Goal: Task Accomplishment & Management: Use online tool/utility

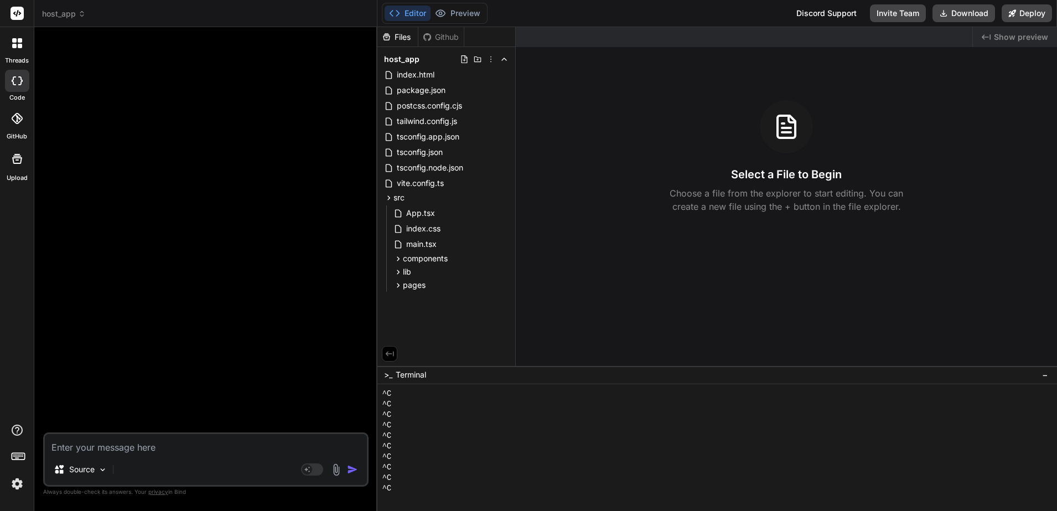
scroll to position [74, 0]
click at [391, 197] on icon at bounding box center [388, 197] width 9 height 9
click at [390, 196] on icon at bounding box center [388, 197] width 9 height 9
click at [396, 258] on icon at bounding box center [397, 258] width 9 height 9
click at [397, 275] on icon at bounding box center [397, 273] width 9 height 9
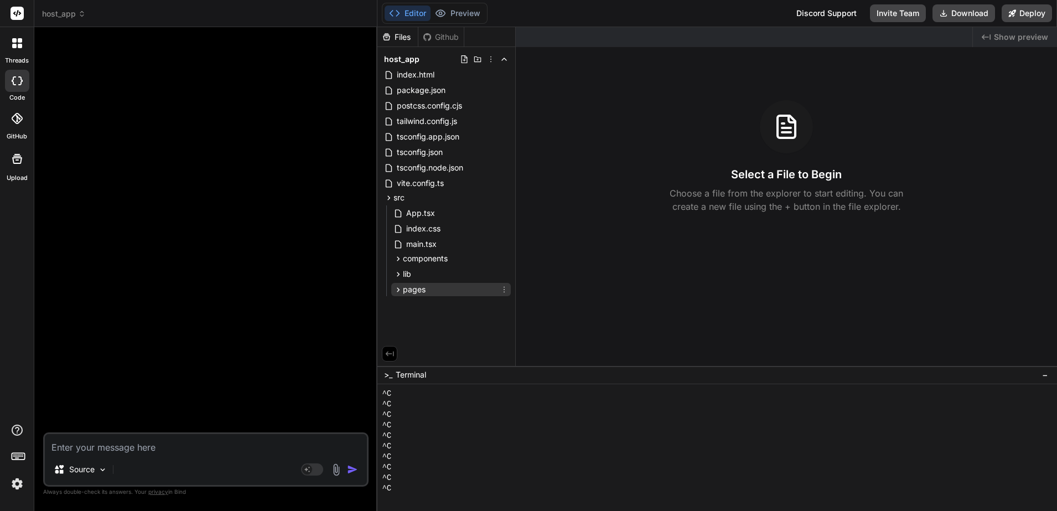
click at [399, 293] on icon at bounding box center [397, 289] width 9 height 9
click at [989, 124] on div "Select a File to Begin Choose a file from the explorer to start editing. You ca…" at bounding box center [786, 156] width 541 height 113
click at [503, 257] on icon at bounding box center [504, 258] width 9 height 9
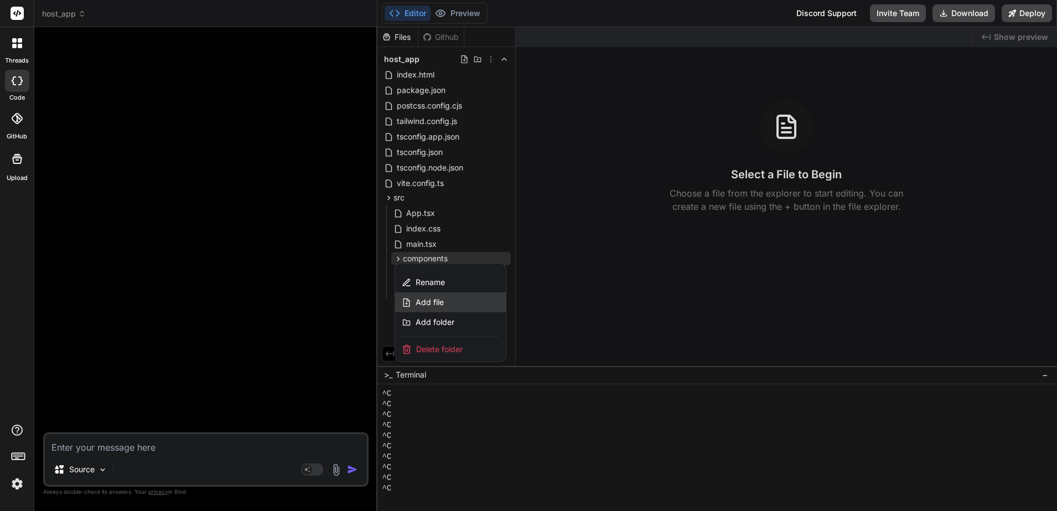
click at [450, 298] on div "Add file" at bounding box center [450, 302] width 111 height 20
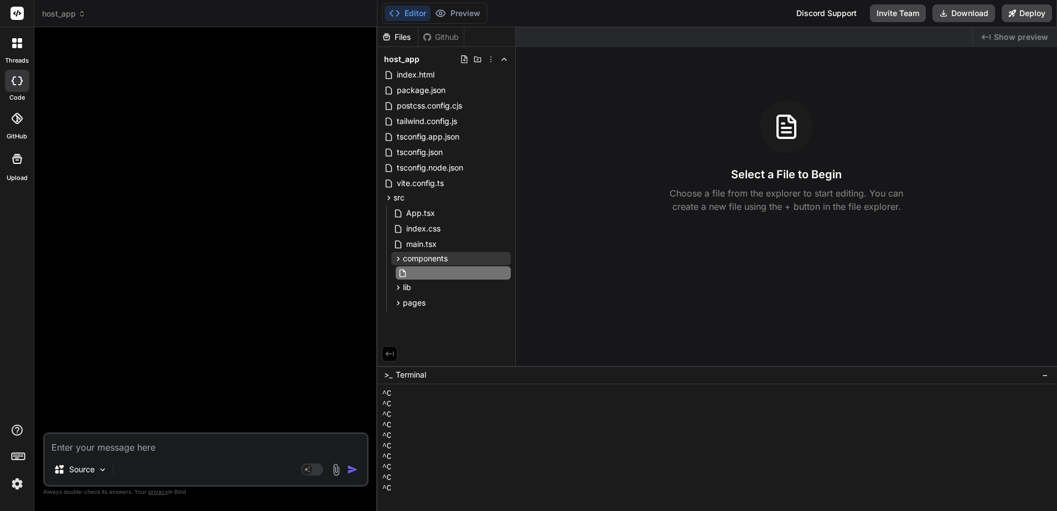
type input "AmenityIcon.tsx"
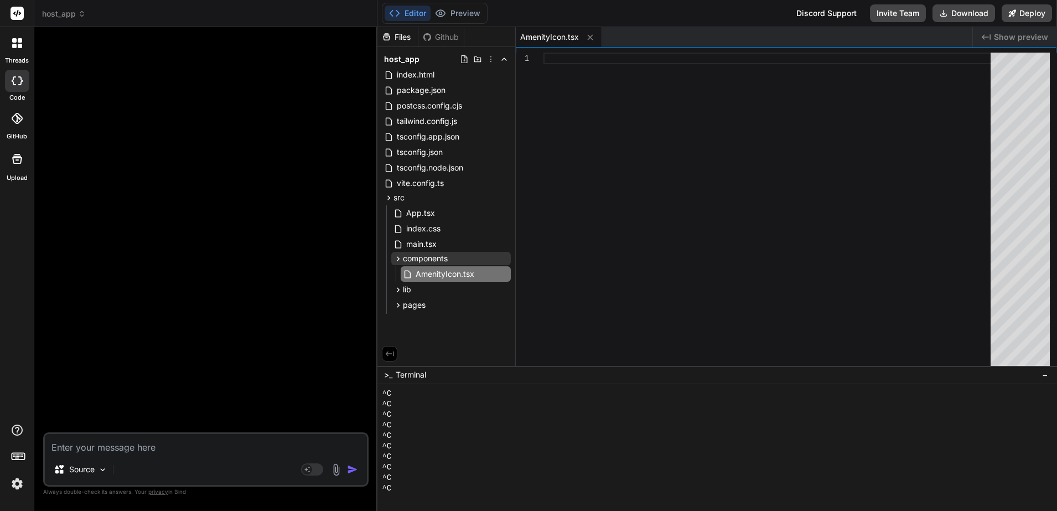
click at [658, 130] on div at bounding box center [770, 212] width 454 height 318
type textarea "const IconComponent = amenity.icon return <IconComponent className={className} …"
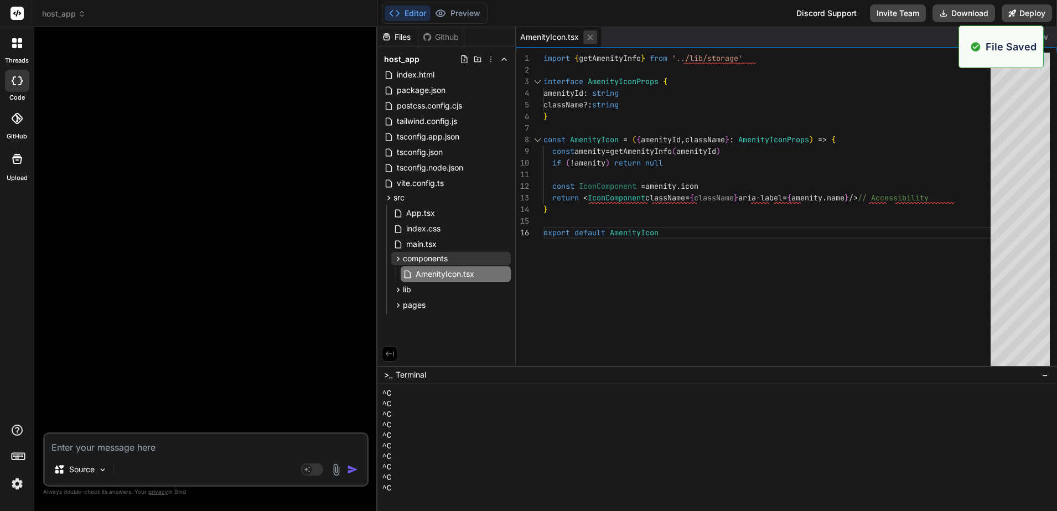
click at [589, 36] on icon at bounding box center [589, 37] width 9 height 9
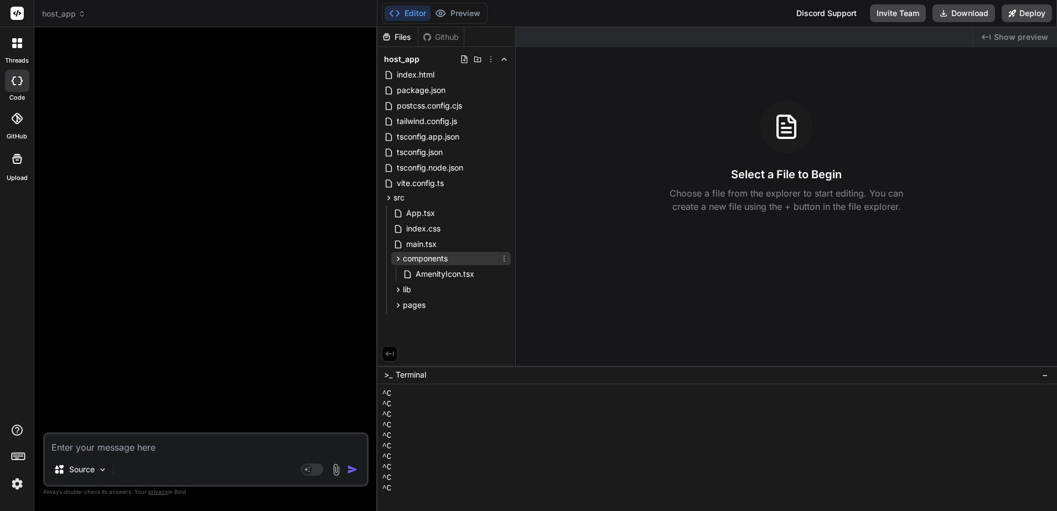
click at [507, 259] on icon at bounding box center [504, 258] width 9 height 9
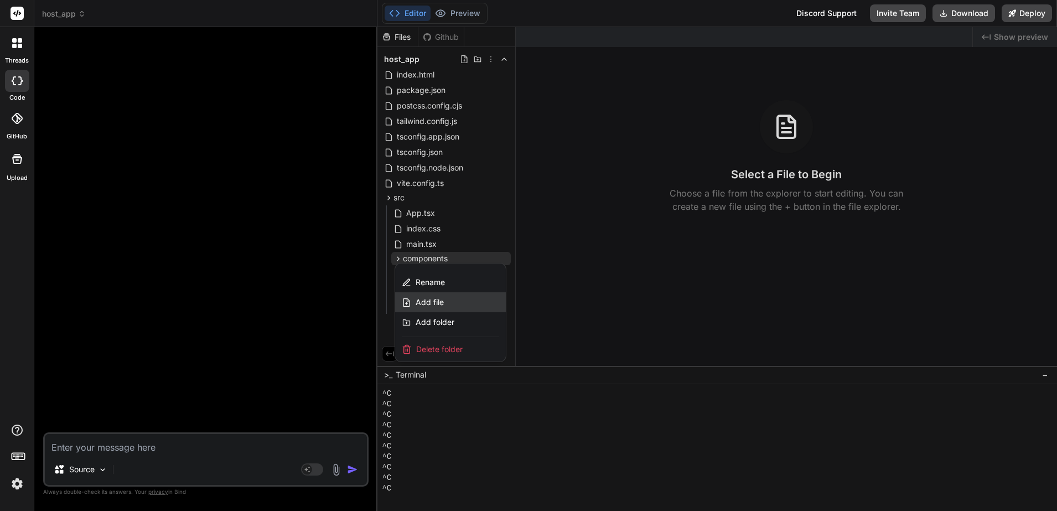
click at [438, 300] on span "Add file" at bounding box center [429, 302] width 28 height 11
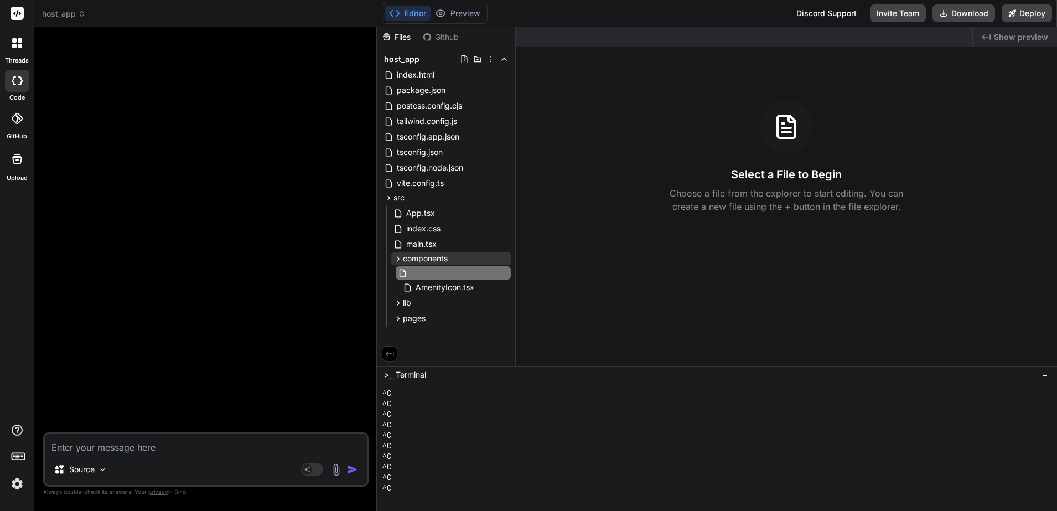
type input "DateRangePicker.tsx"
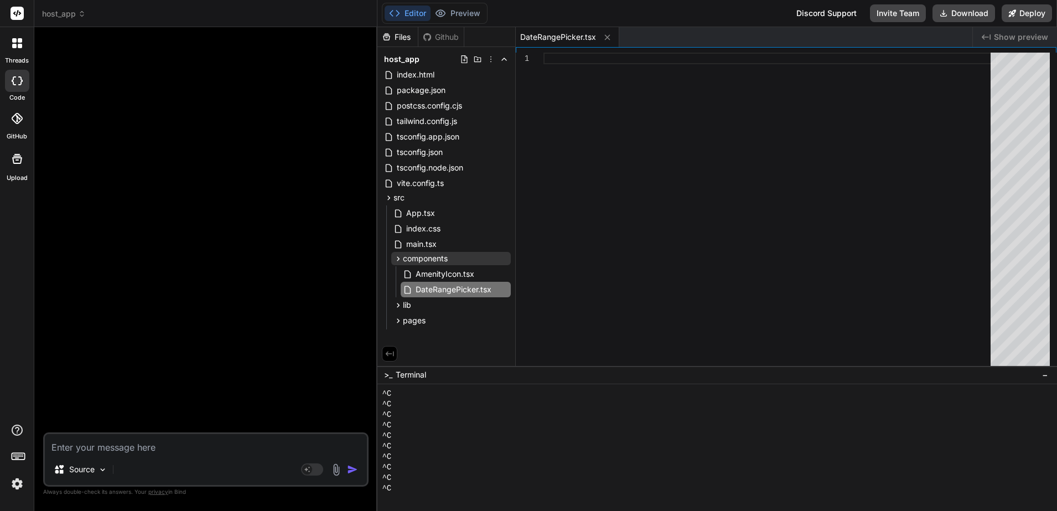
click at [625, 201] on div at bounding box center [770, 212] width 454 height 318
type textarea "onSelect={handleSelect} numberOfMonths={2} locale={ptBR} /> </PopoverContent> <…"
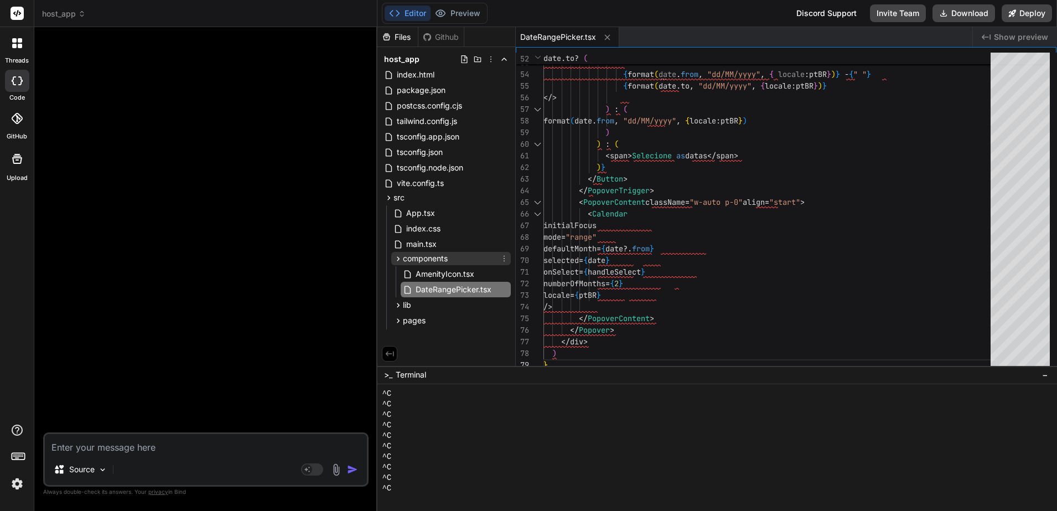
click at [507, 260] on icon at bounding box center [504, 258] width 9 height 9
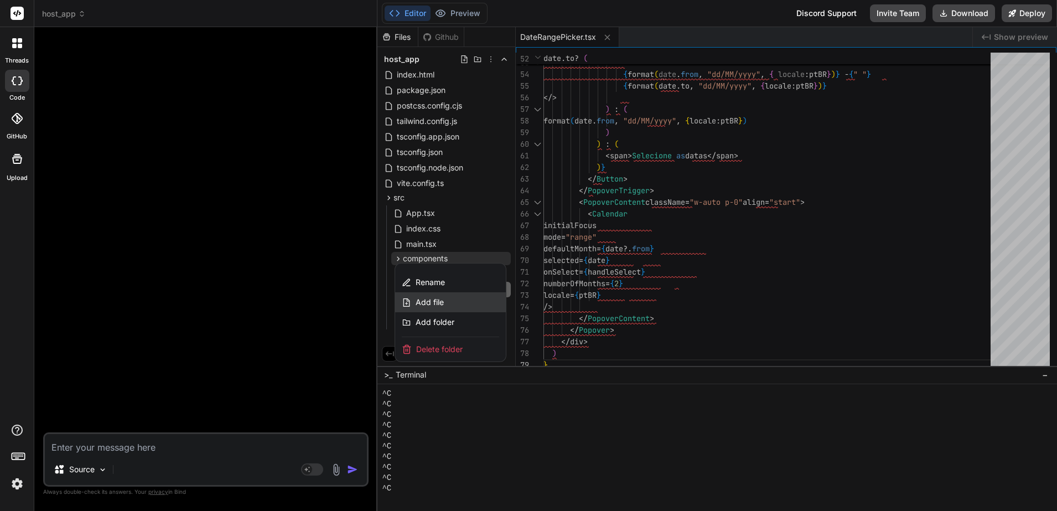
click at [434, 306] on span "Add file" at bounding box center [429, 302] width 28 height 11
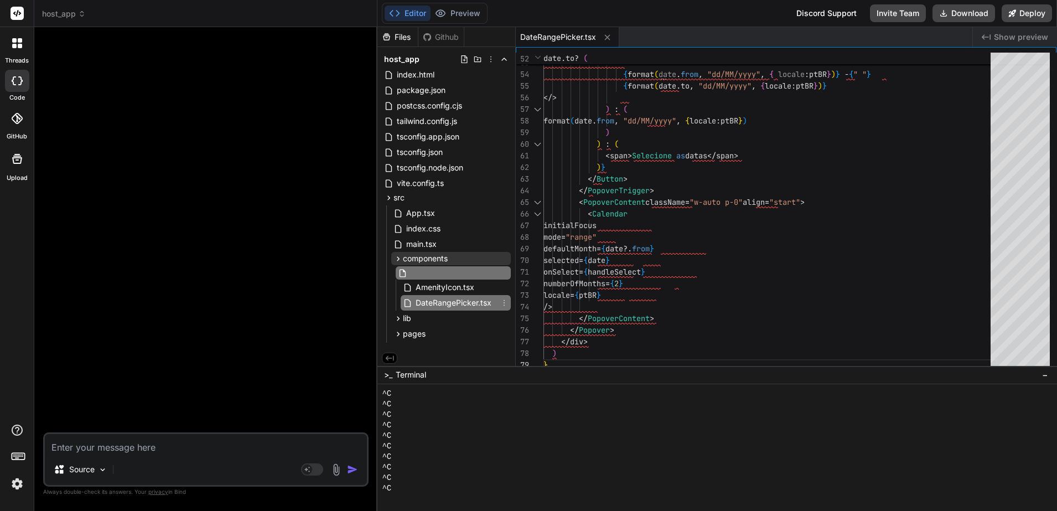
scroll to position [0, 2]
type input "FilterSidebar.tsx"
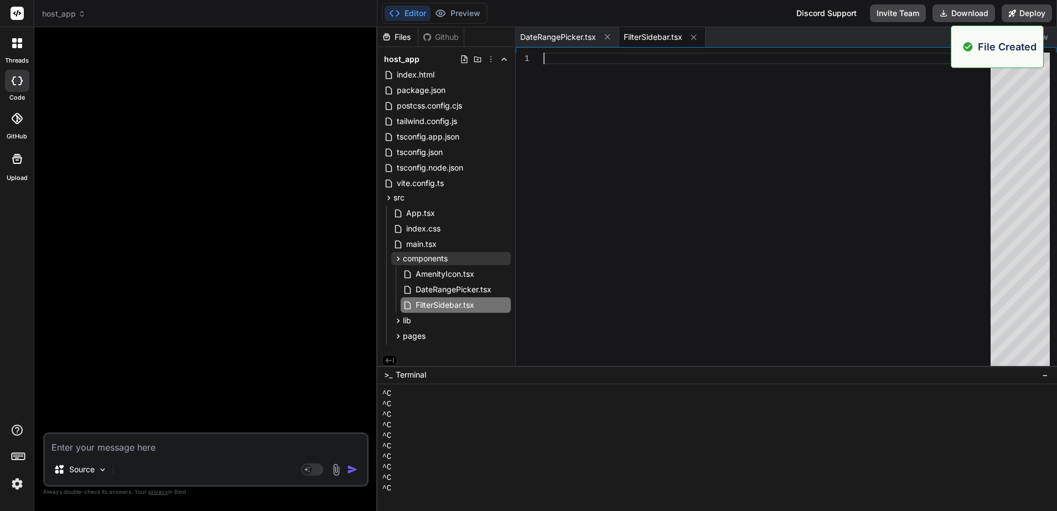
click at [662, 214] on div at bounding box center [770, 212] width 454 height 318
type textarea ") } export default FilterSidebar"
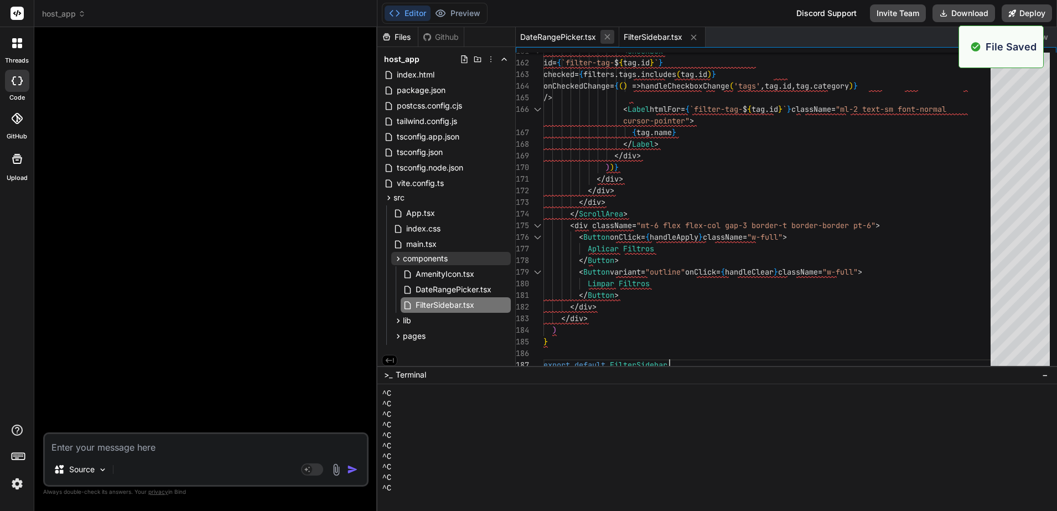
click at [610, 39] on icon at bounding box center [608, 37] width 6 height 6
drag, startPoint x: 593, startPoint y: 35, endPoint x: 598, endPoint y: 40, distance: 6.3
click at [593, 35] on icon at bounding box center [589, 37] width 9 height 9
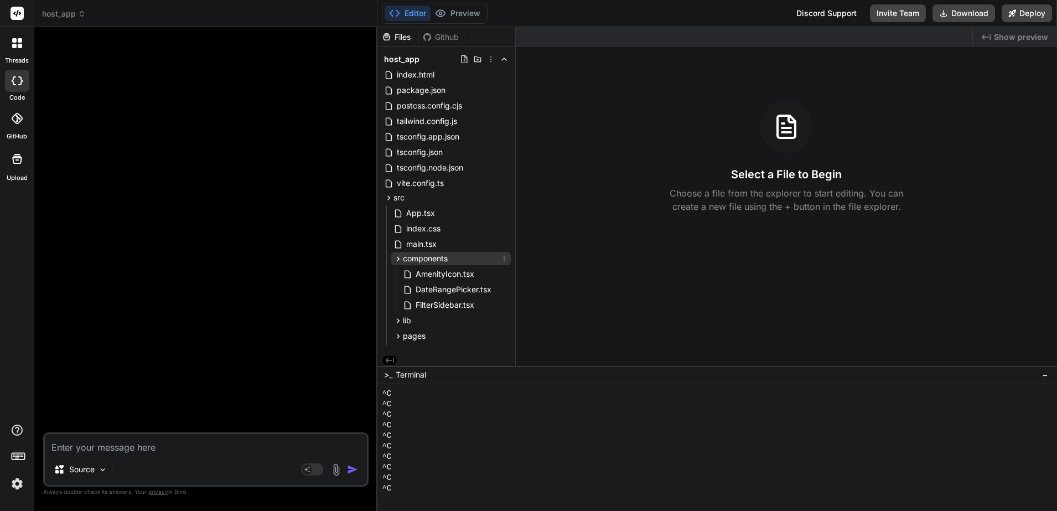
click at [500, 257] on icon at bounding box center [504, 258] width 9 height 9
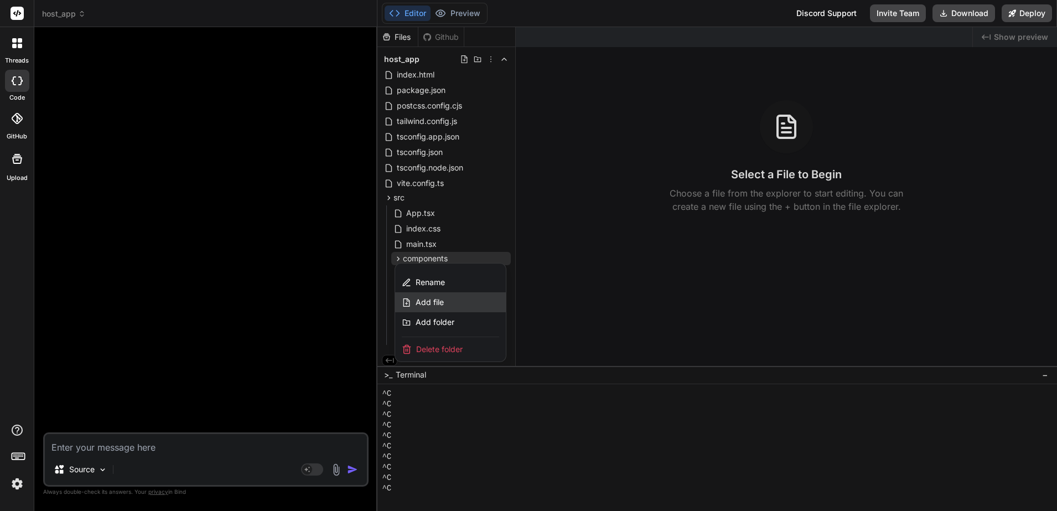
click at [449, 304] on div "Add file" at bounding box center [450, 302] width 111 height 20
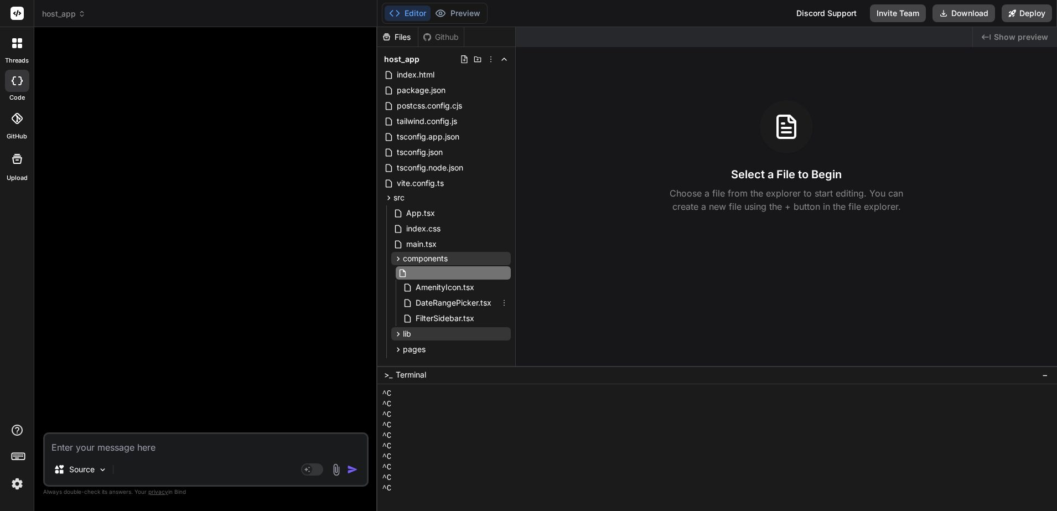
scroll to position [0, 2]
type input "ImageCarousel.tsx"
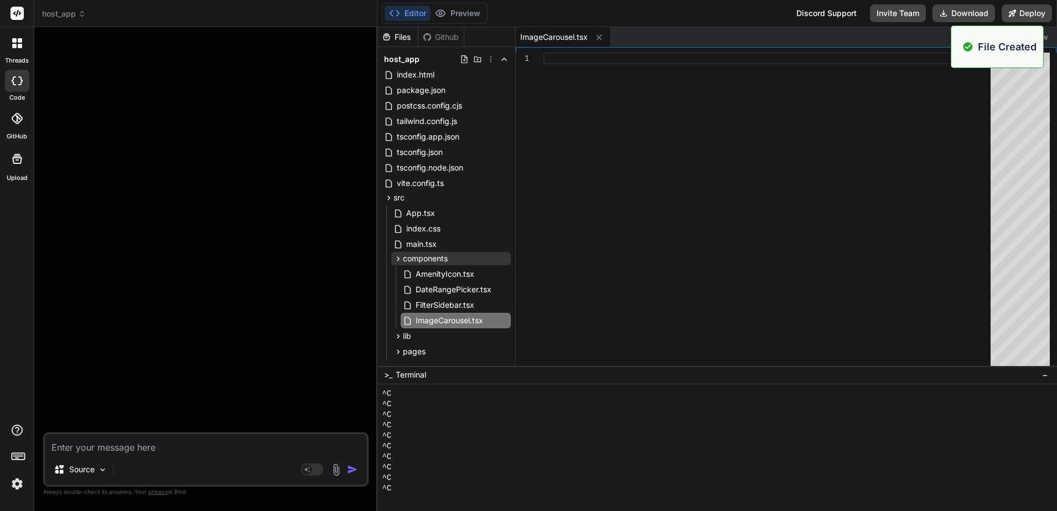
scroll to position [0, 0]
click at [584, 178] on div at bounding box center [770, 212] width 454 height 318
type textarea ") } export default ImageCarousel"
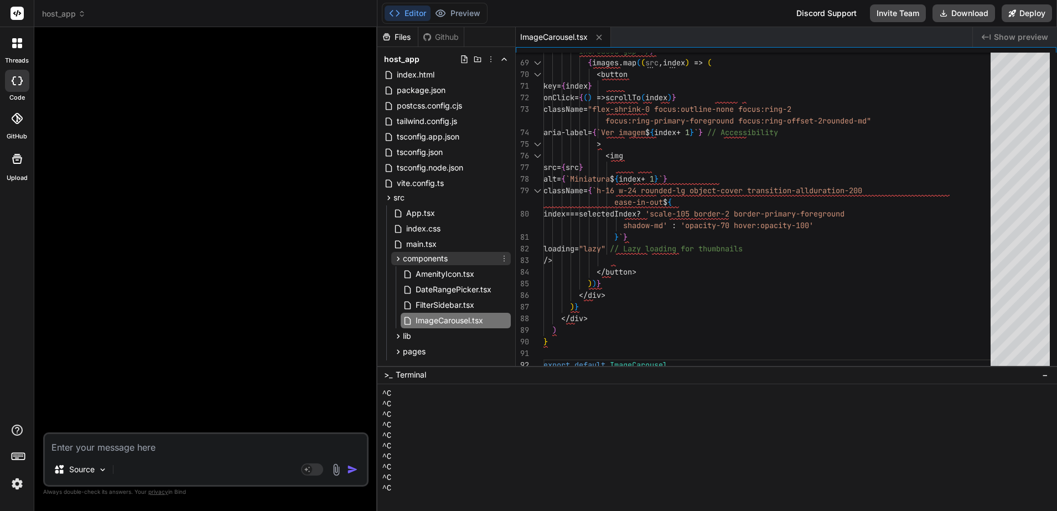
click at [504, 258] on icon at bounding box center [504, 259] width 1 height 6
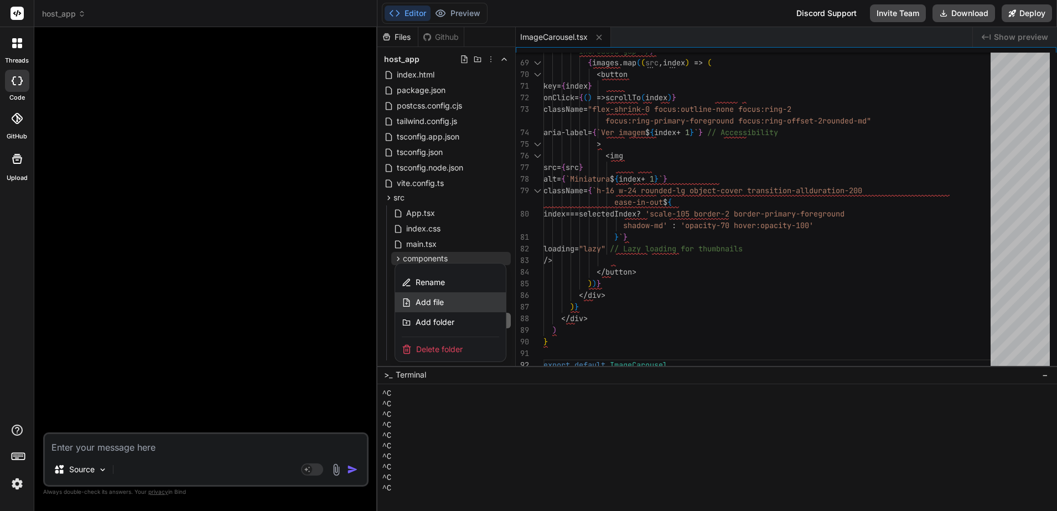
click at [443, 303] on div "Add file" at bounding box center [450, 302] width 111 height 20
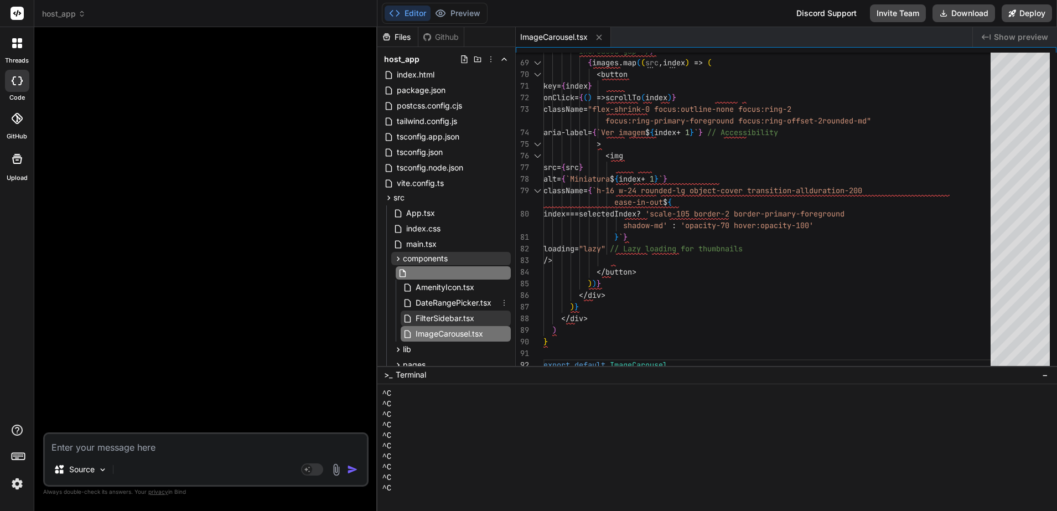
scroll to position [0, 2]
type input "Logo.tsx"
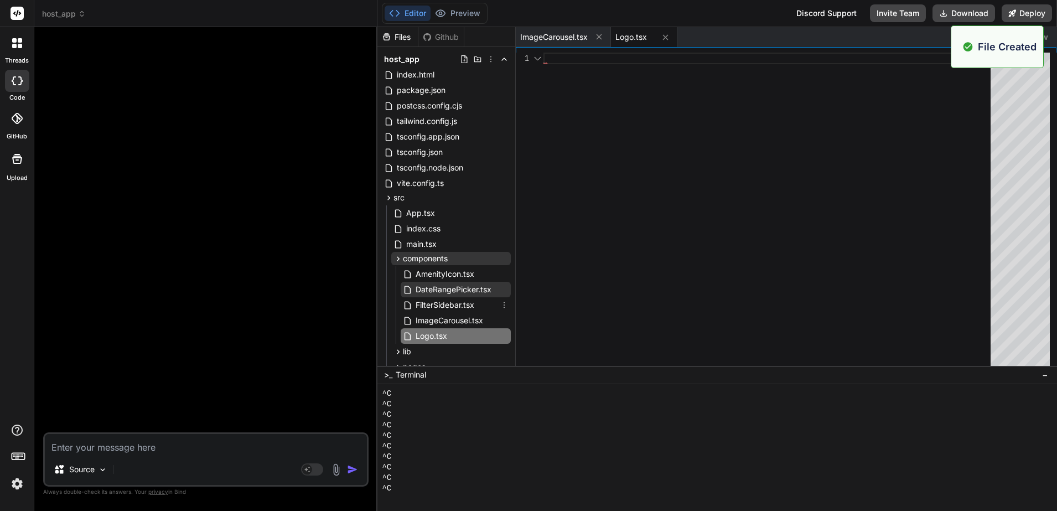
scroll to position [0, 0]
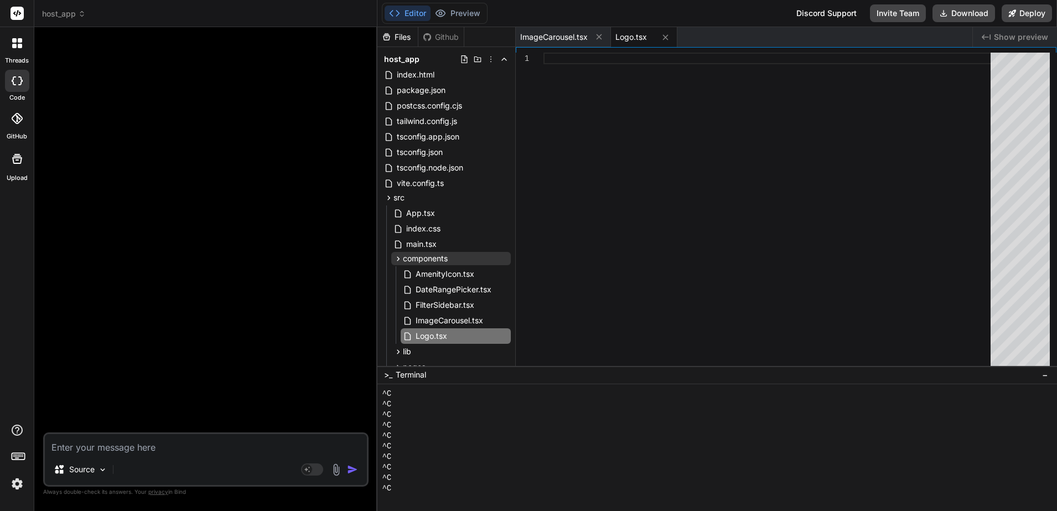
click at [641, 163] on div at bounding box center [770, 212] width 454 height 318
type textarea "export default Logo"
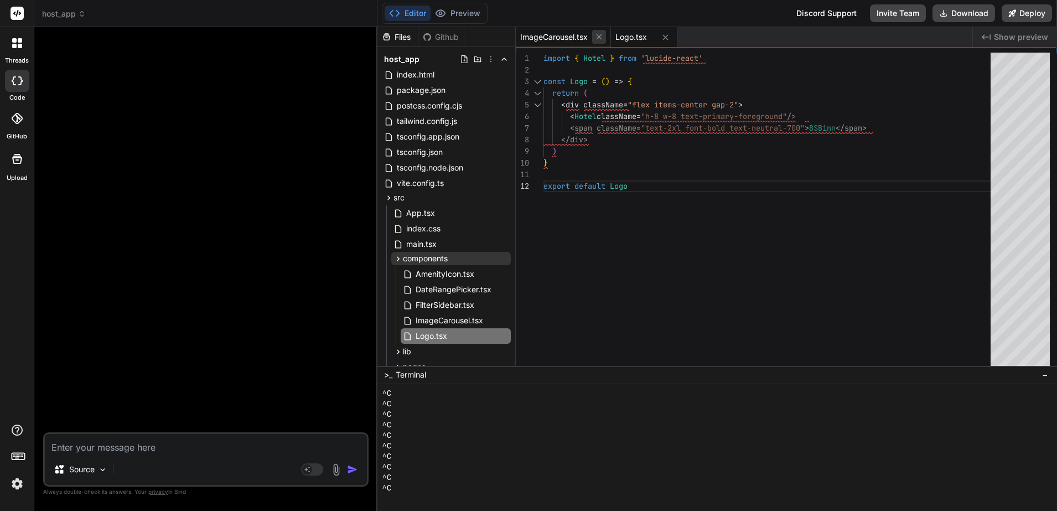
click at [596, 38] on icon at bounding box center [598, 36] width 9 height 9
click at [571, 39] on icon at bounding box center [569, 37] width 9 height 9
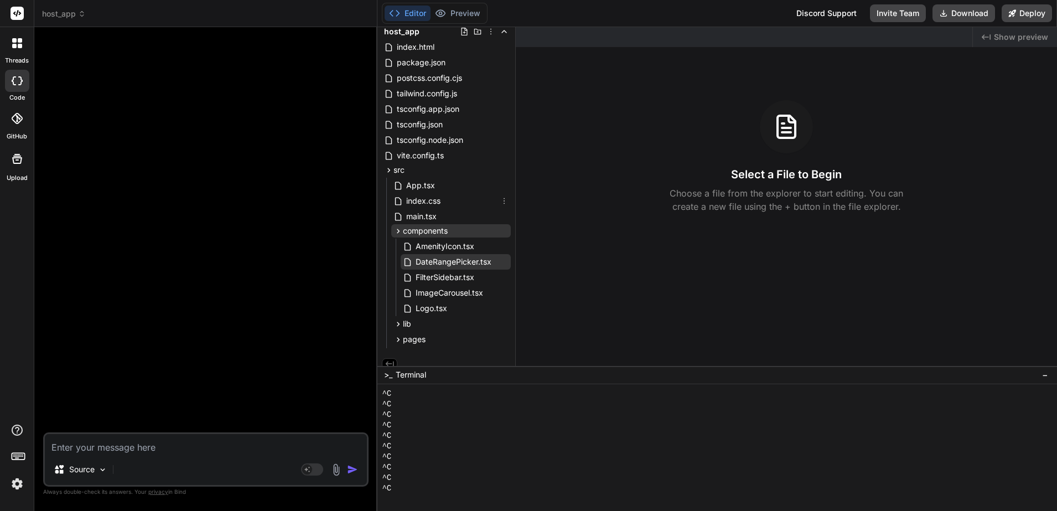
scroll to position [35, 0]
click at [500, 221] on icon at bounding box center [504, 223] width 9 height 9
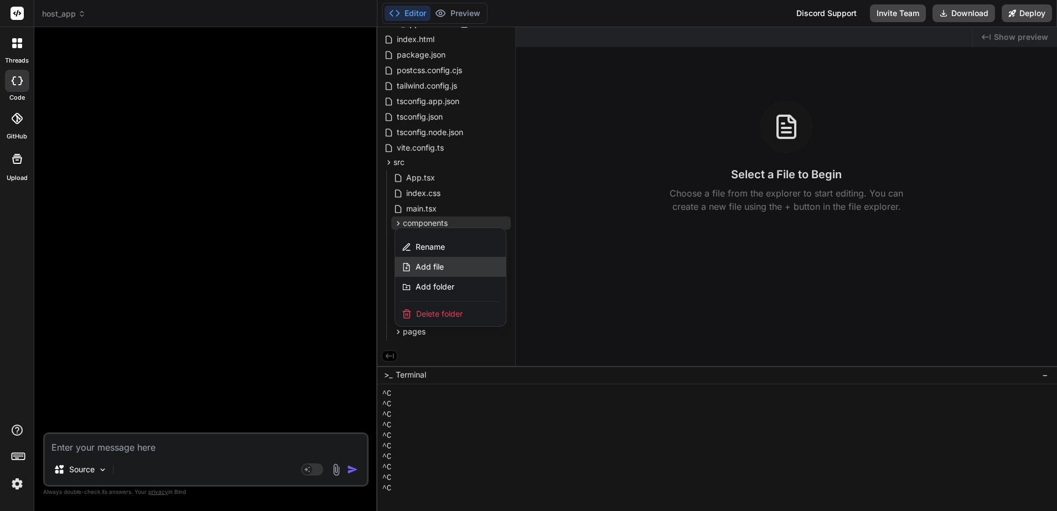
click at [445, 267] on div "Add file" at bounding box center [450, 267] width 111 height 20
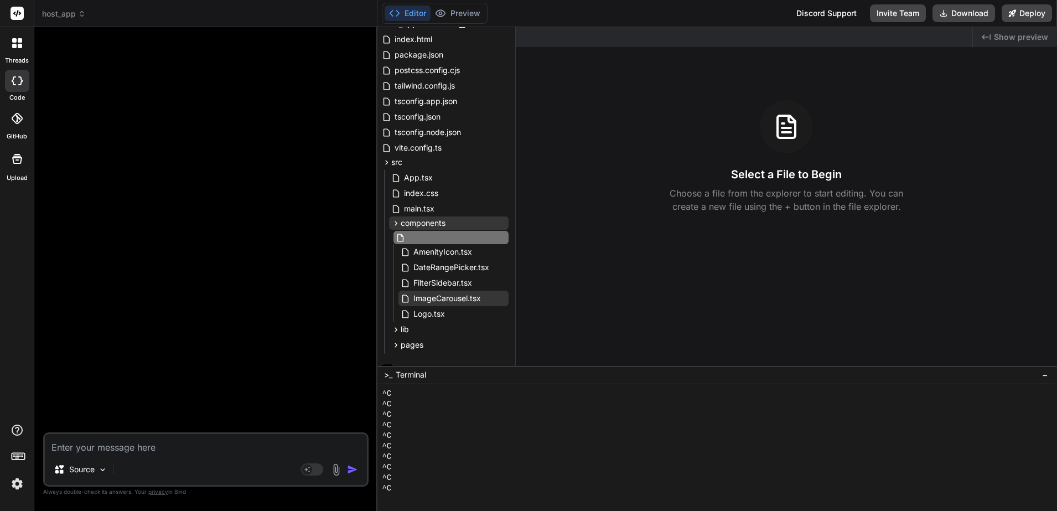
type input "PropertyCard.tsx"
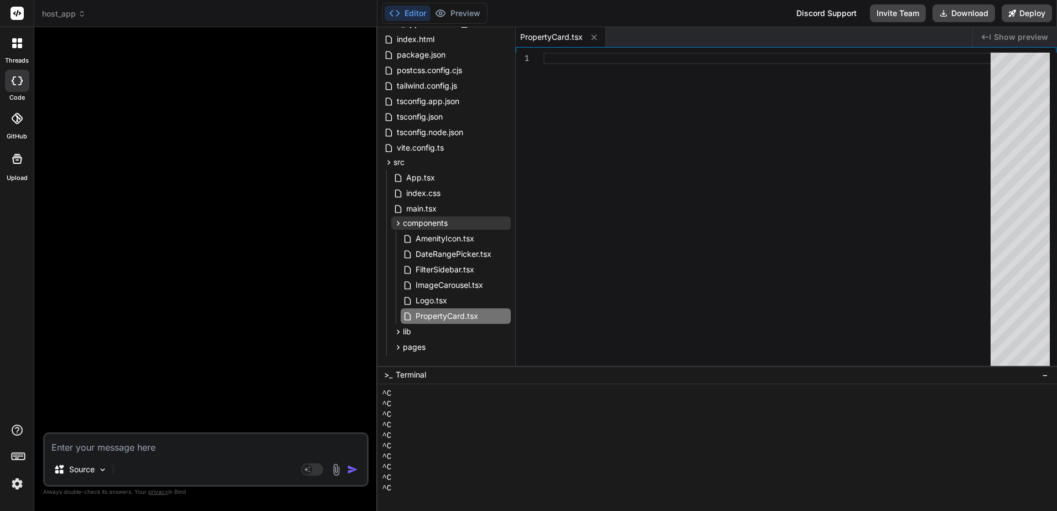
click at [611, 193] on div at bounding box center [770, 212] width 454 height 318
type textarea "</div> </div> </Link> ) } export default PropertyCard"
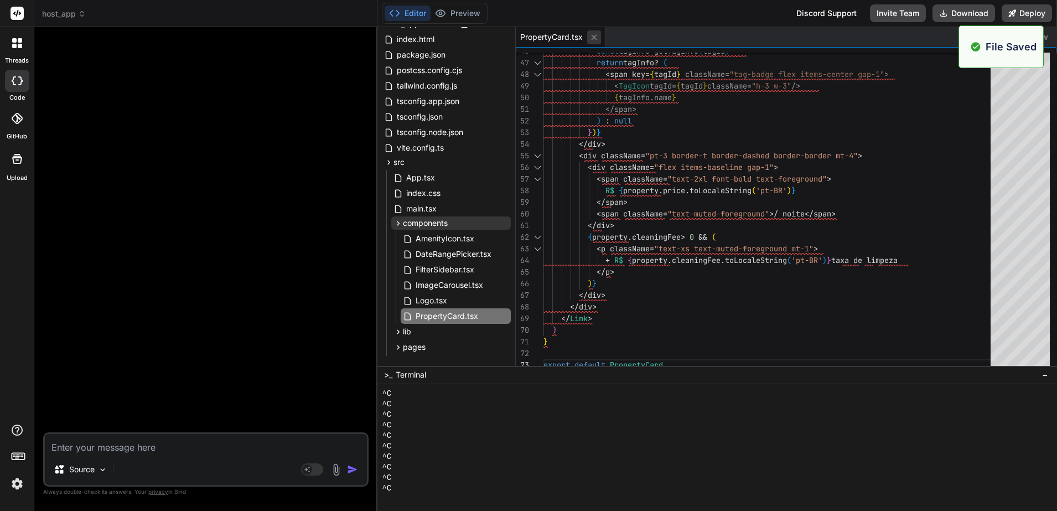
click at [590, 37] on icon at bounding box center [593, 37] width 9 height 9
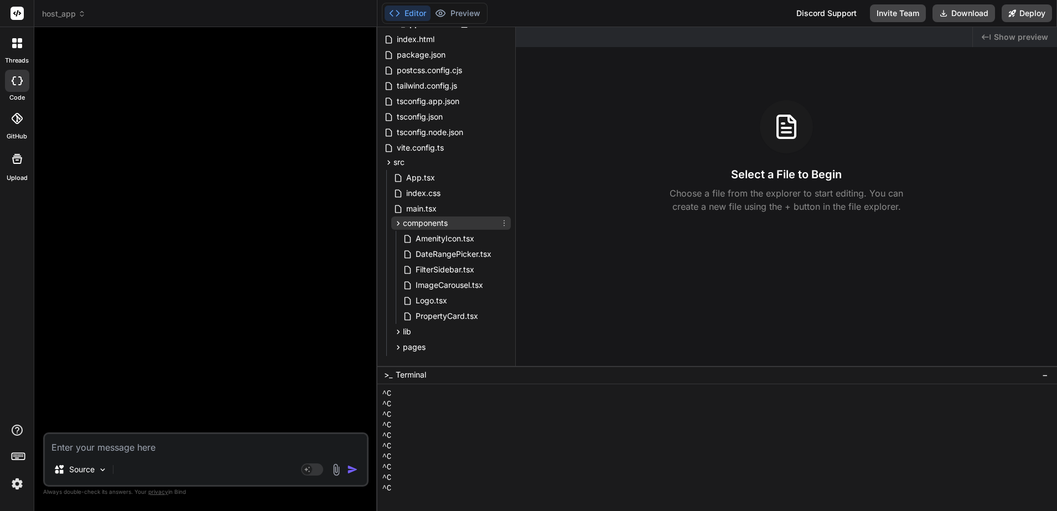
click at [501, 222] on icon at bounding box center [504, 223] width 9 height 9
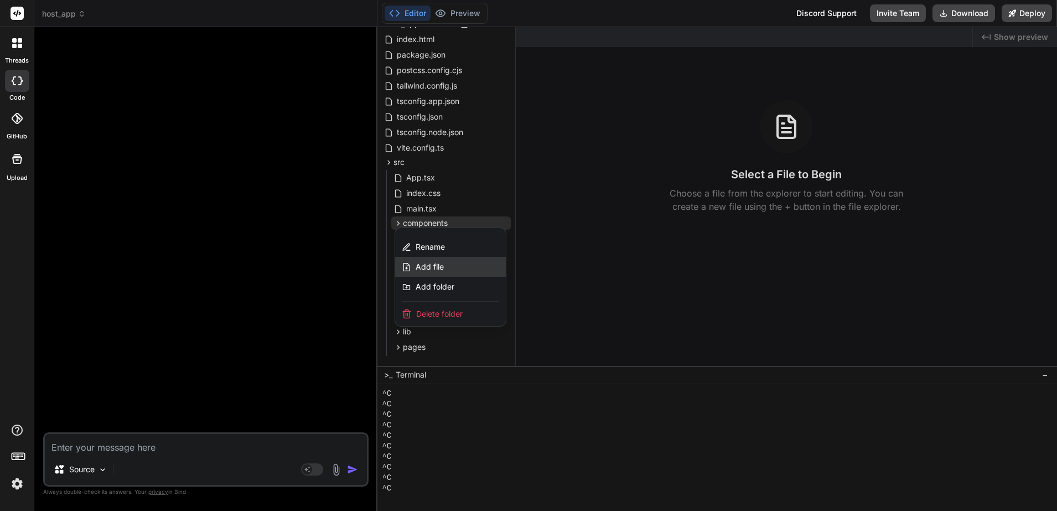
click at [460, 268] on div "Add file" at bounding box center [450, 267] width 111 height 20
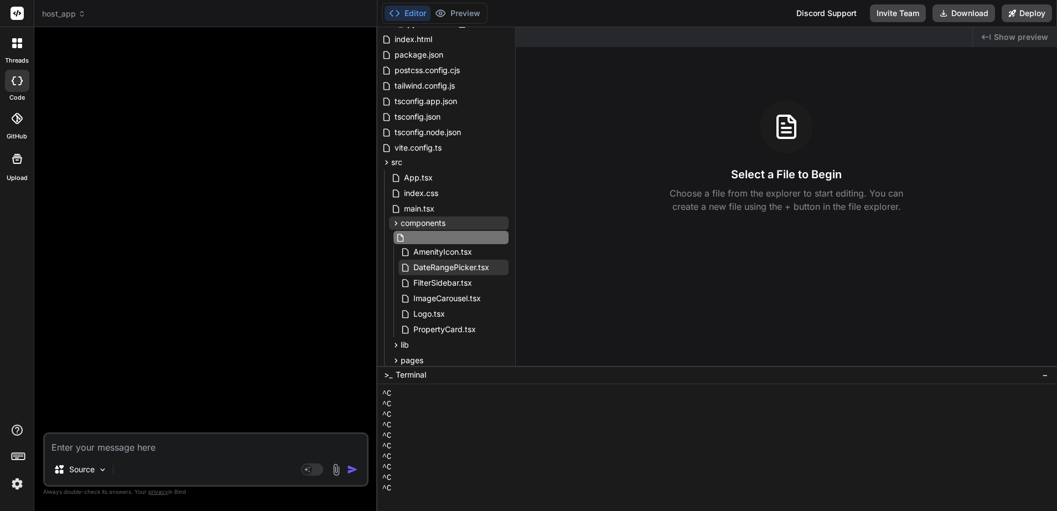
type input "PropertyDetailsClient.tsx"
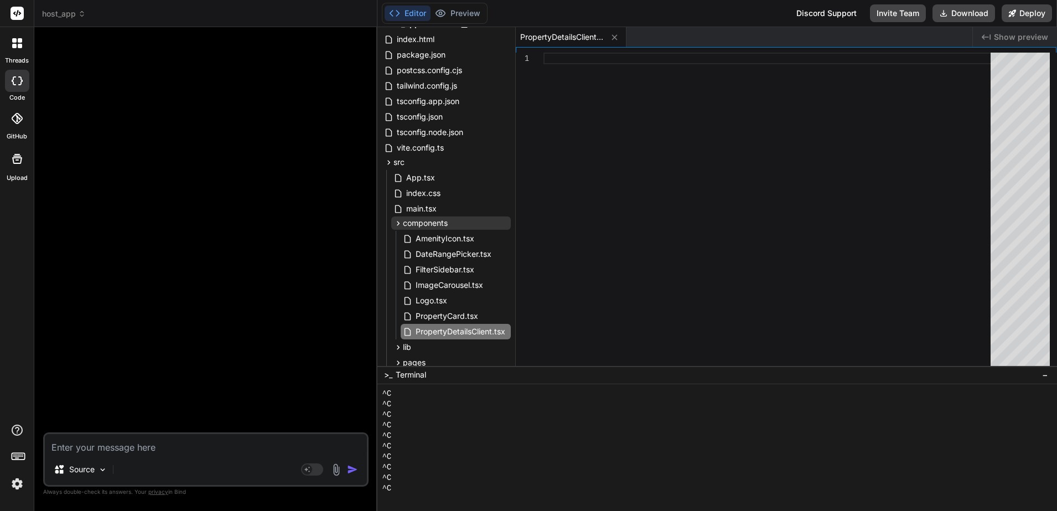
click at [612, 201] on div at bounding box center [770, 212] width 454 height 318
type textarea "</div> ) } export default PropertyDetailsClient"
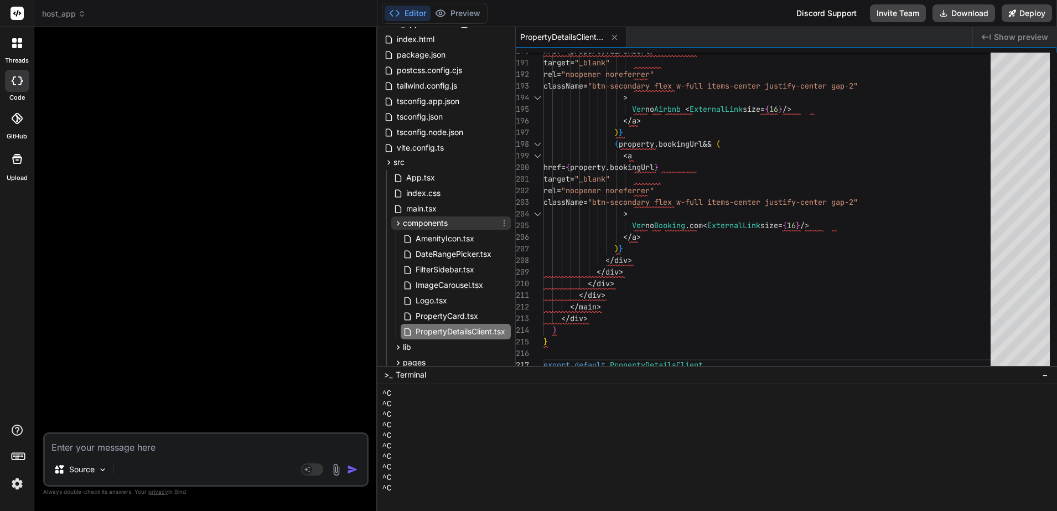
click at [500, 220] on icon at bounding box center [504, 223] width 9 height 9
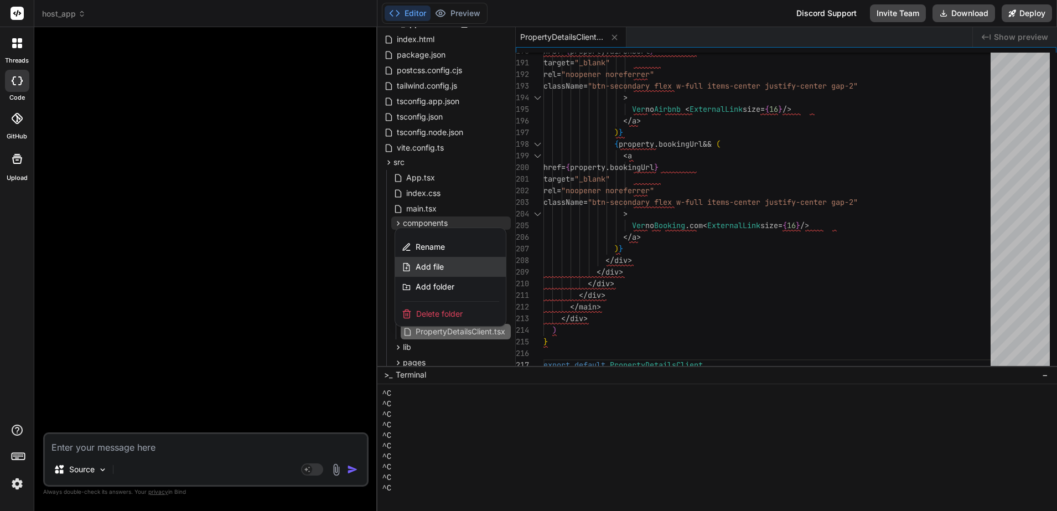
click at [440, 269] on span "Add file" at bounding box center [429, 266] width 28 height 11
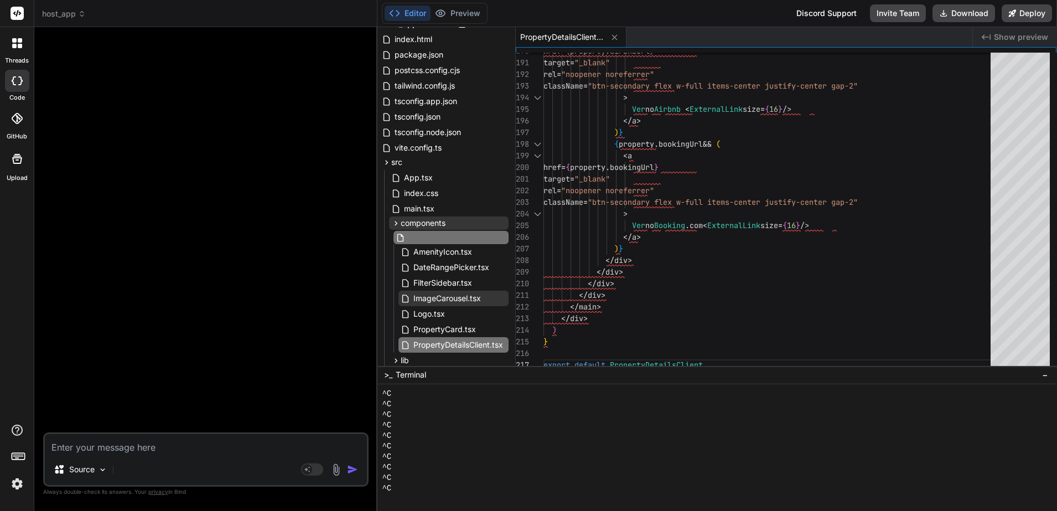
type input "TagIcon.tsx"
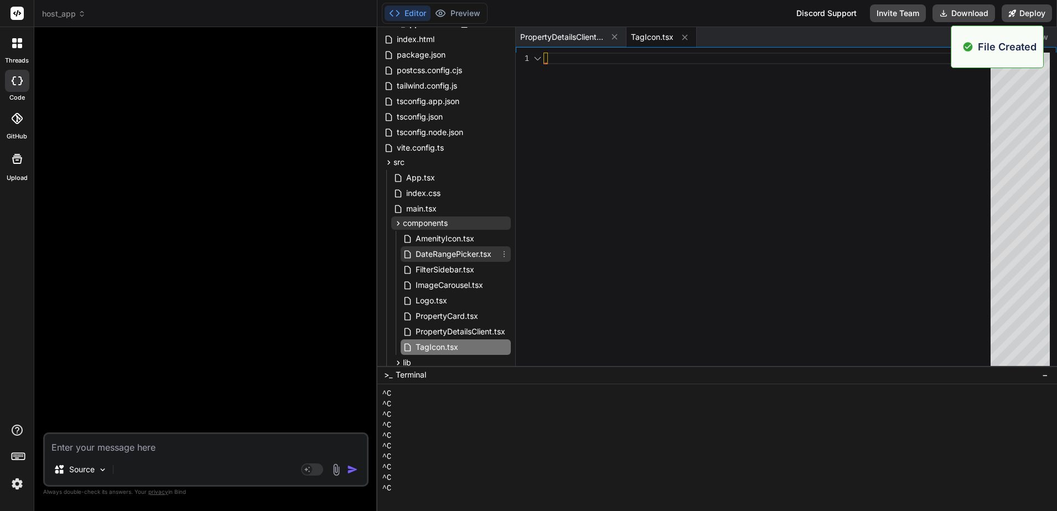
scroll to position [35, 0]
click at [659, 221] on div at bounding box center [770, 212] width 454 height 318
type textarea "const IconComponent = tag.icon return <IconComponent className={className} /> }…"
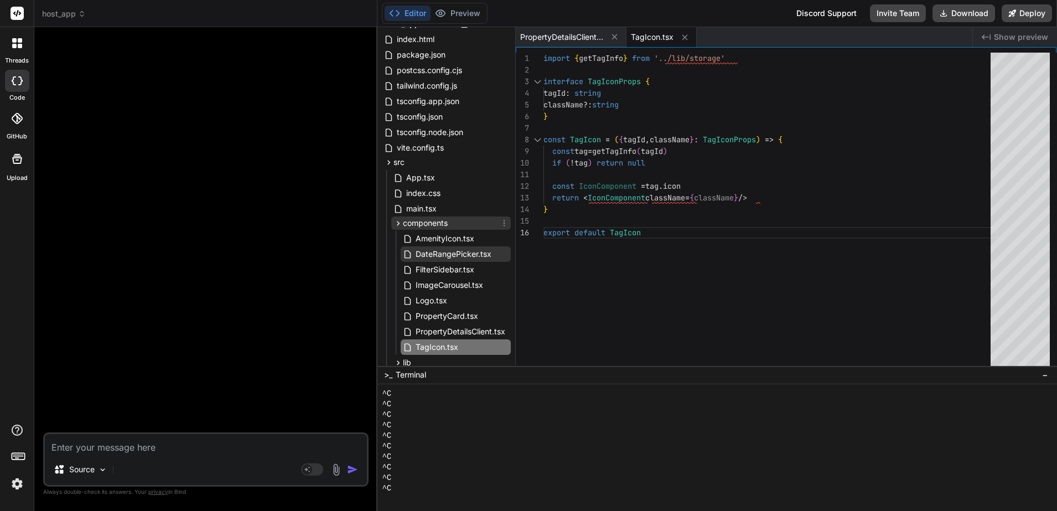
click at [503, 226] on icon at bounding box center [504, 223] width 9 height 9
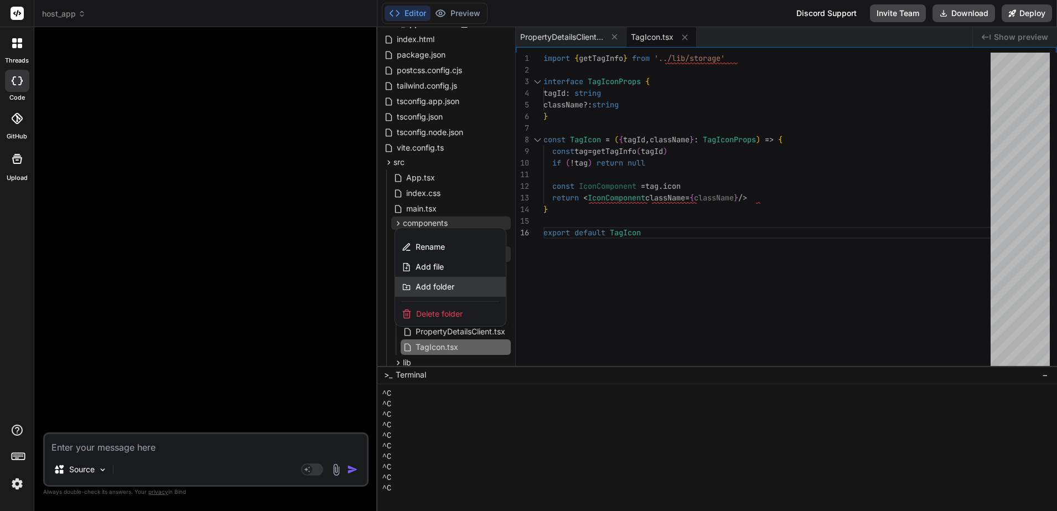
click at [448, 285] on span "Add folder" at bounding box center [434, 286] width 39 height 11
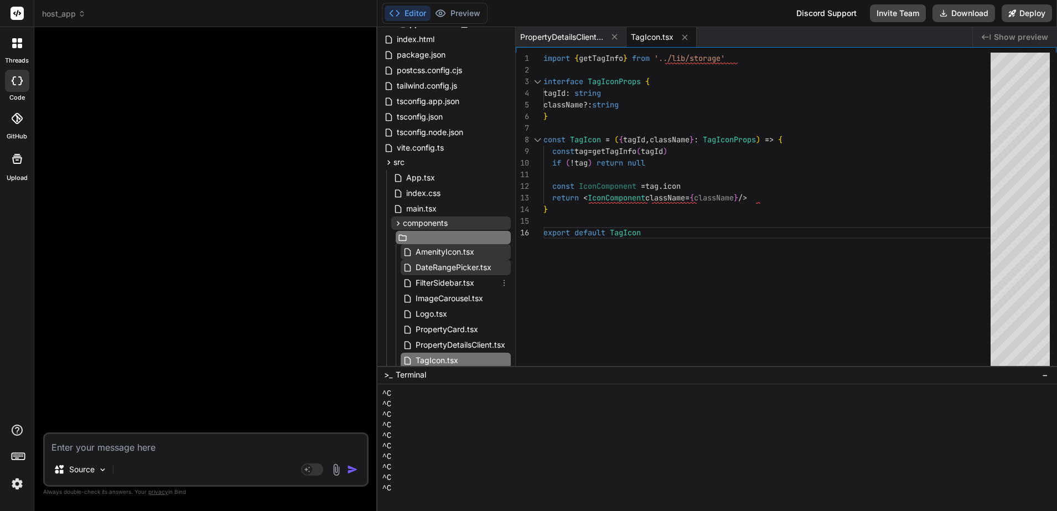
scroll to position [35, 2]
type input "ui"
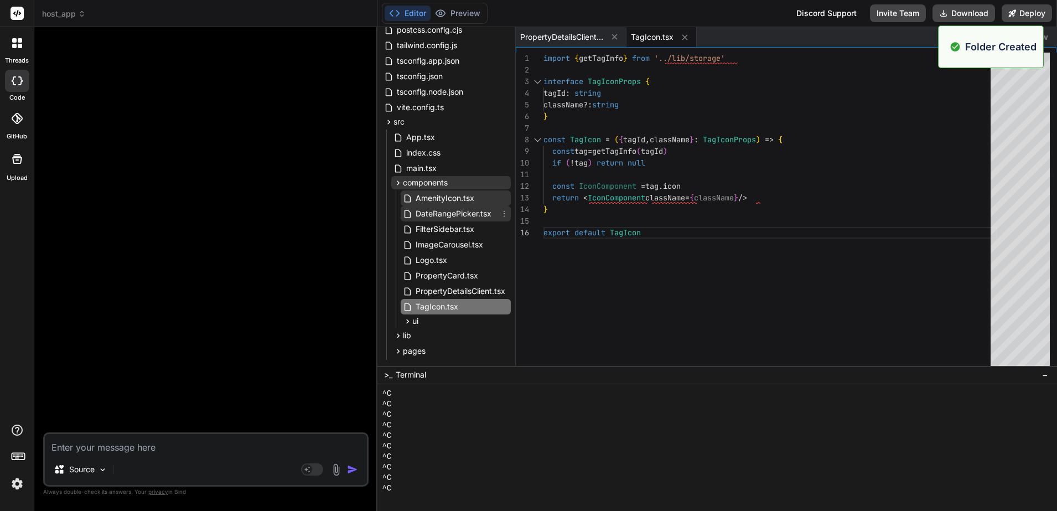
scroll to position [95, 0]
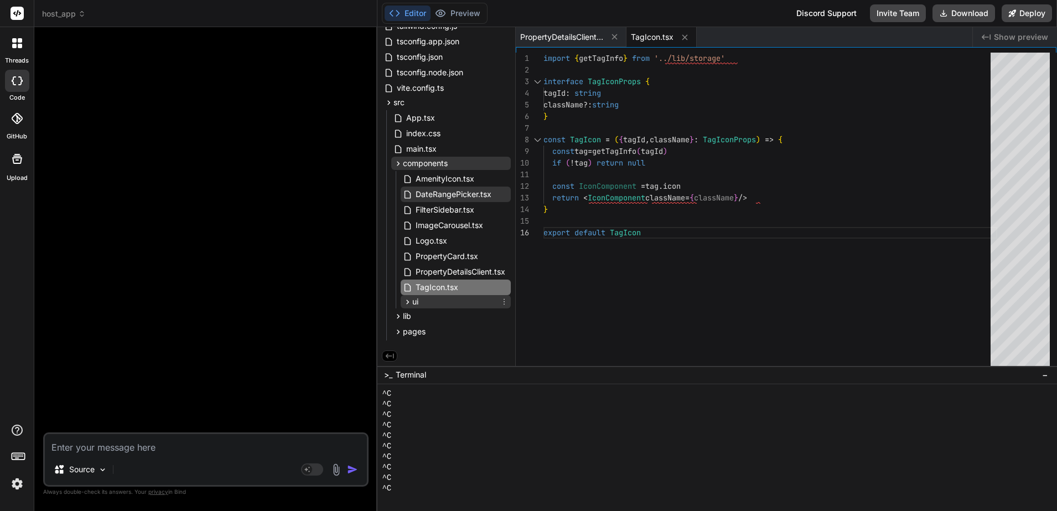
click at [503, 302] on icon at bounding box center [504, 301] width 9 height 9
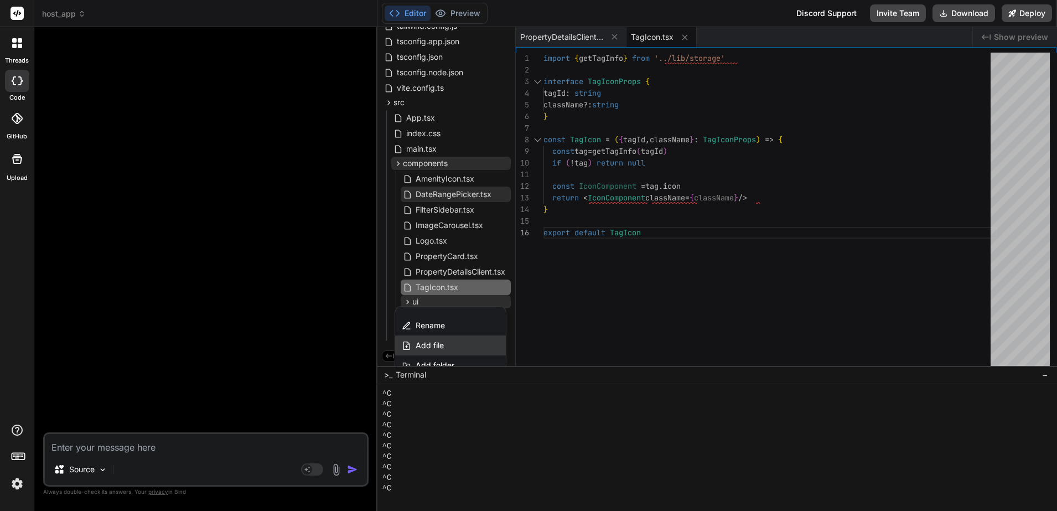
click at [453, 341] on div "Add file" at bounding box center [450, 345] width 111 height 20
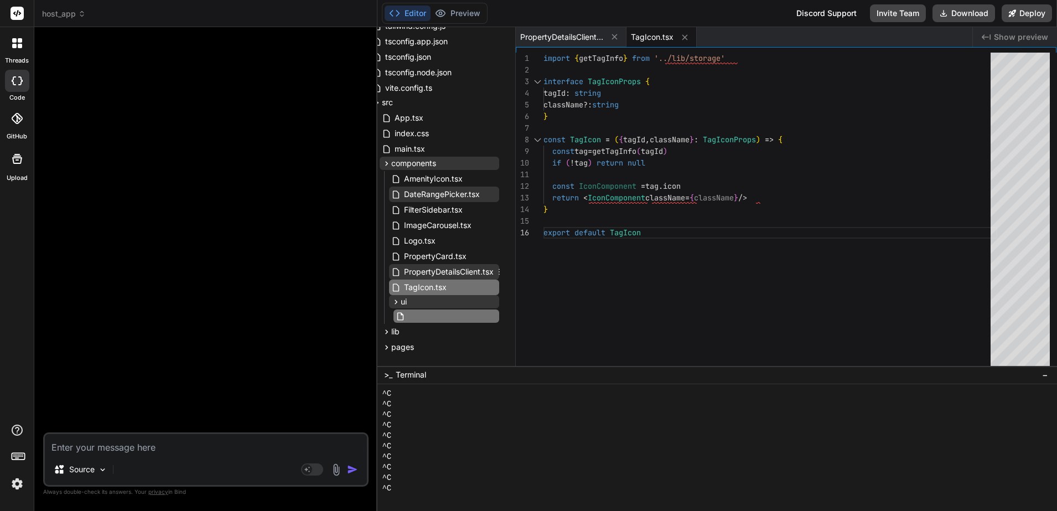
scroll to position [113, 12]
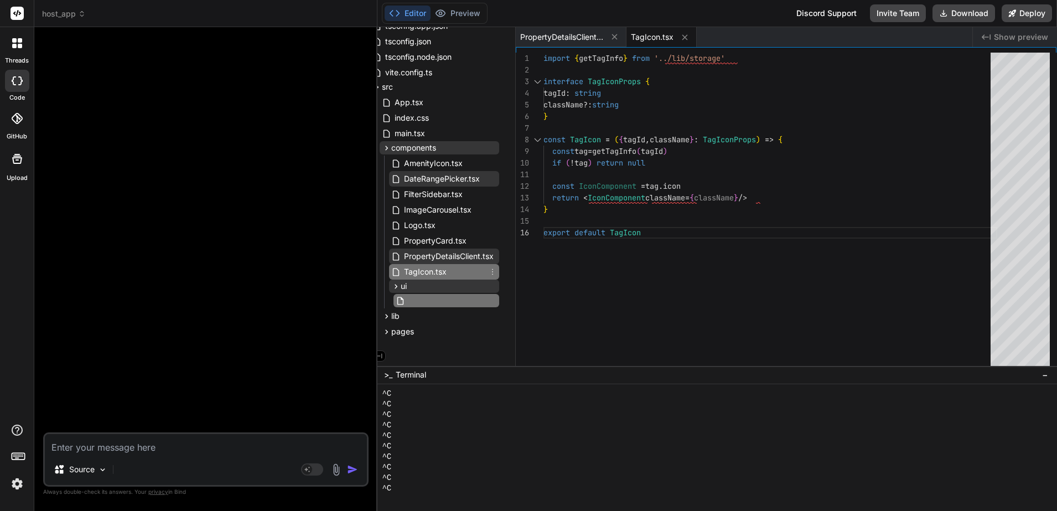
type input "button.tsx"
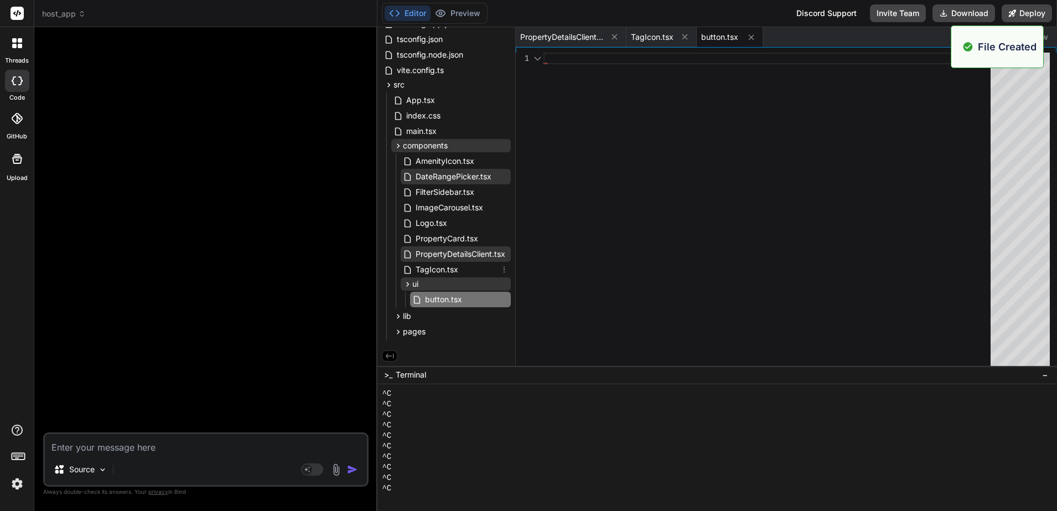
scroll to position [113, 0]
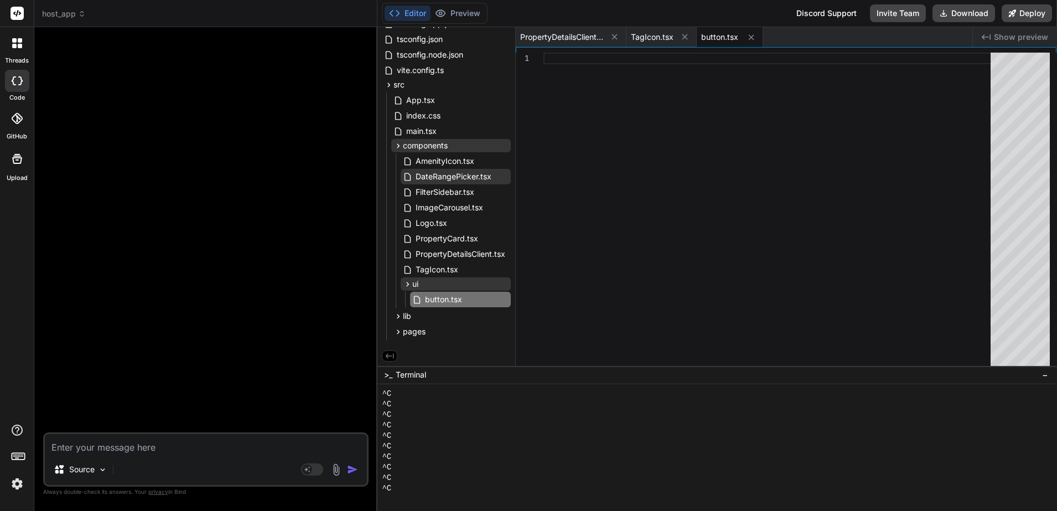
click at [673, 125] on div at bounding box center [770, 212] width 454 height 318
type textarea "ref={ref} {...props} /> ) } ) Button.displayName = "Button" export { Button, bu…"
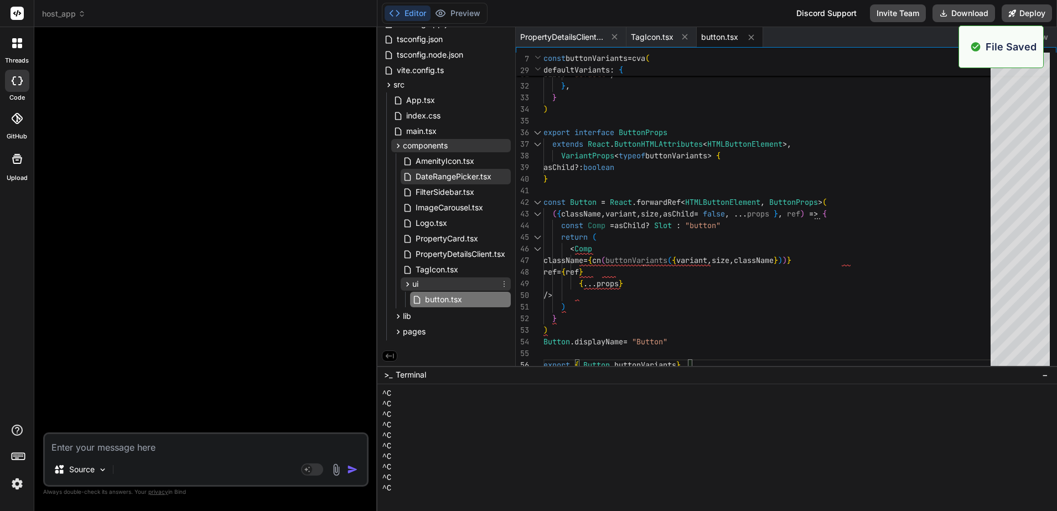
click at [500, 283] on icon at bounding box center [504, 283] width 9 height 9
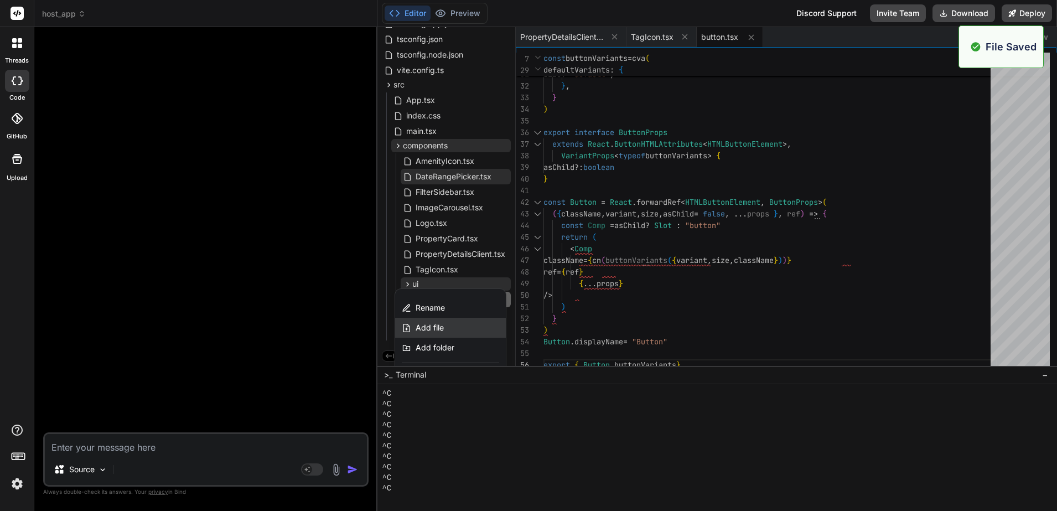
click at [470, 328] on div "Add file" at bounding box center [450, 328] width 111 height 20
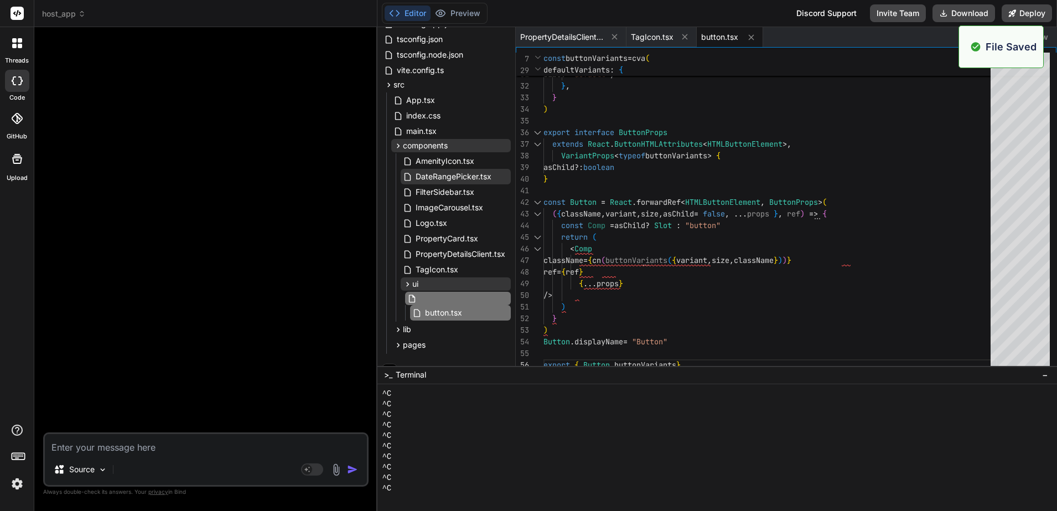
scroll to position [113, 12]
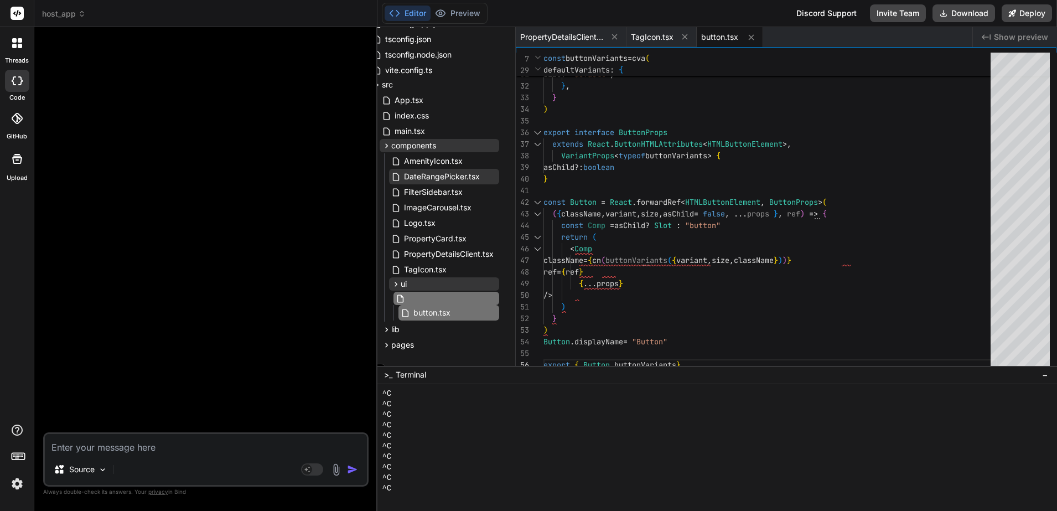
click at [422, 301] on input "text" at bounding box center [467, 298] width 121 height 13
paste input "calendar.tsx"
type input "calendar.tsx"
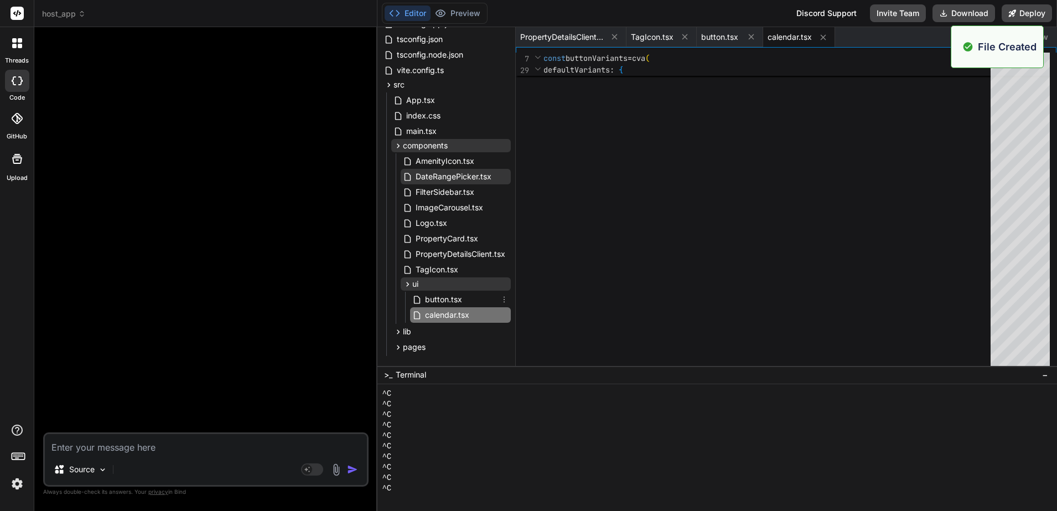
scroll to position [113, 0]
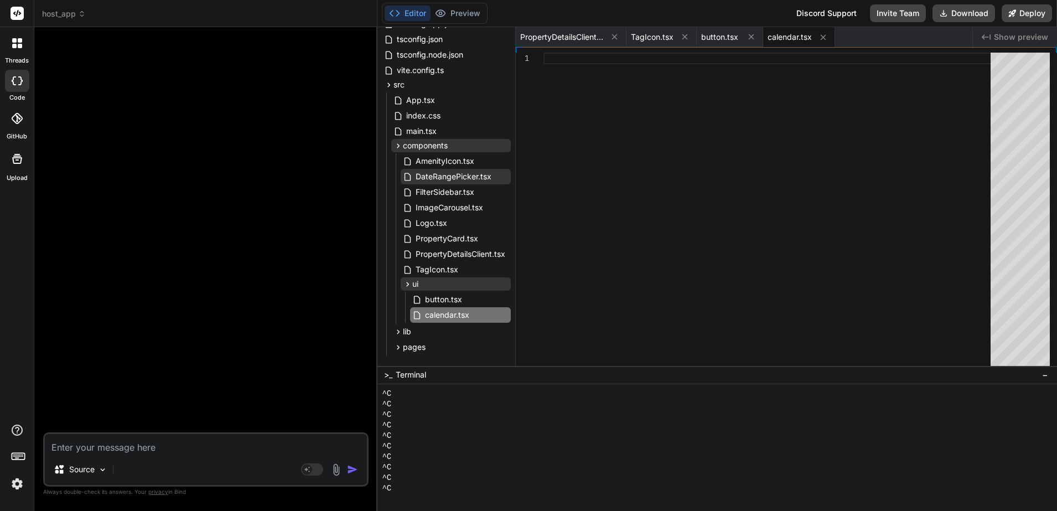
click at [631, 144] on div at bounding box center [770, 212] width 454 height 318
type textarea "IconRight: ({ ...props }) => <ChevronRight className="h-4 w-4" />, }} {...props…"
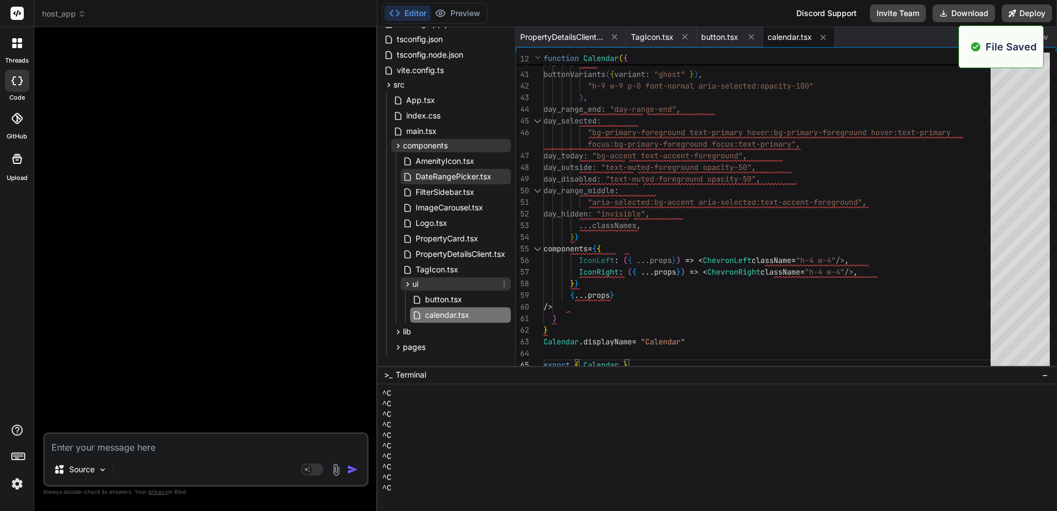
click at [503, 284] on icon at bounding box center [504, 283] width 9 height 9
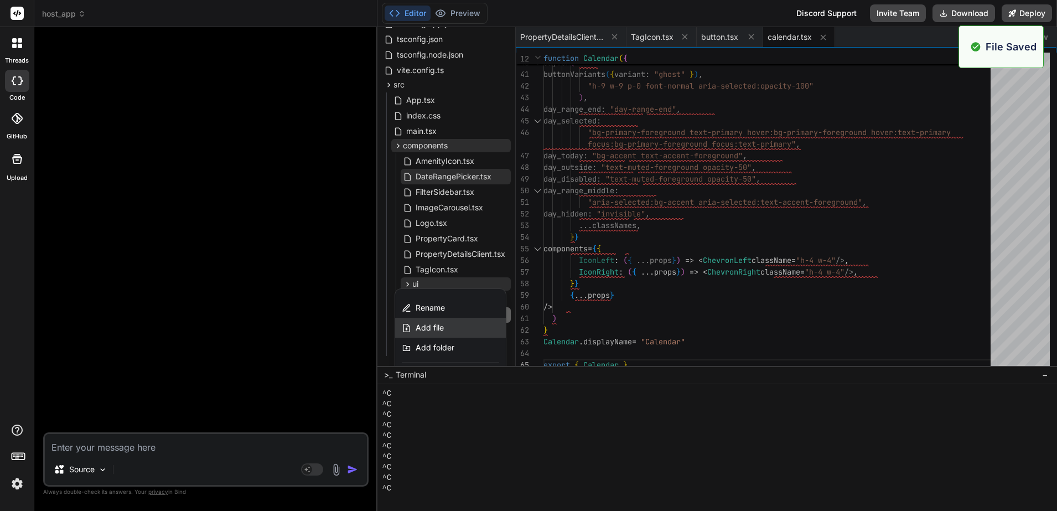
click at [462, 328] on div "Add file" at bounding box center [450, 328] width 111 height 20
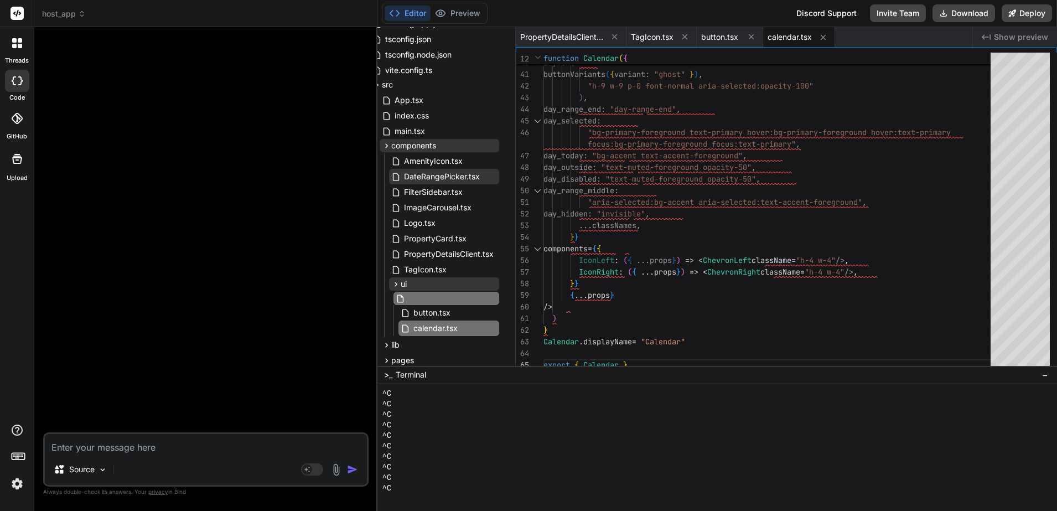
click at [456, 300] on input "text" at bounding box center [467, 298] width 121 height 13
paste input "checkbox.tsx"
type input "checkbox.tsx"
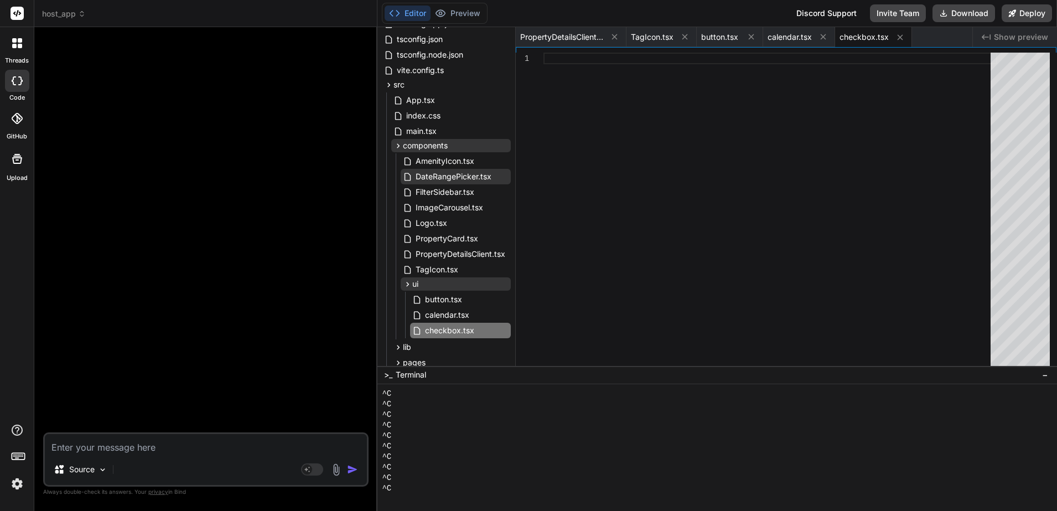
click at [617, 241] on div at bounding box center [770, 212] width 454 height 318
type textarea "Checkbox.displayName = CheckboxPrimitive.Root.displayName export { Checkbox }"
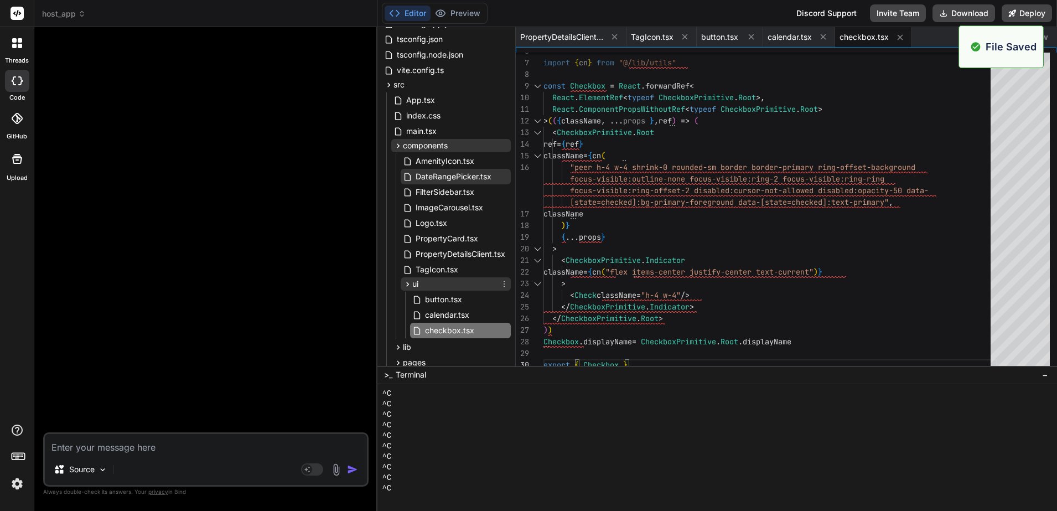
click at [501, 282] on icon at bounding box center [504, 283] width 9 height 9
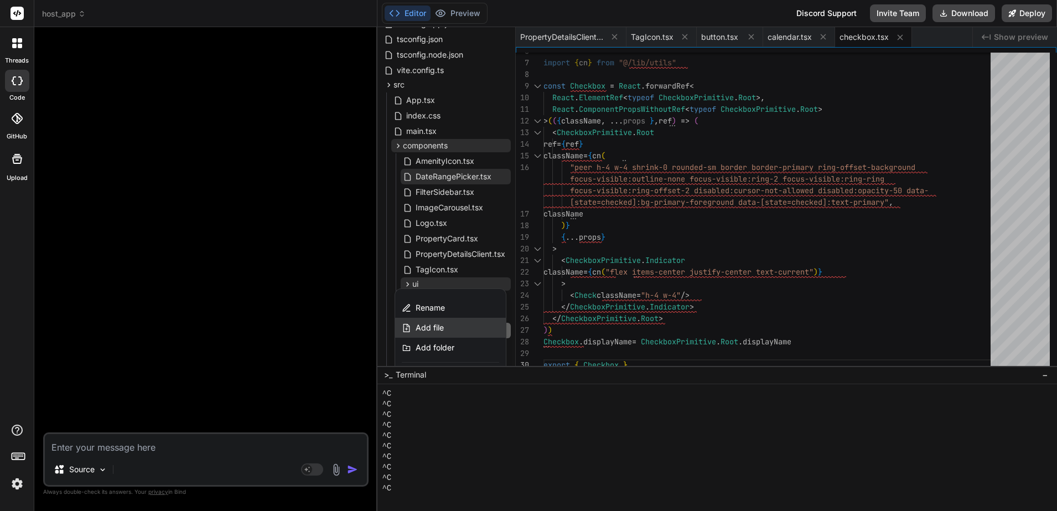
click at [461, 330] on div "Add file" at bounding box center [450, 328] width 111 height 20
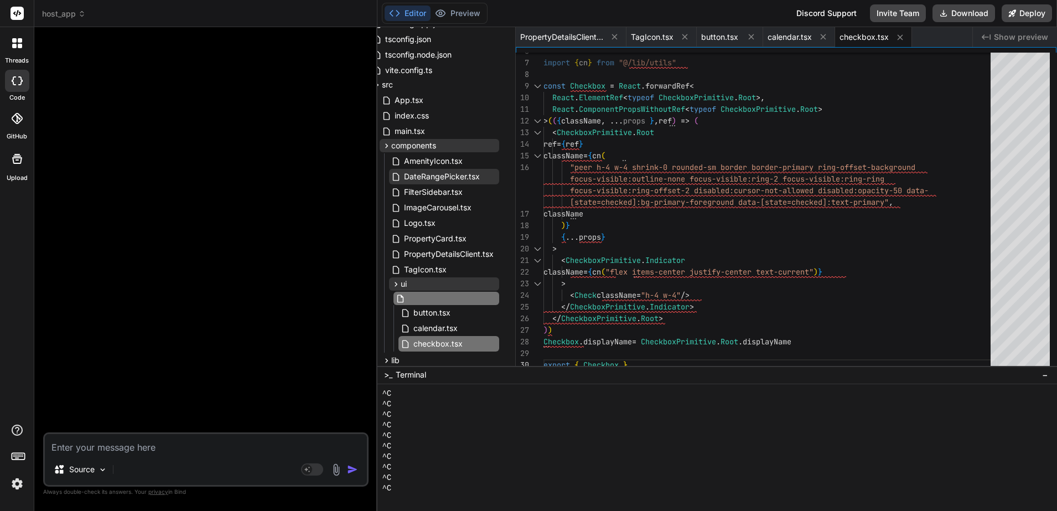
click at [464, 301] on input "text" at bounding box center [467, 298] width 121 height 13
paste input "dialog.tsx"
type input "dialog.tsx"
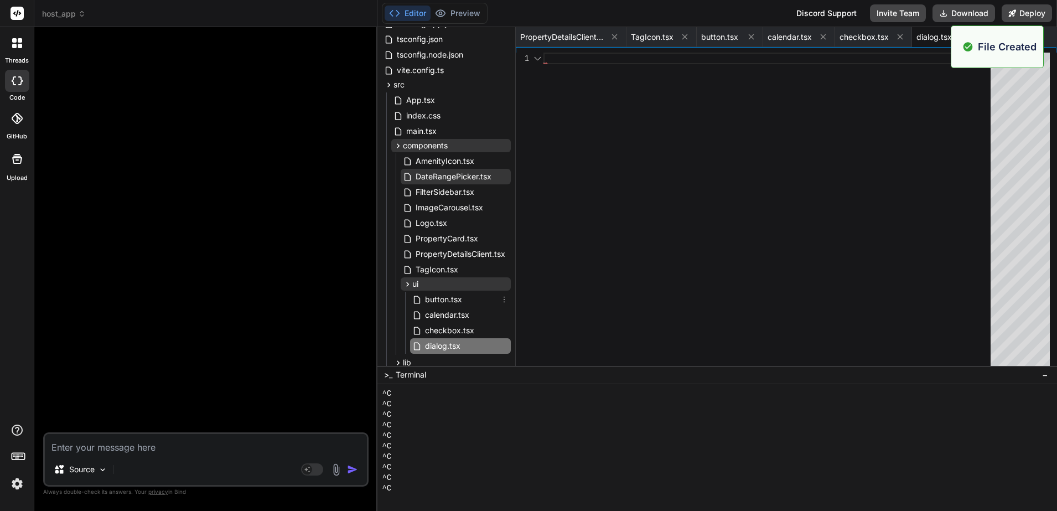
scroll to position [113, 0]
click at [653, 211] on div at bounding box center [770, 212] width 454 height 318
type textarea "DialogDescription, }"
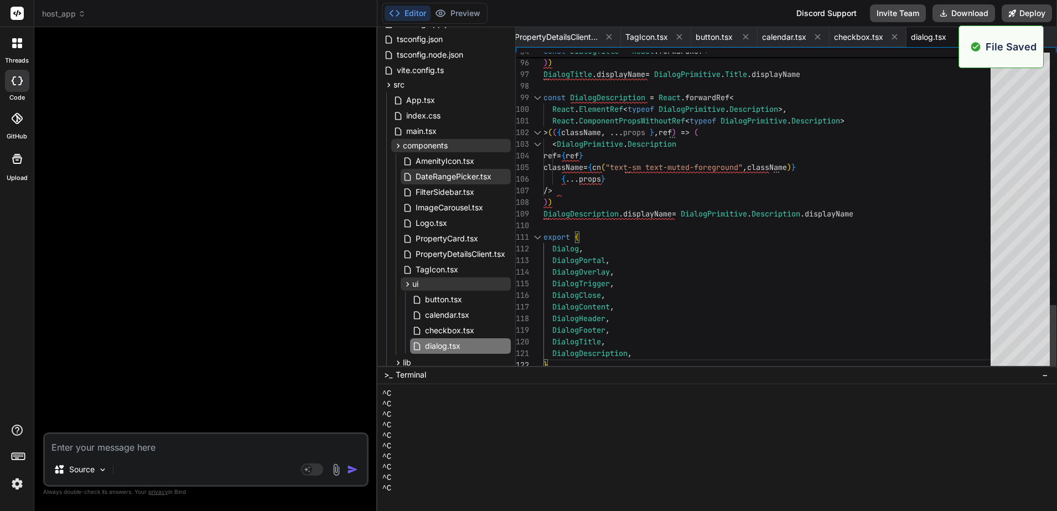
scroll to position [0, 4]
click at [610, 37] on icon at bounding box center [610, 37] width 6 height 6
click at [578, 38] on icon at bounding box center [573, 36] width 9 height 9
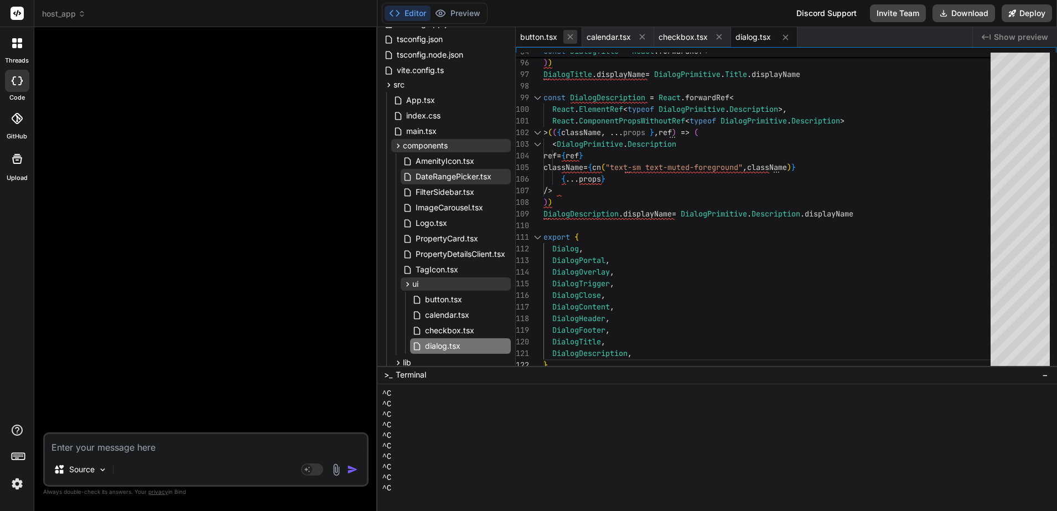
click at [572, 38] on icon at bounding box center [569, 36] width 9 height 9
click at [577, 37] on icon at bounding box center [576, 37] width 6 height 6
click at [577, 38] on icon at bounding box center [580, 36] width 9 height 9
click at [501, 285] on icon at bounding box center [504, 283] width 9 height 9
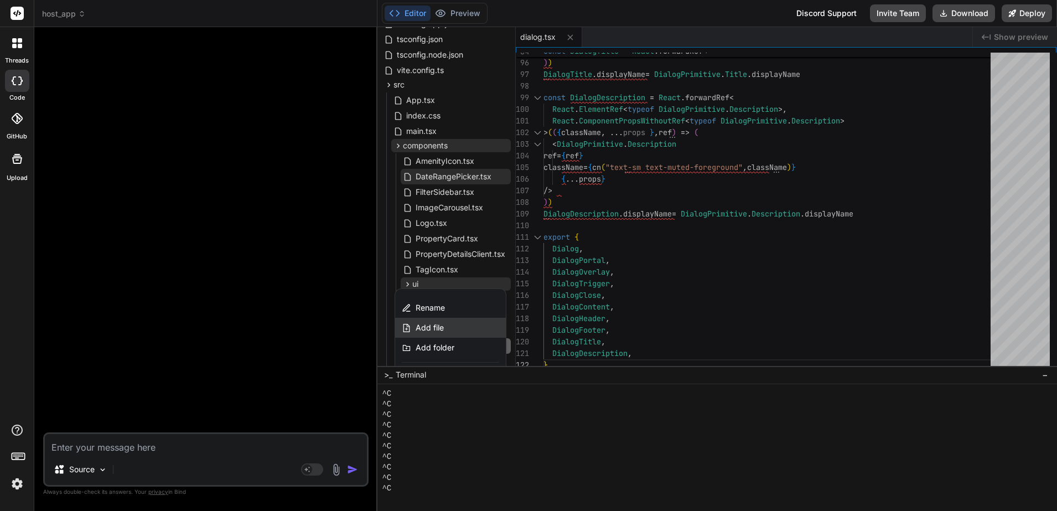
click at [456, 328] on div "Add file" at bounding box center [450, 328] width 111 height 20
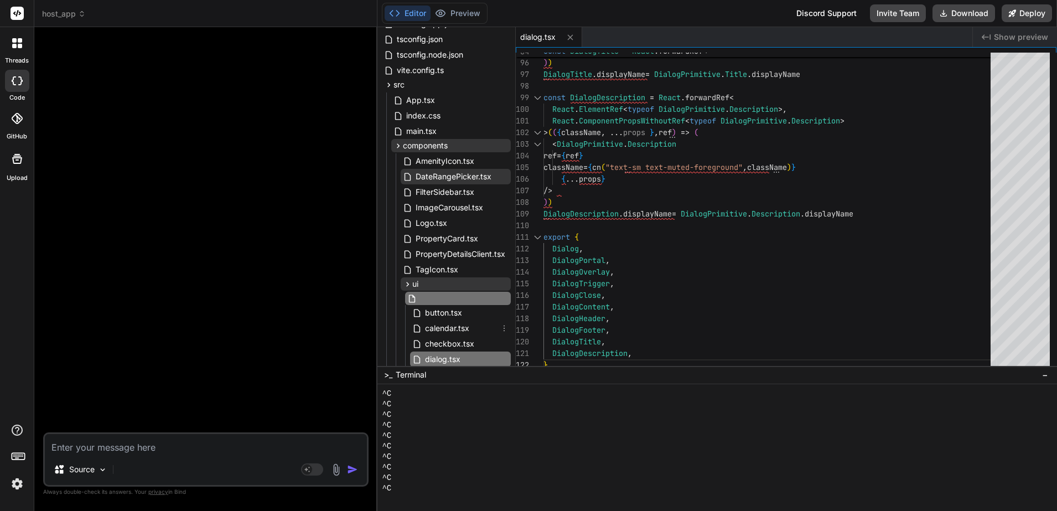
scroll to position [113, 12]
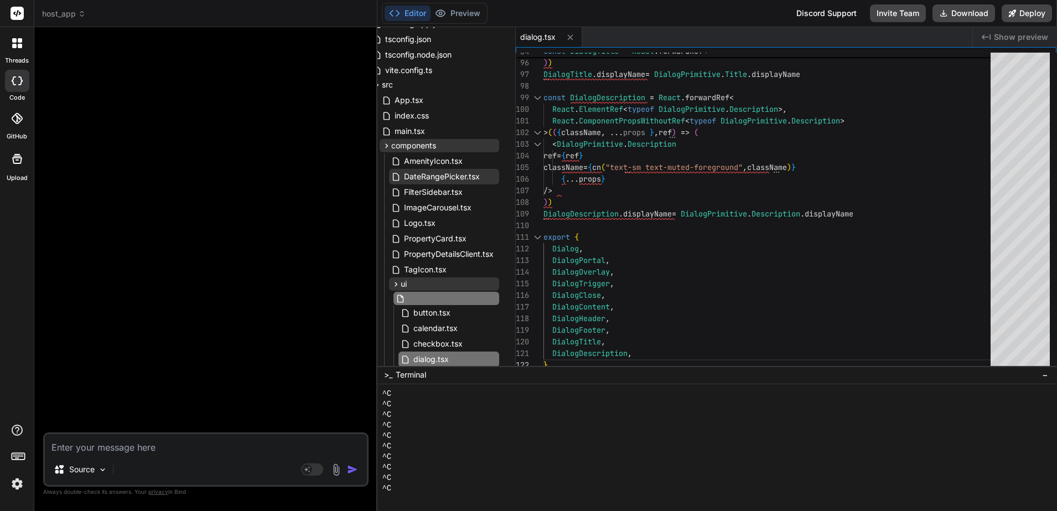
type input "input.tsx"
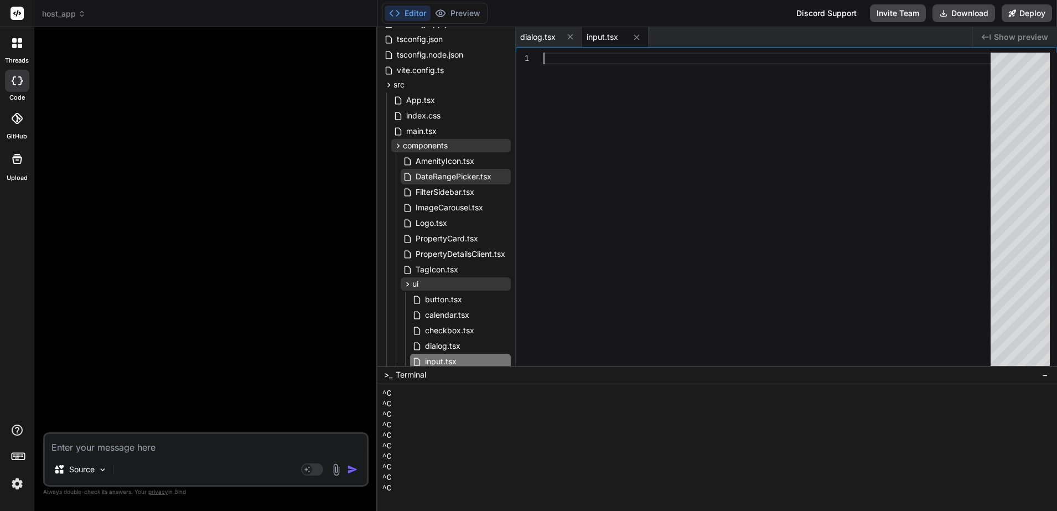
click at [711, 118] on div at bounding box center [770, 212] width 454 height 318
type textarea "ref={ref} {...props} /> ) } ) Input.displayName = "Input" export { Input }"
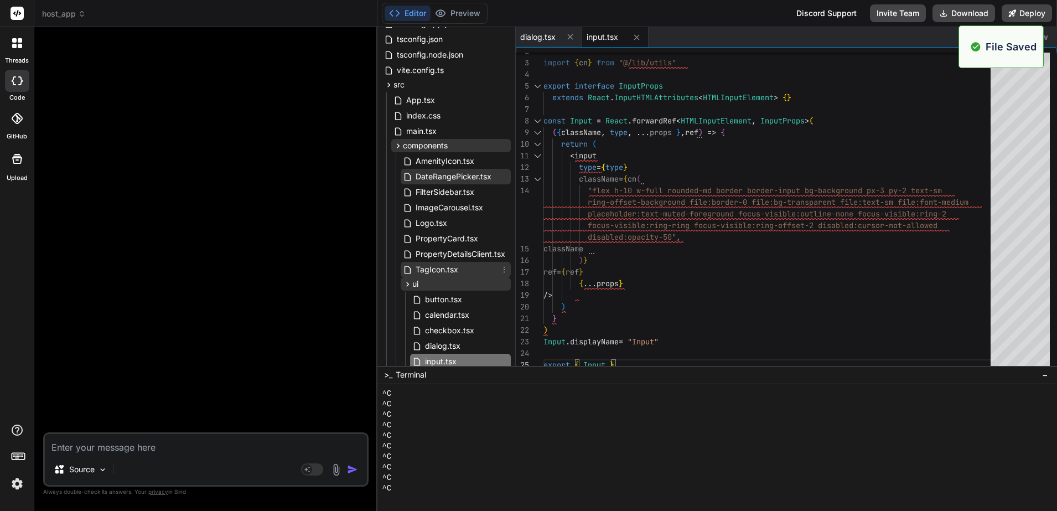
scroll to position [175, 0]
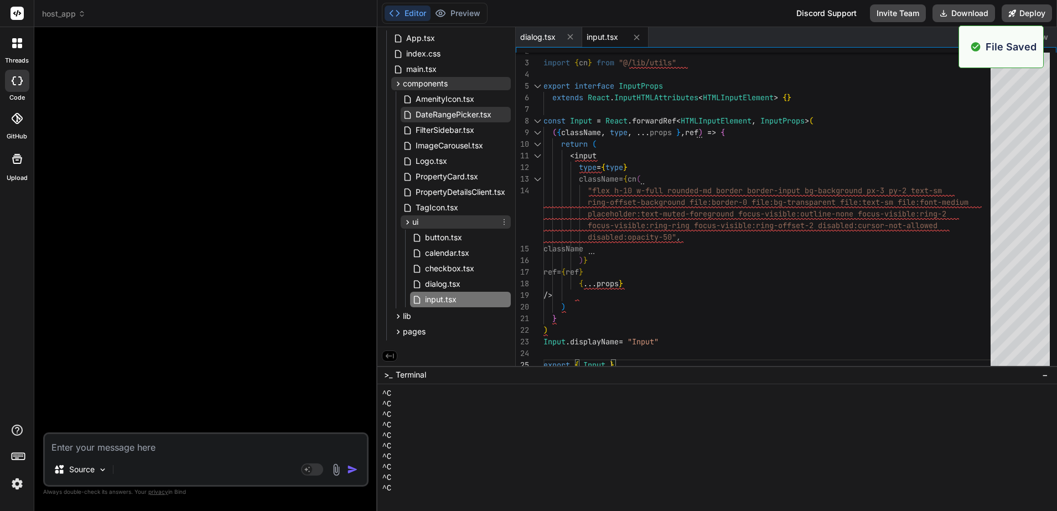
click at [505, 221] on icon at bounding box center [504, 221] width 9 height 9
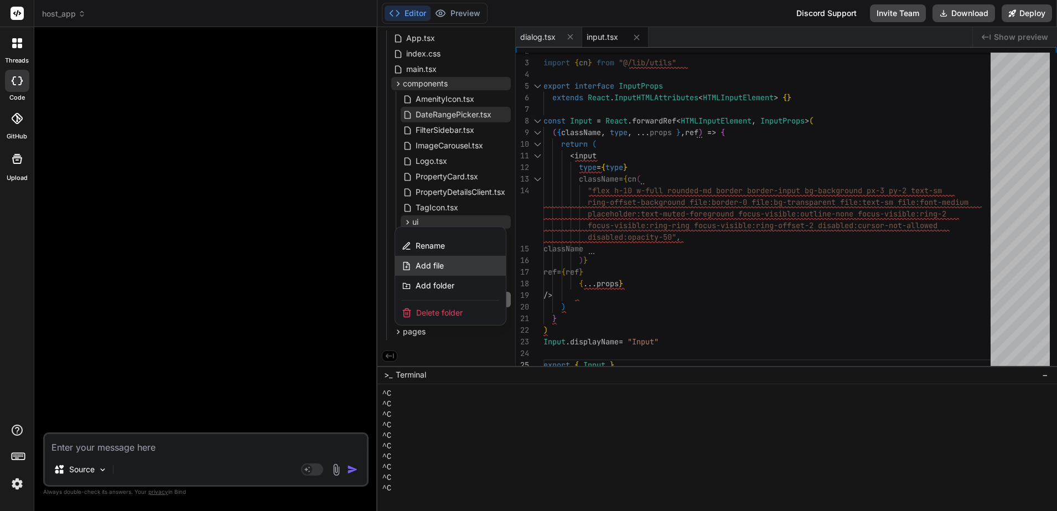
click at [455, 267] on div "Add file" at bounding box center [450, 266] width 111 height 20
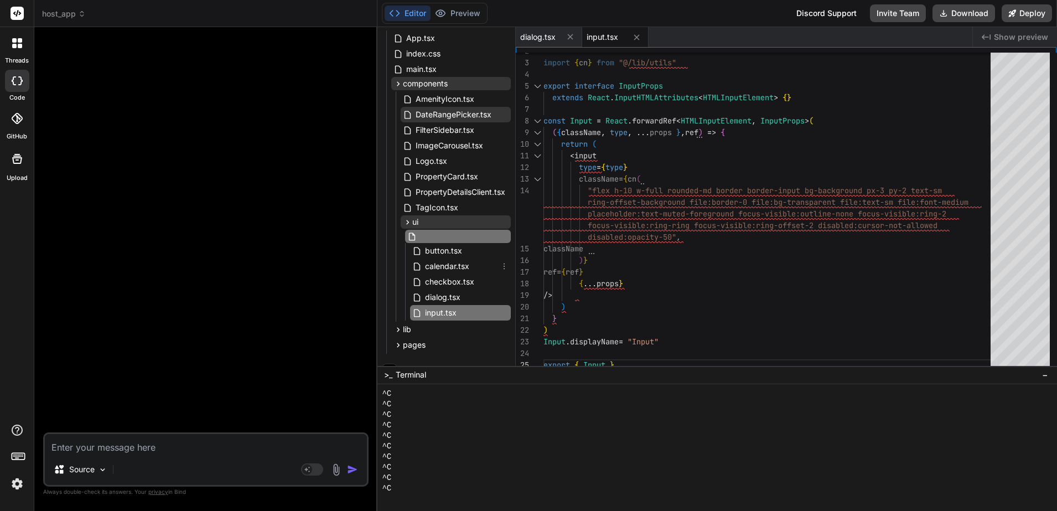
scroll to position [175, 12]
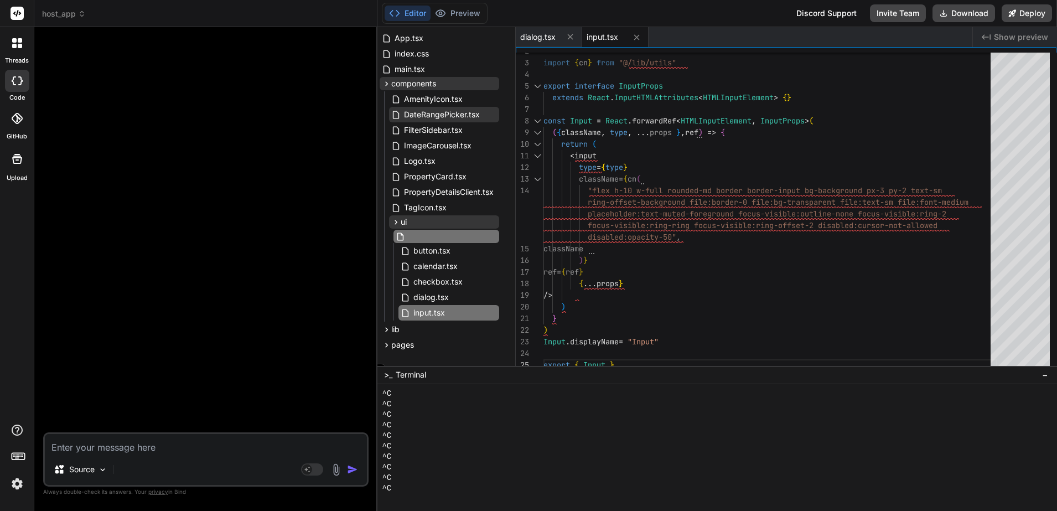
click at [451, 233] on input "text" at bounding box center [467, 236] width 121 height 13
paste input "label.tsx"
type input "label.tsx"
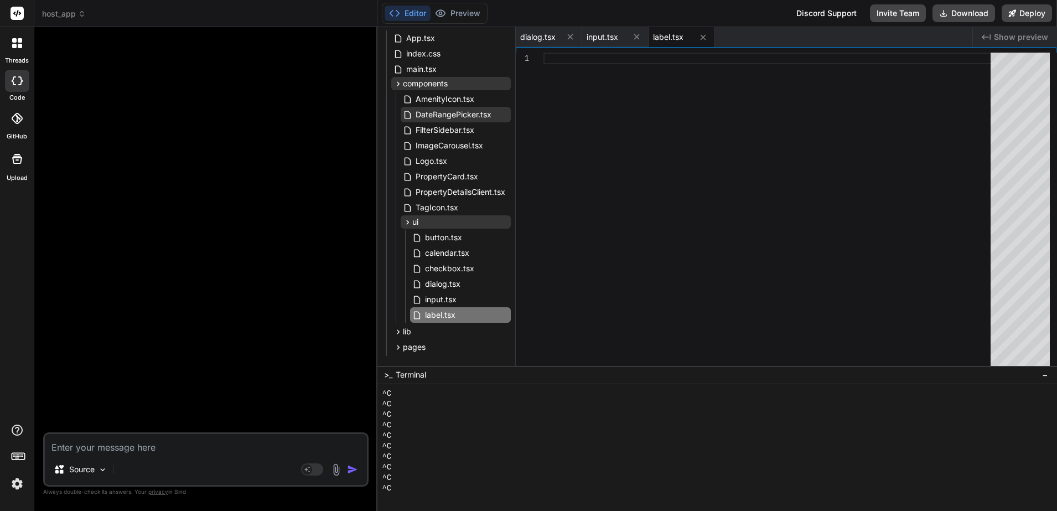
click at [728, 121] on div at bounding box center [770, 212] width 454 height 318
type textarea "<LabelPrimitive.Root ref={ref} className={cn(labelVariants(), className)} {...p…"
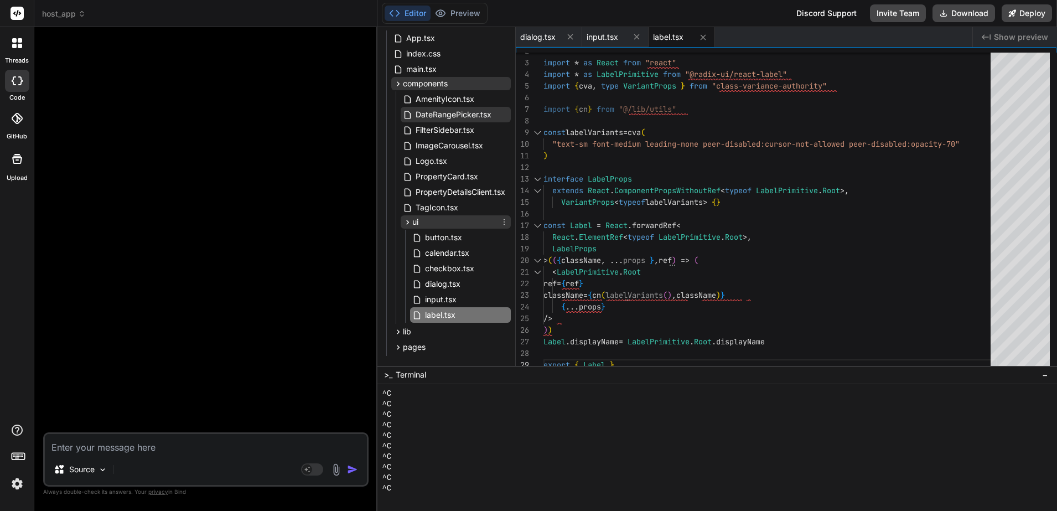
click at [500, 221] on icon at bounding box center [504, 221] width 9 height 9
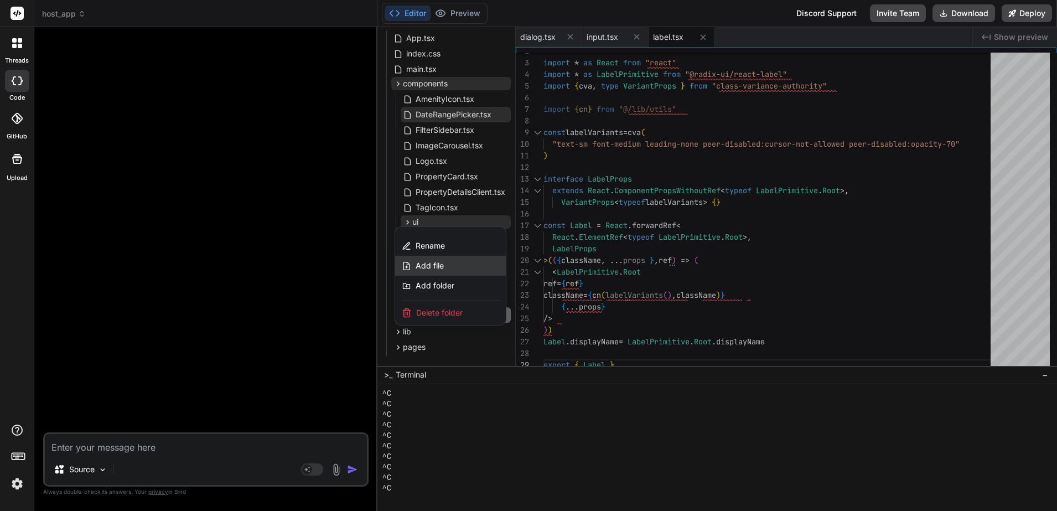
click at [467, 266] on div "Add file" at bounding box center [450, 266] width 111 height 20
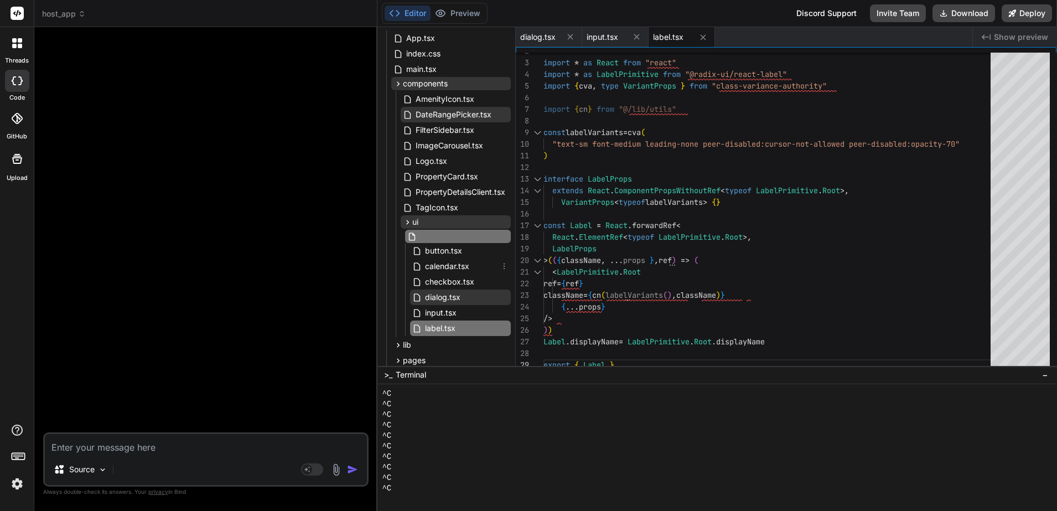
scroll to position [175, 12]
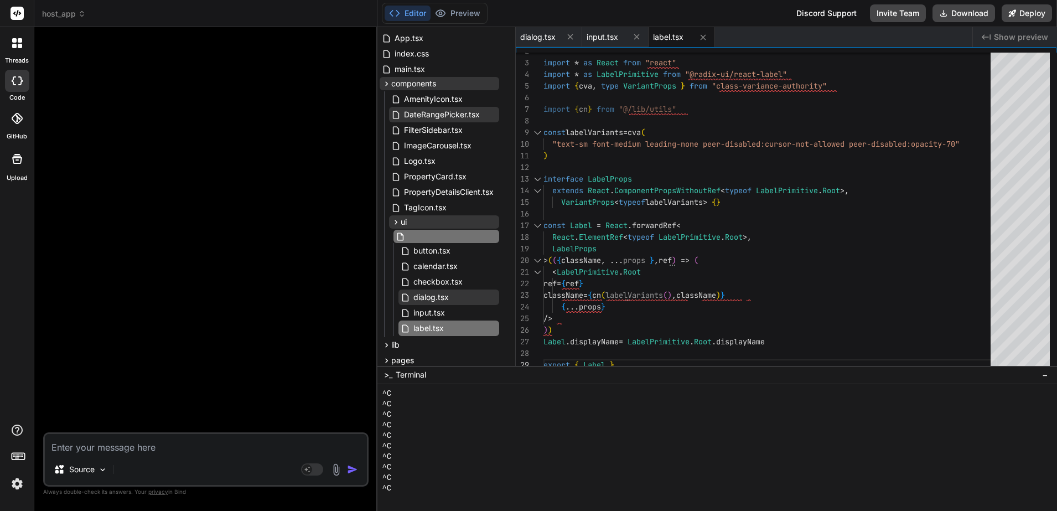
type input "popover.tsx"
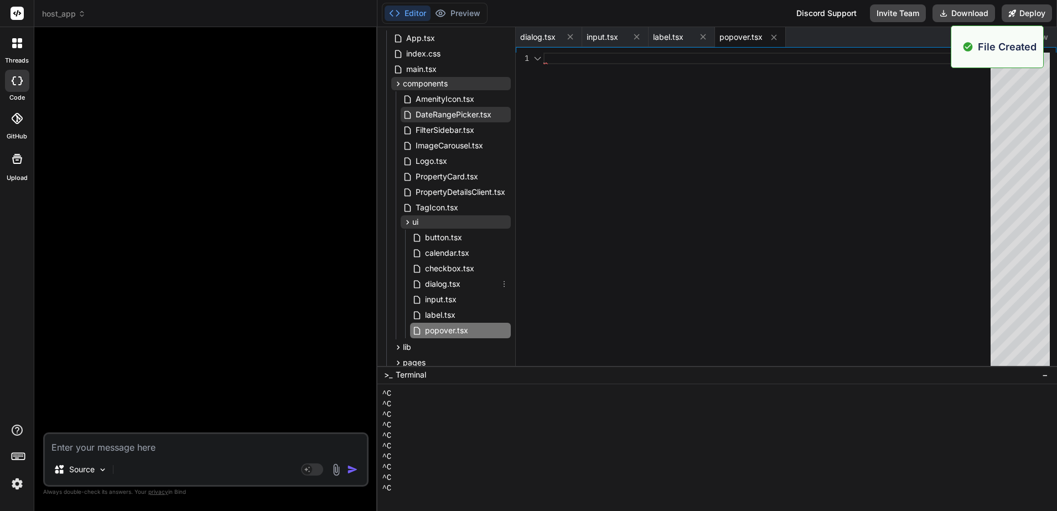
scroll to position [175, 0]
click at [678, 214] on div at bounding box center [770, 212] width 454 height 318
type textarea "/> </PopoverPrimitive.Portal> )) PopoverContent.displayName = PopoverPrimitive.…"
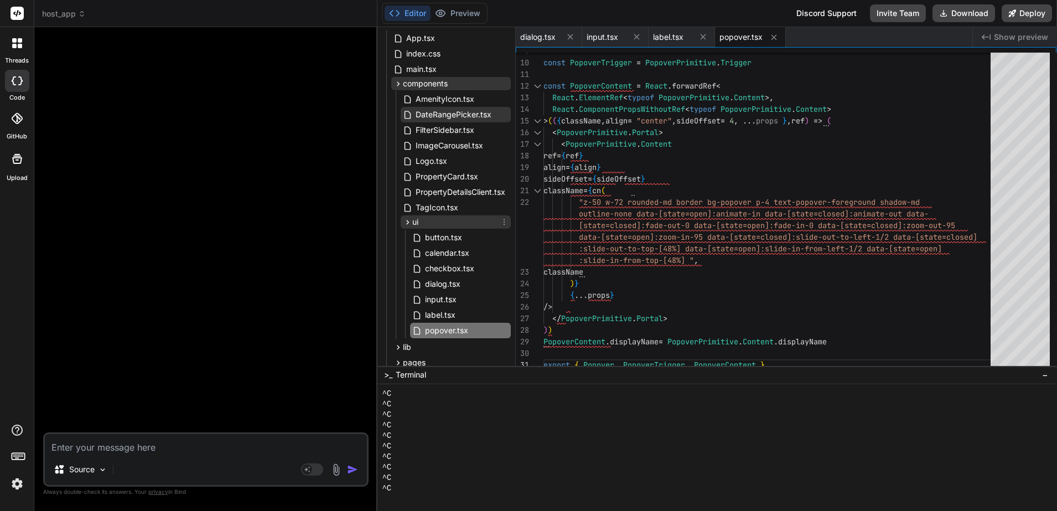
click at [501, 222] on icon at bounding box center [504, 221] width 9 height 9
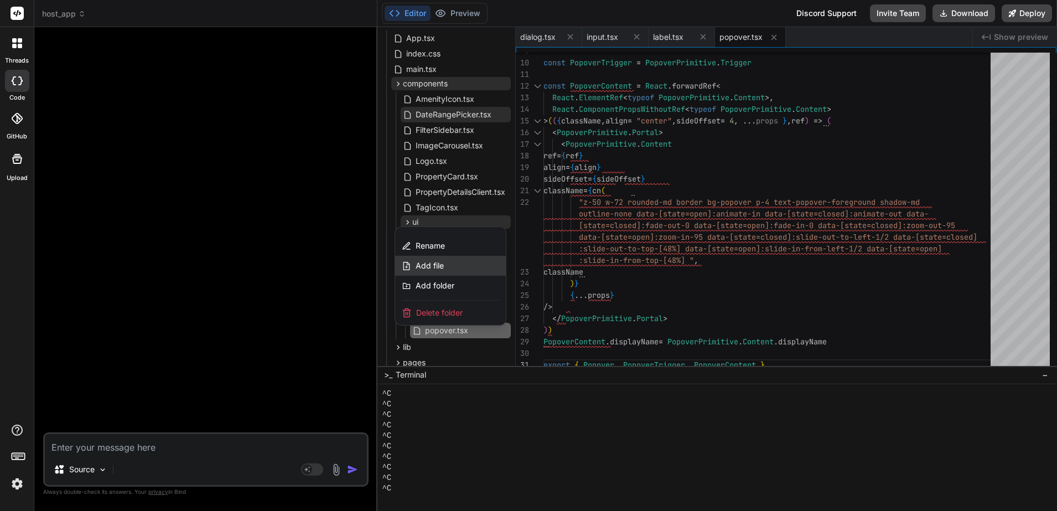
click at [449, 266] on div "Add file" at bounding box center [450, 266] width 111 height 20
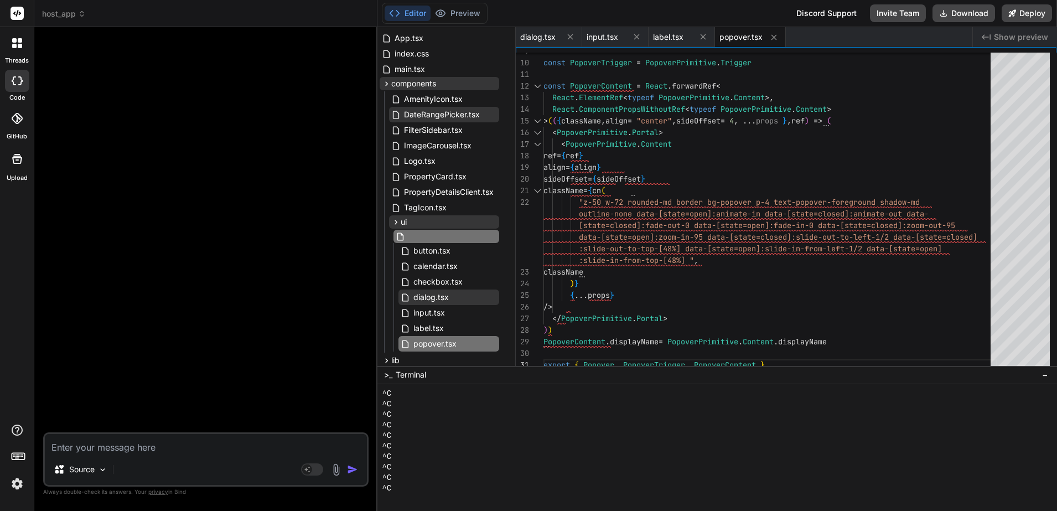
type input "scroll-area.tsx"
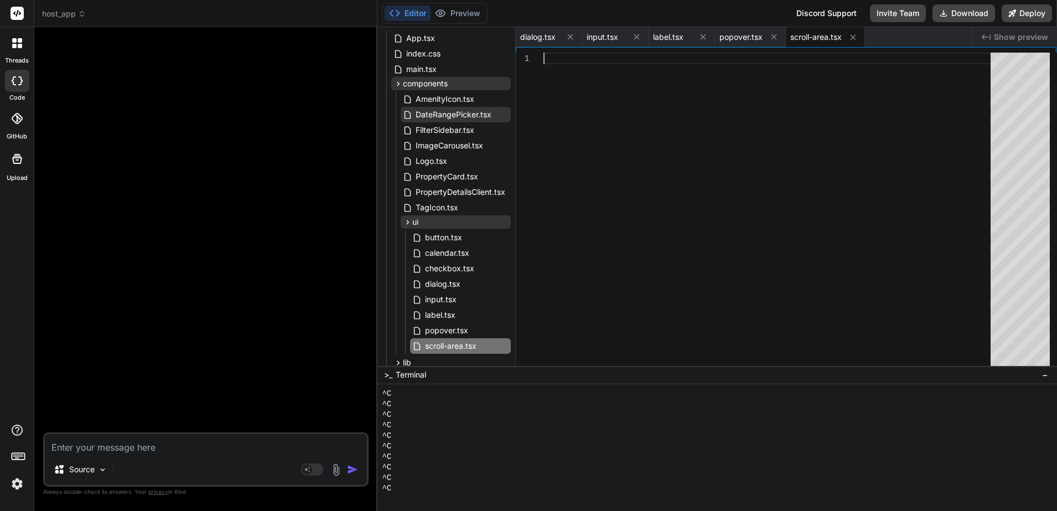
scroll to position [0, 0]
click at [704, 128] on div at bounding box center [770, 212] width 454 height 318
type textarea "> <ScrollAreaPrimitive.ScrollAreaThumb className="relative flex-1 rounded-full …"
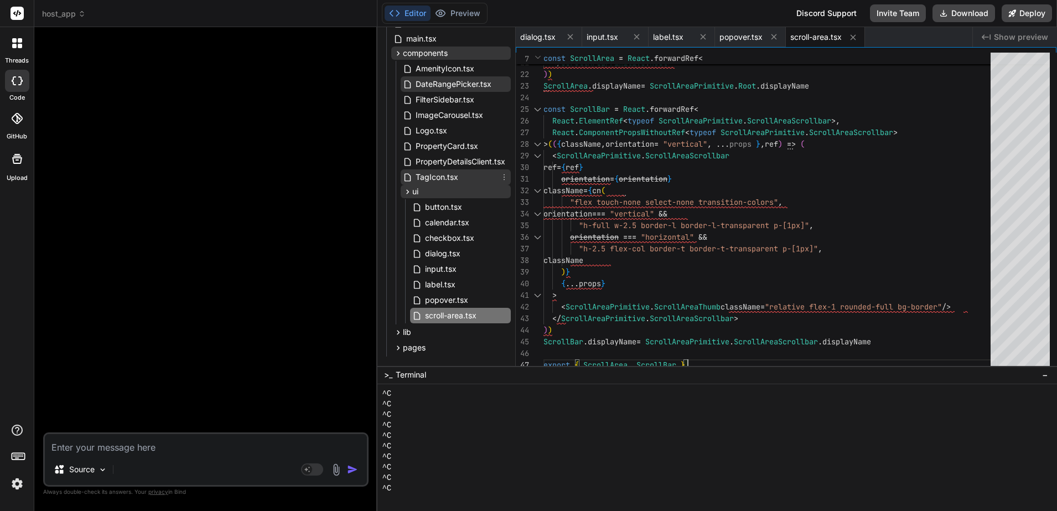
scroll to position [221, 0]
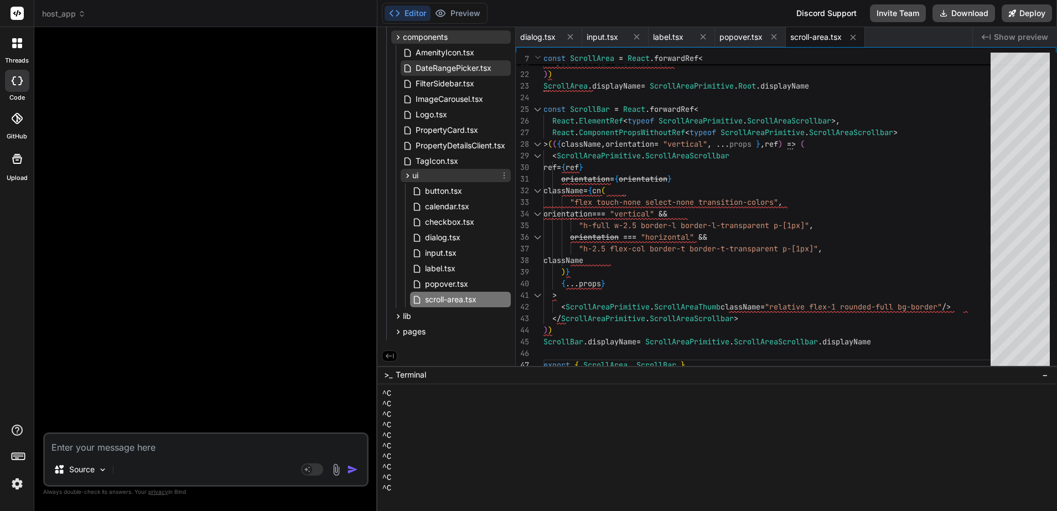
click at [500, 174] on icon at bounding box center [504, 175] width 9 height 9
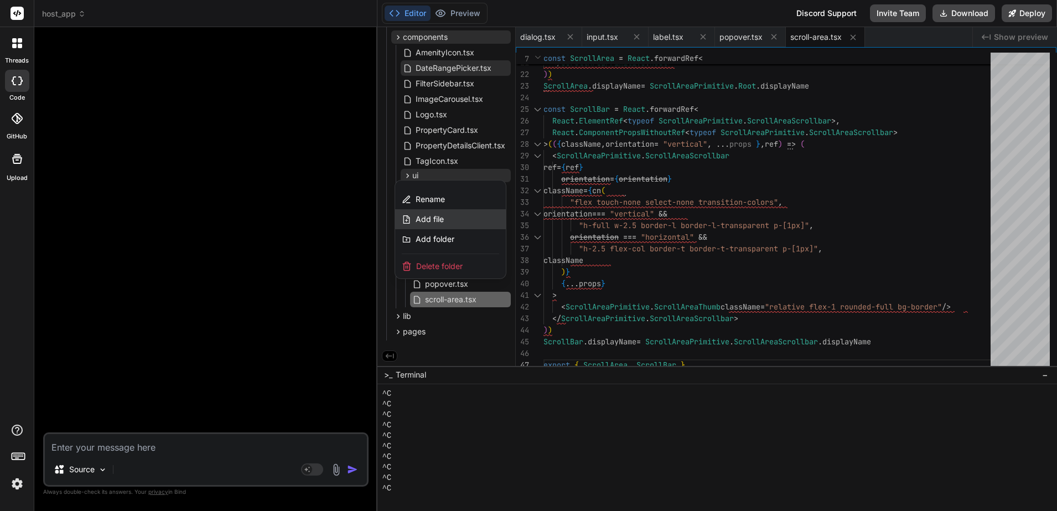
click at [463, 217] on div "Add file" at bounding box center [450, 219] width 111 height 20
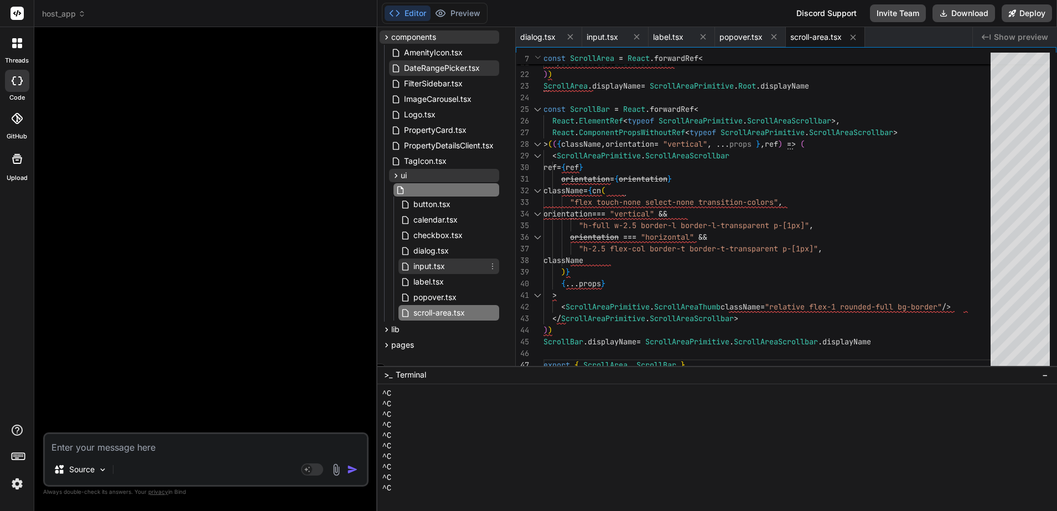
type input "sheet.tsx"
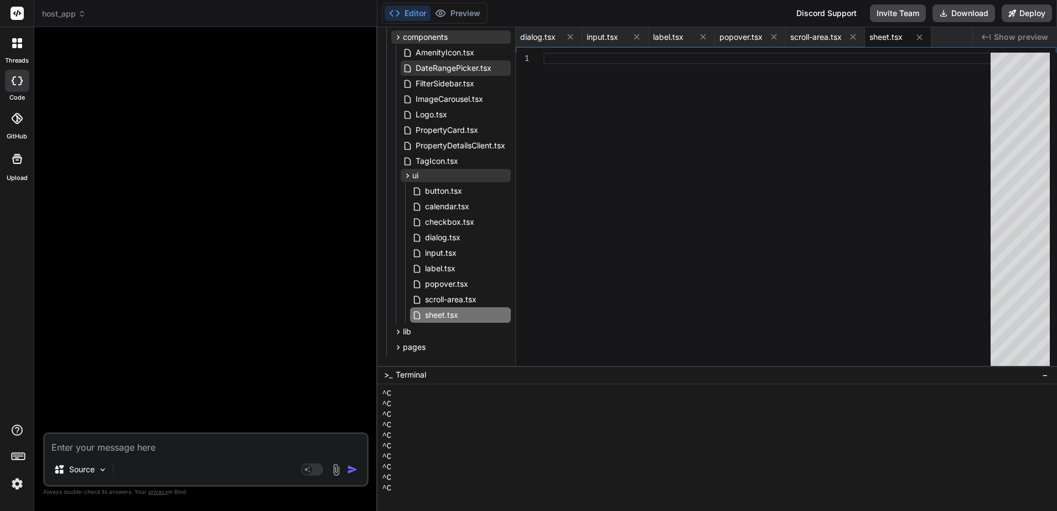
click at [719, 118] on div at bounding box center [770, 212] width 454 height 318
type textarea "SheetPortal, SheetOverlay, SheetTrigger, SheetClose, SheetContent, SheetHeader,…"
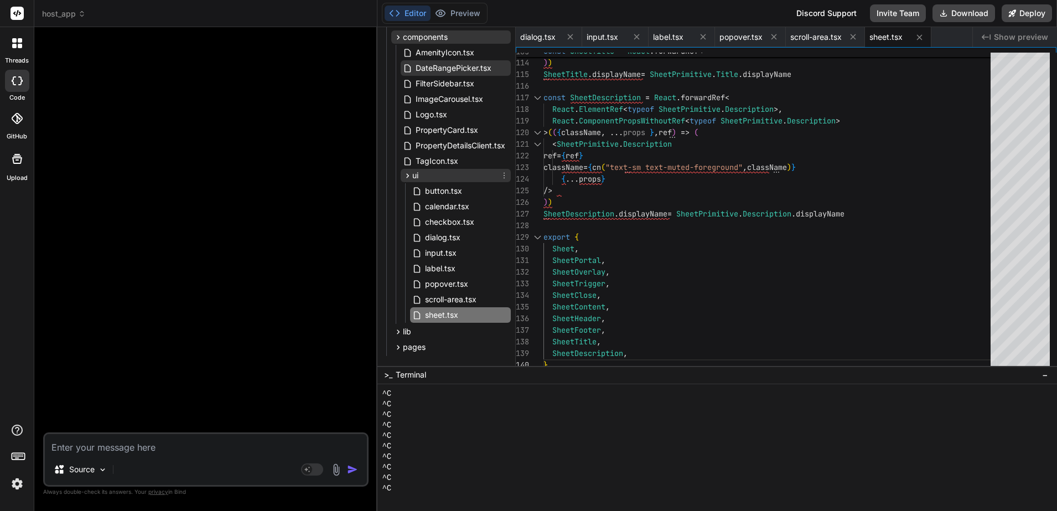
click at [501, 175] on icon at bounding box center [504, 175] width 9 height 9
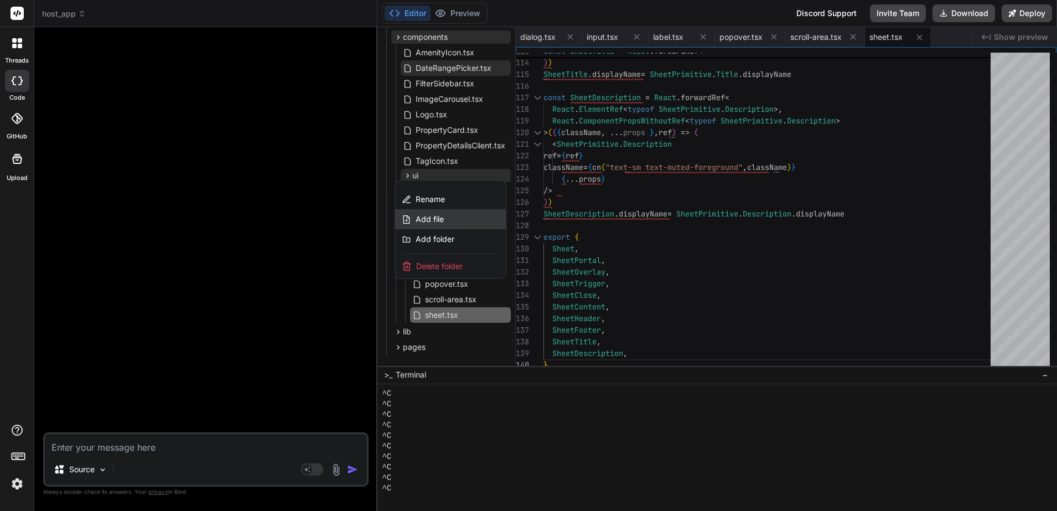
click at [457, 220] on div "Add file" at bounding box center [450, 219] width 111 height 20
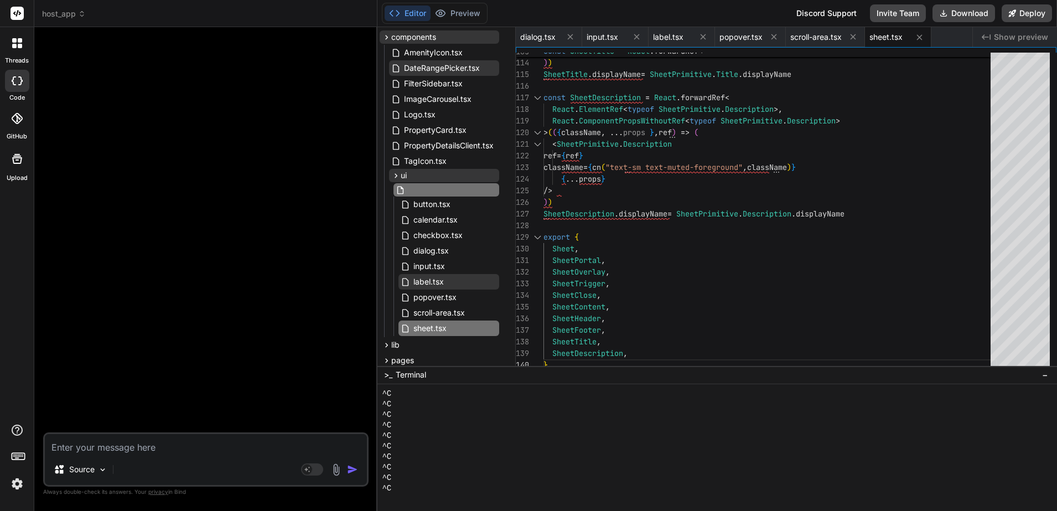
type input "textarea.tsx"
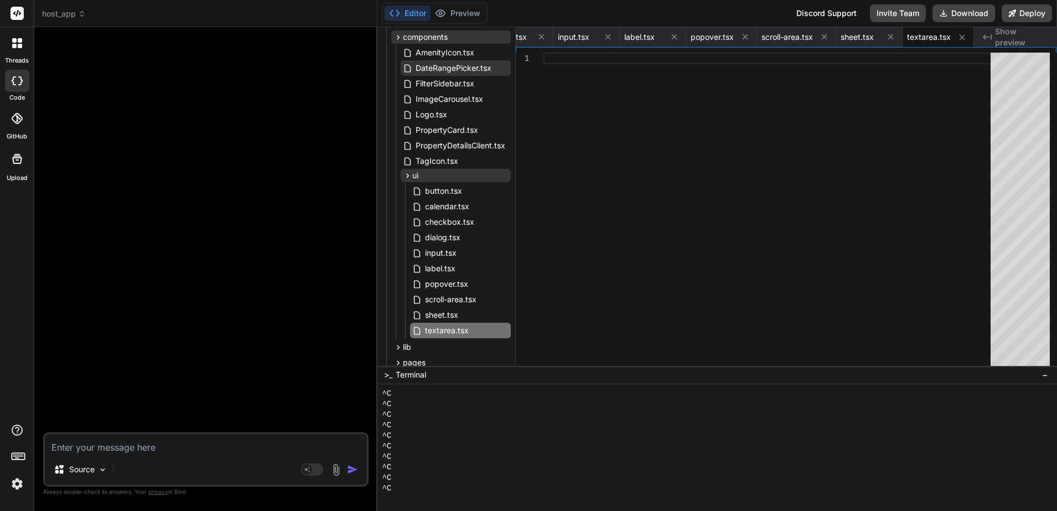
click at [767, 133] on div at bounding box center [770, 212] width 454 height 318
type textarea "/> ) } ) Textarea.displayName = "Textarea" export { Textarea }"
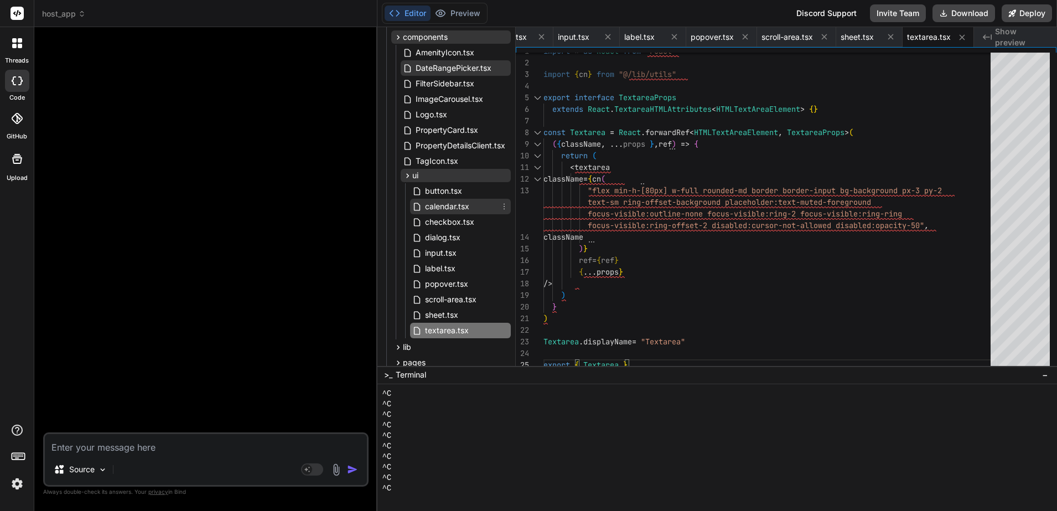
scroll to position [252, 0]
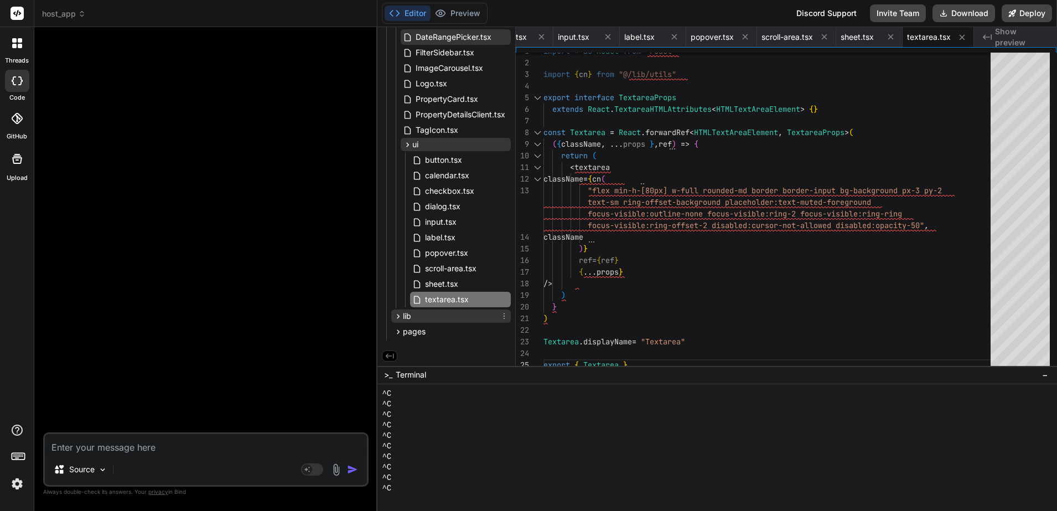
click at [501, 315] on icon at bounding box center [504, 315] width 9 height 9
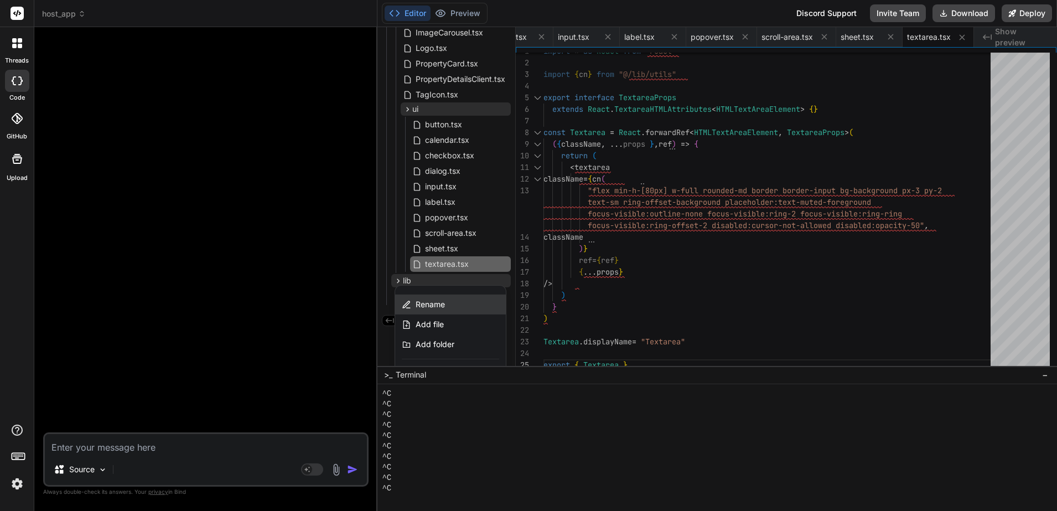
scroll to position [306, 0]
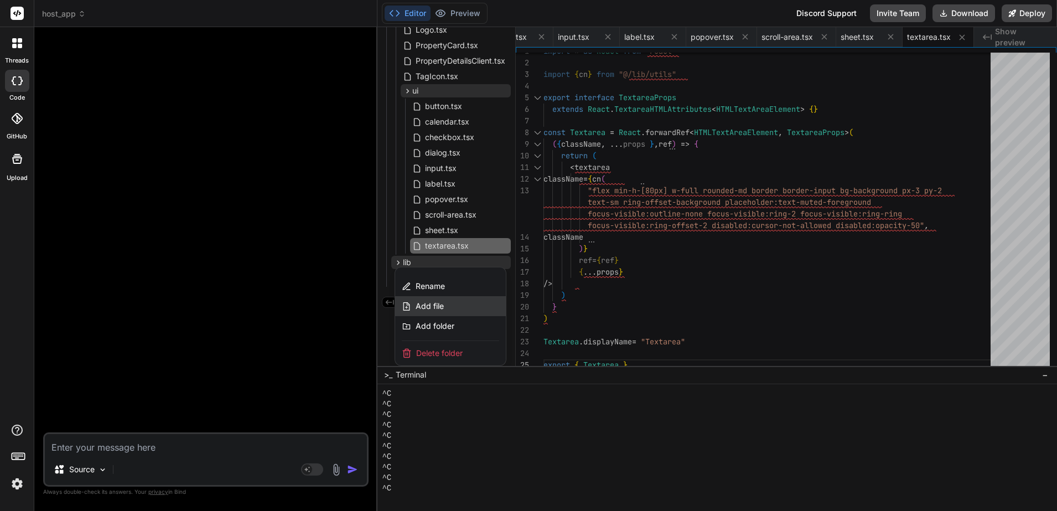
click at [440, 311] on span "Add file" at bounding box center [429, 305] width 28 height 11
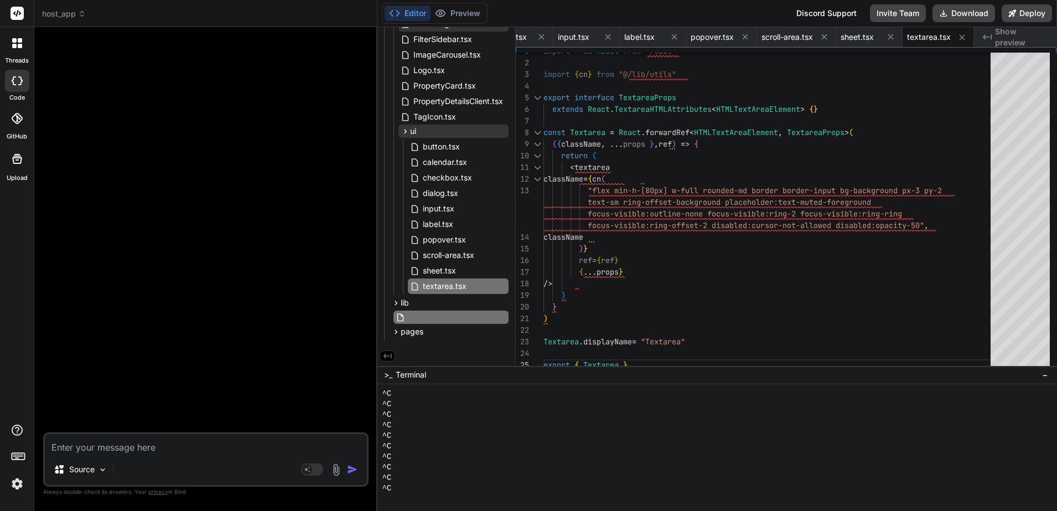
click at [438, 317] on input "text" at bounding box center [467, 316] width 121 height 13
paste input "storage.ts"
type input "storage.ts"
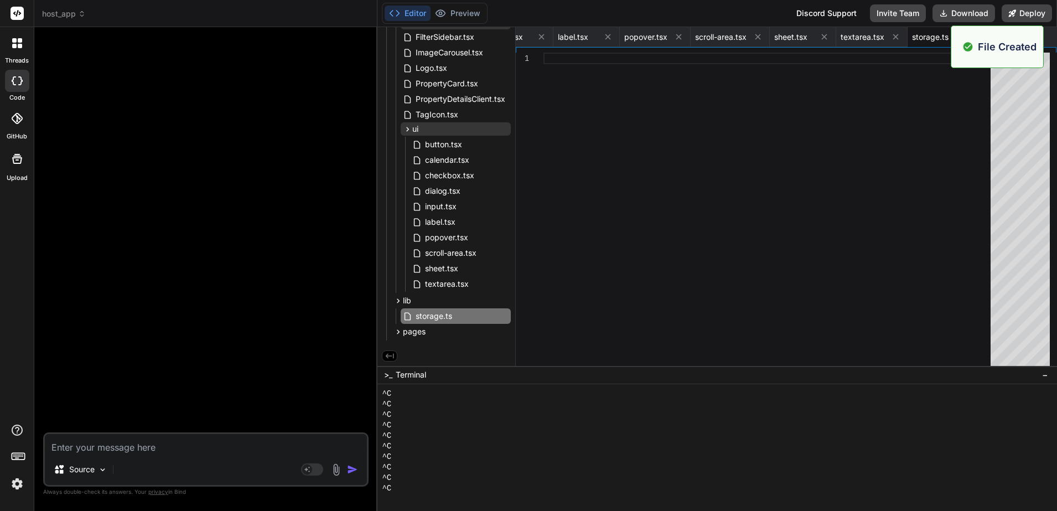
click at [632, 221] on div at bounding box center [770, 212] width 454 height 318
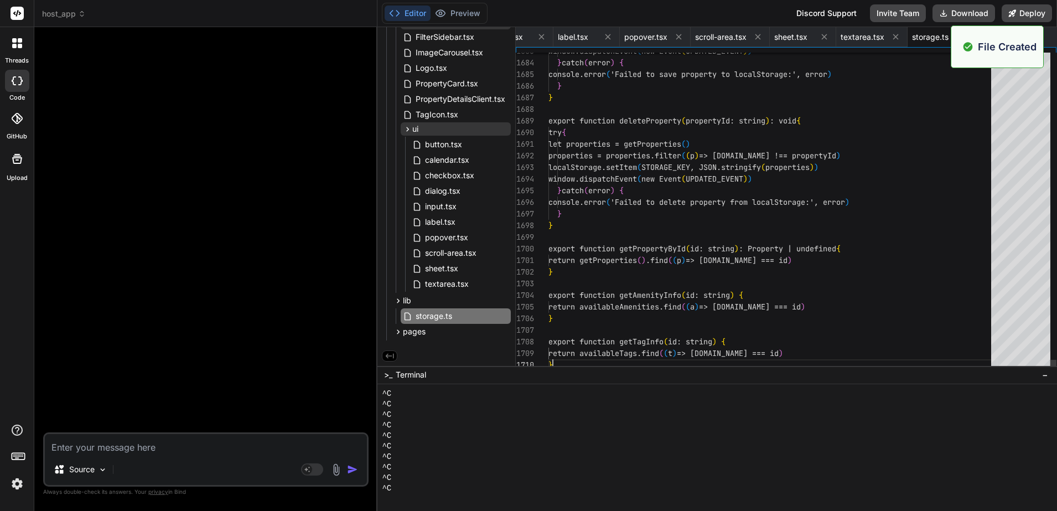
scroll to position [0, 102]
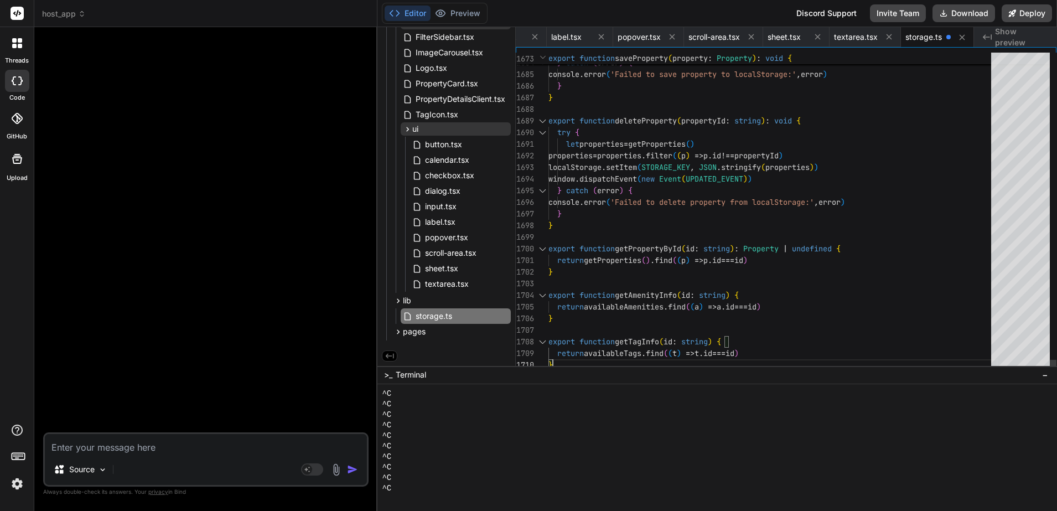
type textarea "properties = properties.filter((p) => [DOMAIN_NAME] !== propertyId) localStorag…"
click at [502, 299] on icon at bounding box center [504, 300] width 9 height 9
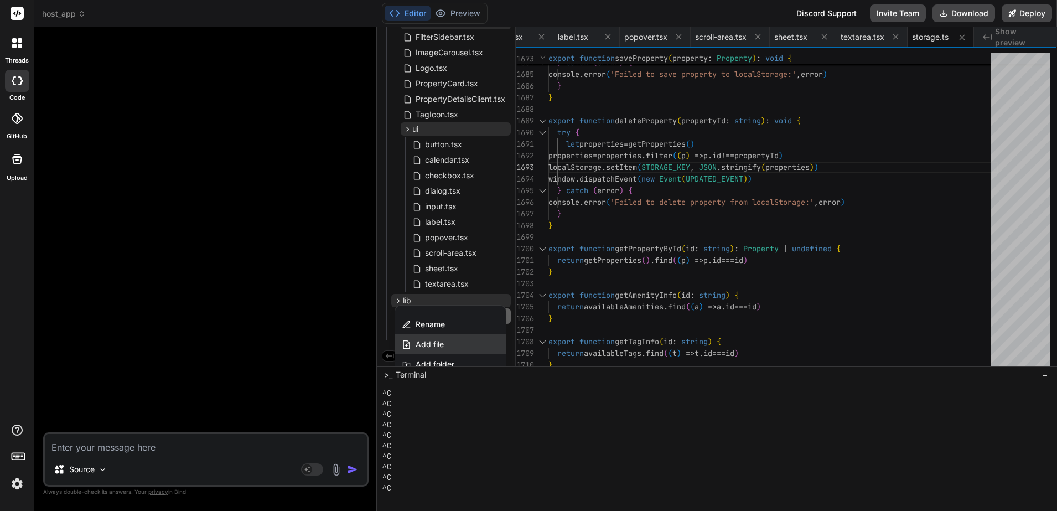
click at [445, 341] on div "Add file" at bounding box center [450, 344] width 111 height 20
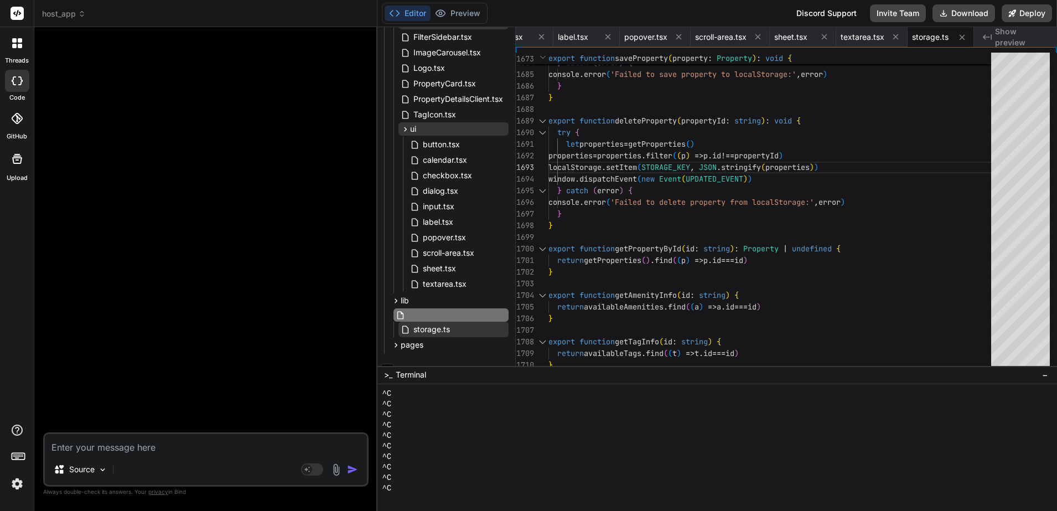
type input "utils.ts"
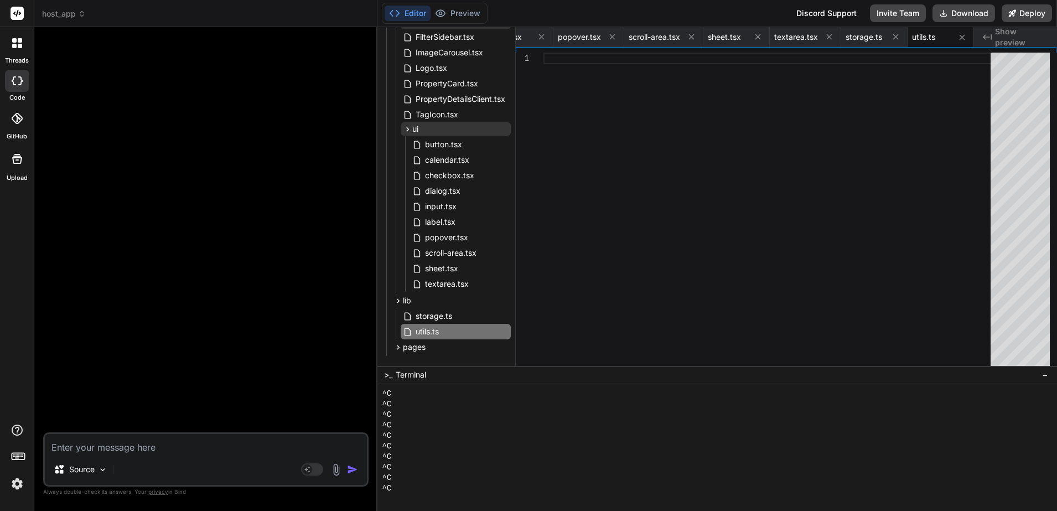
click at [822, 182] on div at bounding box center [770, 212] width 454 height 318
type textarea "import { type ClassValue, clsx } from "clsx" import { twMerge } from "tailwind-…"
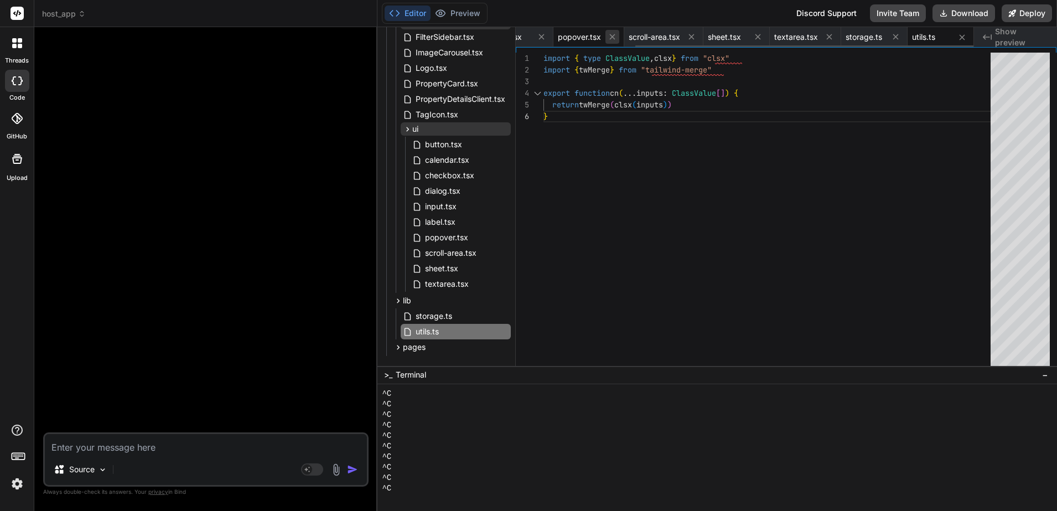
click at [612, 36] on icon at bounding box center [613, 37] width 6 height 6
click at [612, 36] on icon at bounding box center [612, 37] width 6 height 6
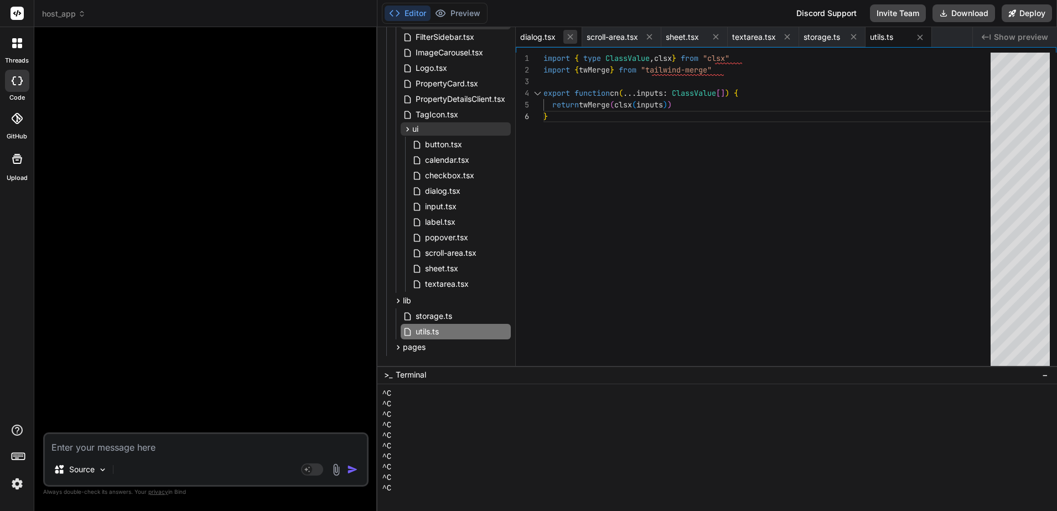
click at [573, 38] on icon at bounding box center [569, 36] width 9 height 9
click at [587, 37] on icon at bounding box center [582, 36] width 9 height 9
click at [572, 37] on icon at bounding box center [569, 36] width 9 height 9
click at [572, 37] on icon at bounding box center [574, 36] width 9 height 9
click at [572, 37] on icon at bounding box center [569, 36] width 9 height 9
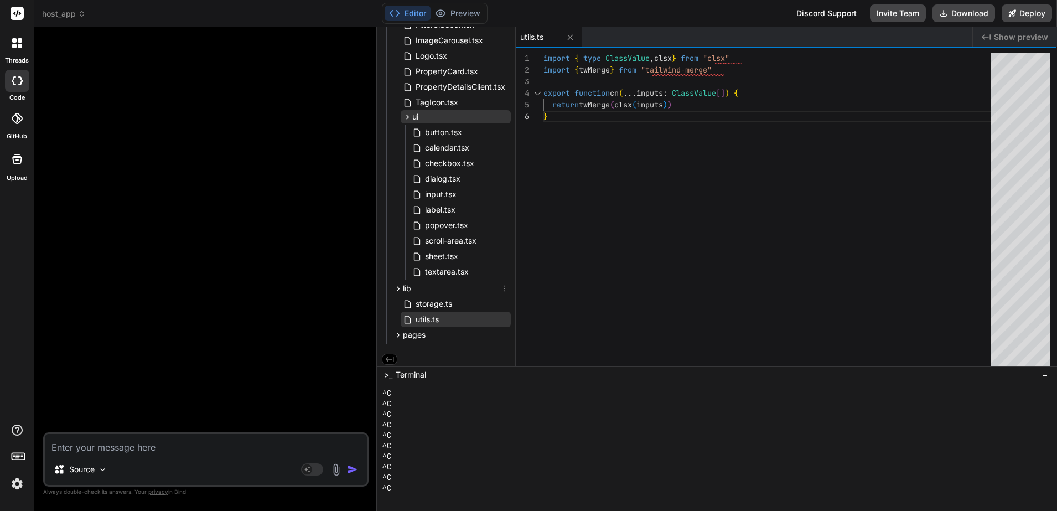
scroll to position [283, 0]
click at [501, 333] on icon at bounding box center [504, 331] width 9 height 9
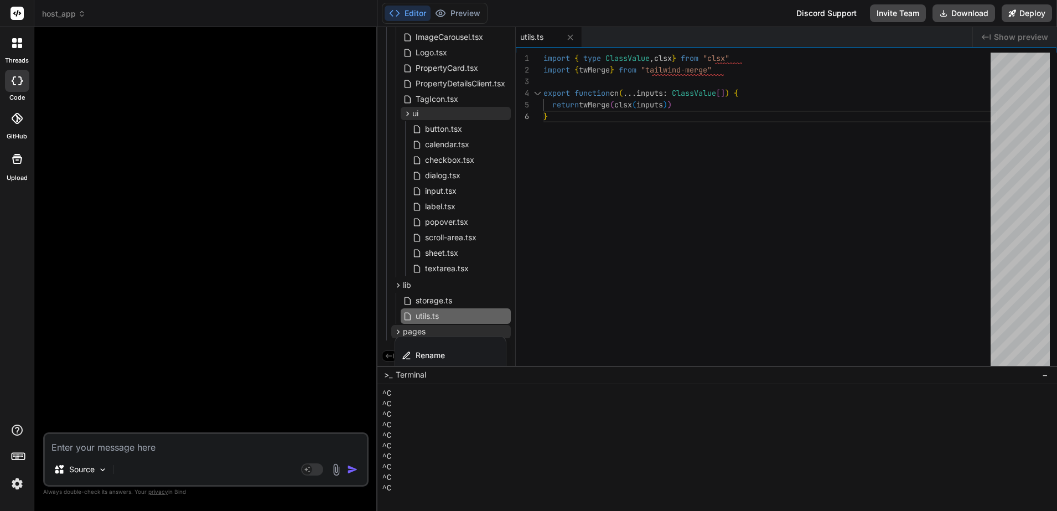
scroll to position [352, 0]
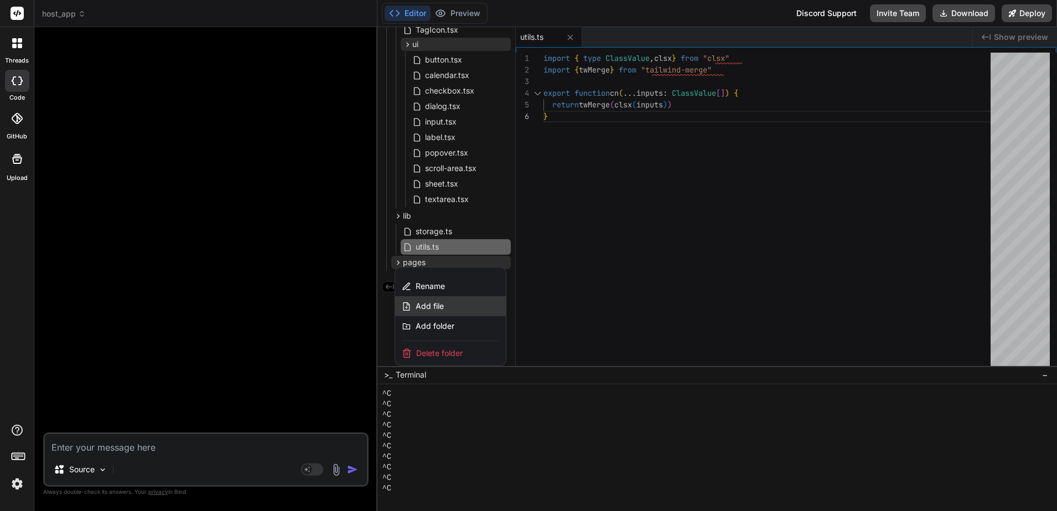
click at [445, 301] on div "Add file" at bounding box center [450, 306] width 111 height 20
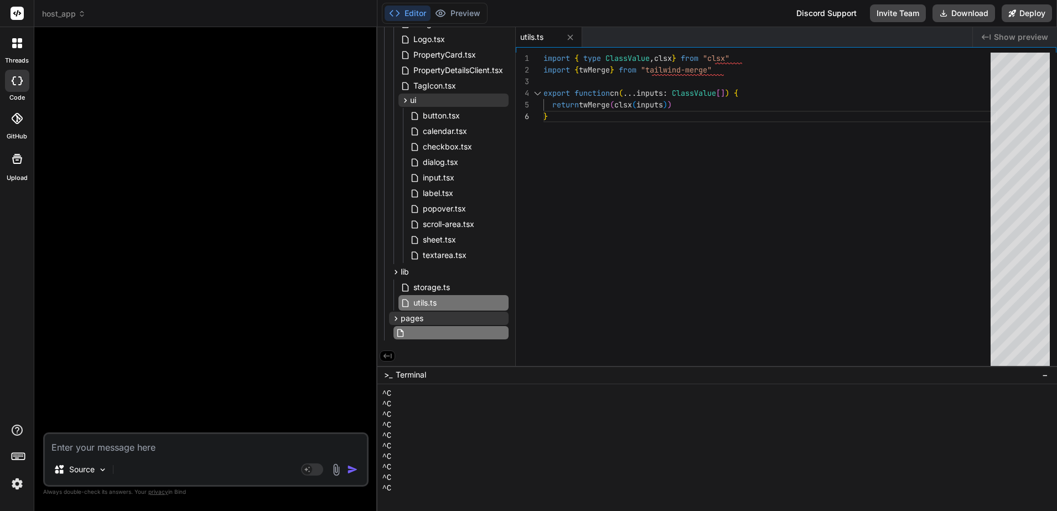
click at [461, 331] on input "text" at bounding box center [467, 332] width 121 height 13
paste input "Admin.tsx"
type input "Admin.tsx"
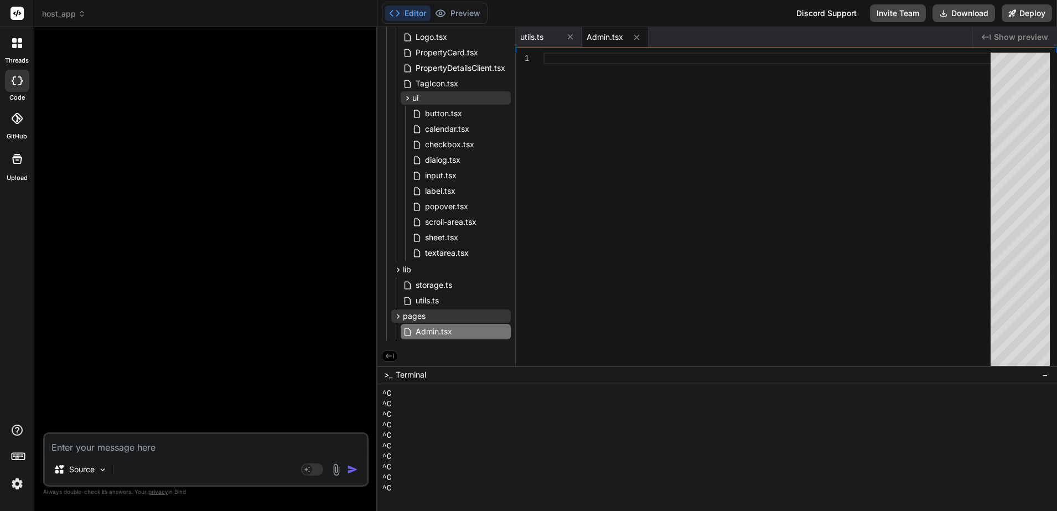
scroll to position [0, 0]
click at [617, 150] on div at bounding box center [770, 212] width 454 height 318
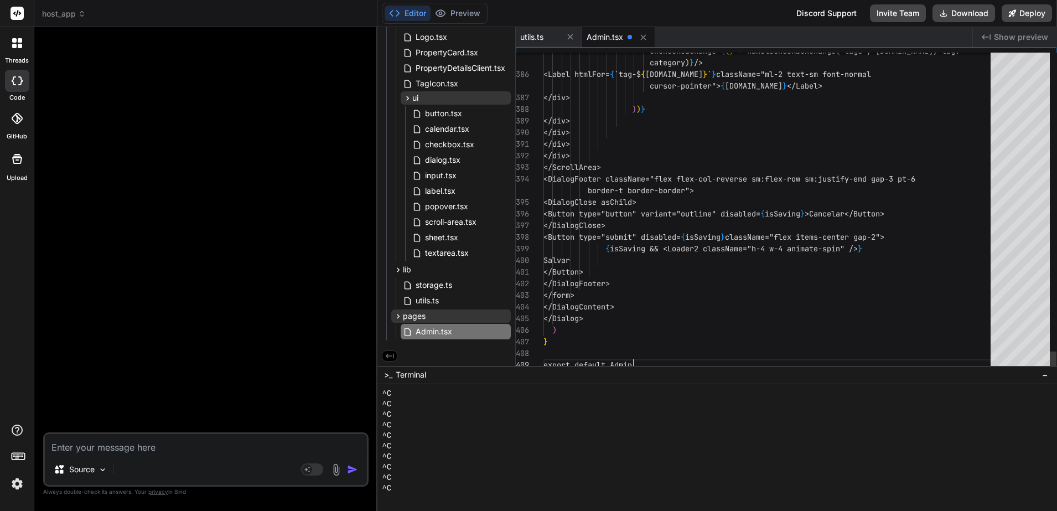
type textarea "} export default Admin"
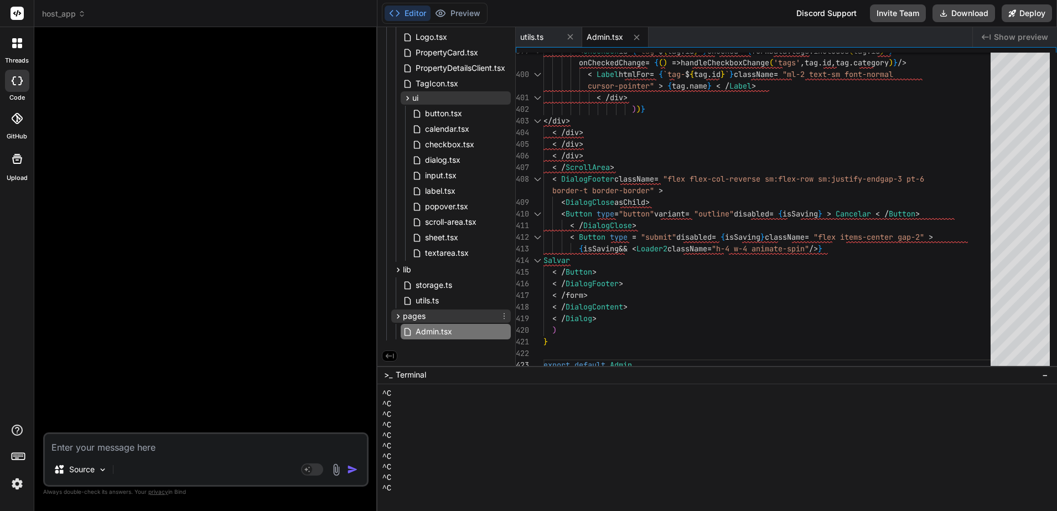
click at [503, 315] on icon at bounding box center [504, 315] width 9 height 9
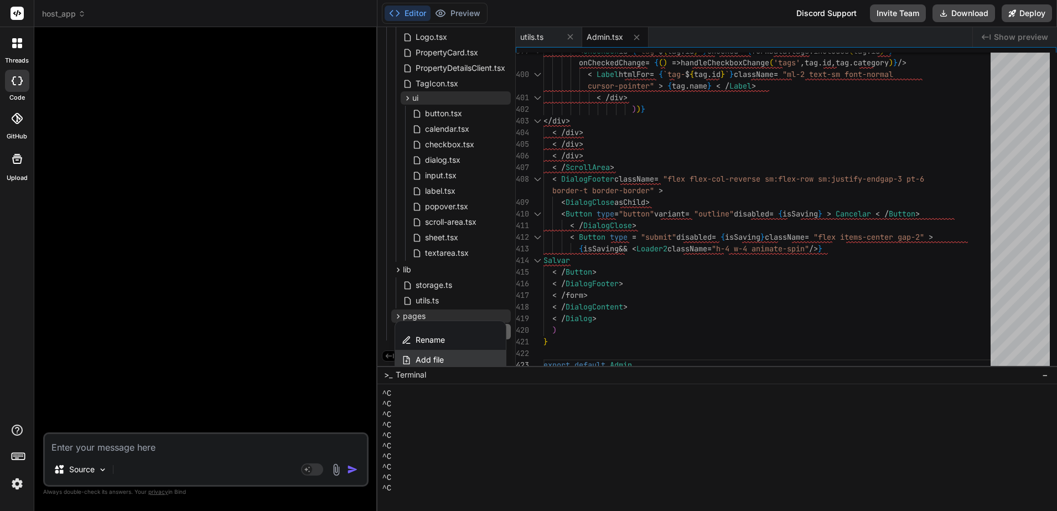
click at [440, 358] on span "Add file" at bounding box center [429, 359] width 28 height 11
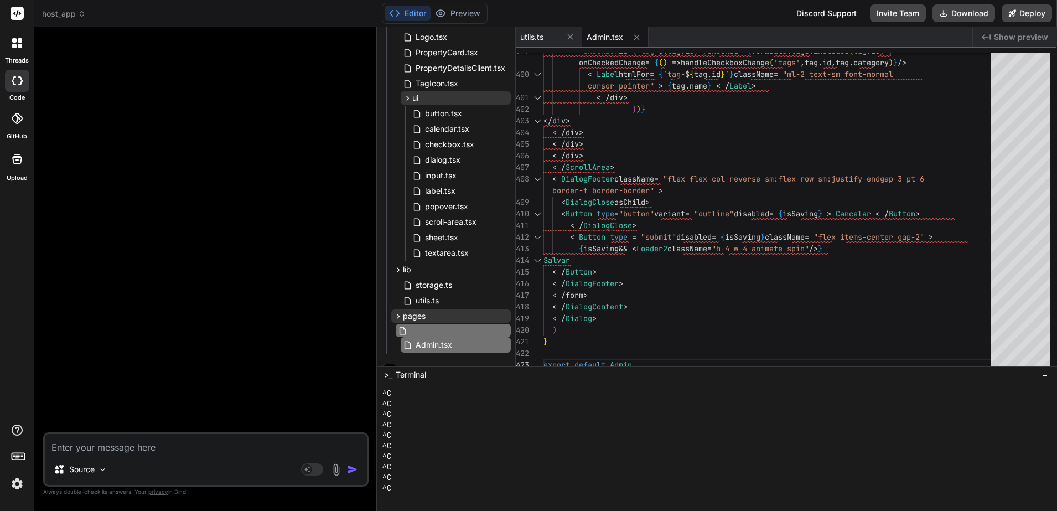
scroll to position [299, 2]
type input "Home.tsx"
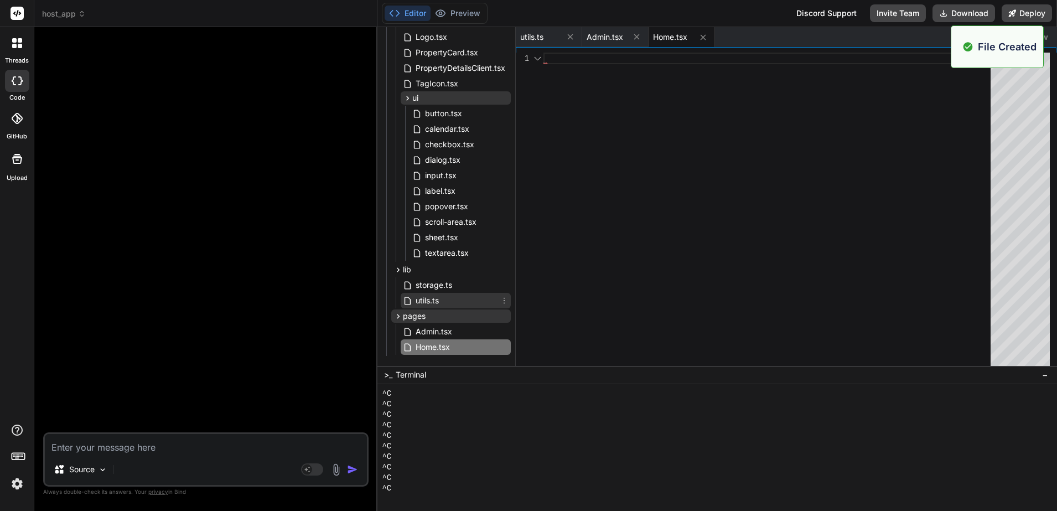
scroll to position [299, 0]
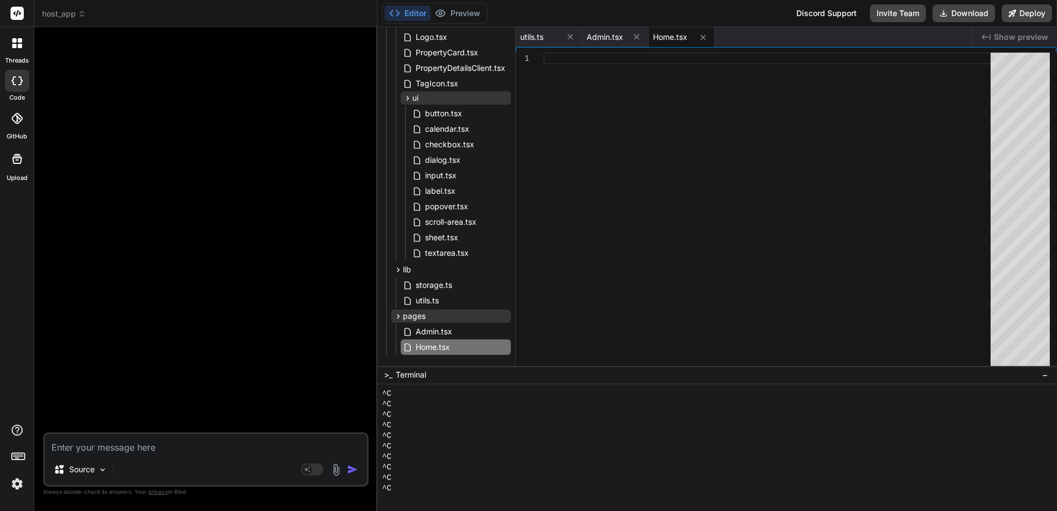
click at [648, 209] on div at bounding box center [770, 212] width 454 height 318
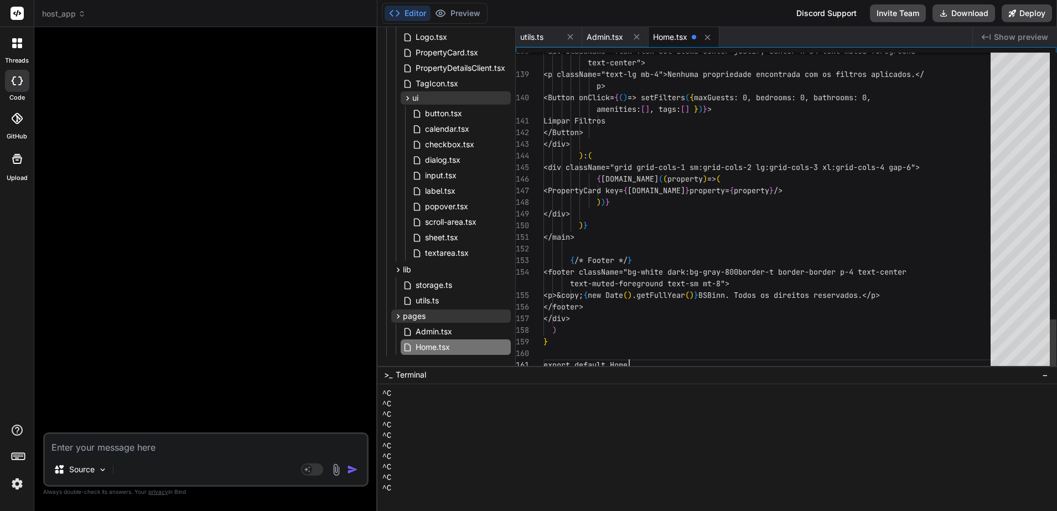
type textarea "{/* Footer */ } <footer className="bg-white dark:bg-gray-800 border-t border-bo…"
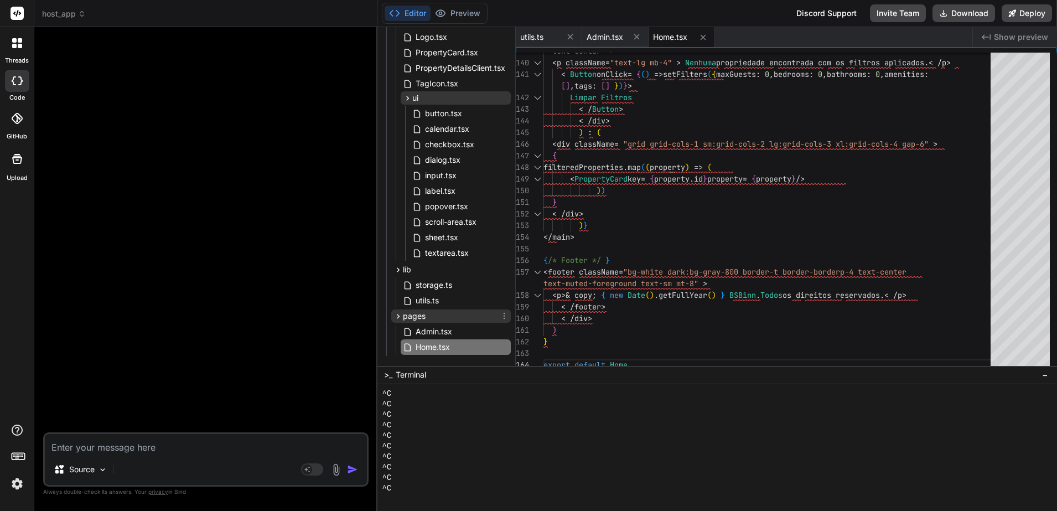
click at [501, 315] on icon at bounding box center [504, 315] width 9 height 9
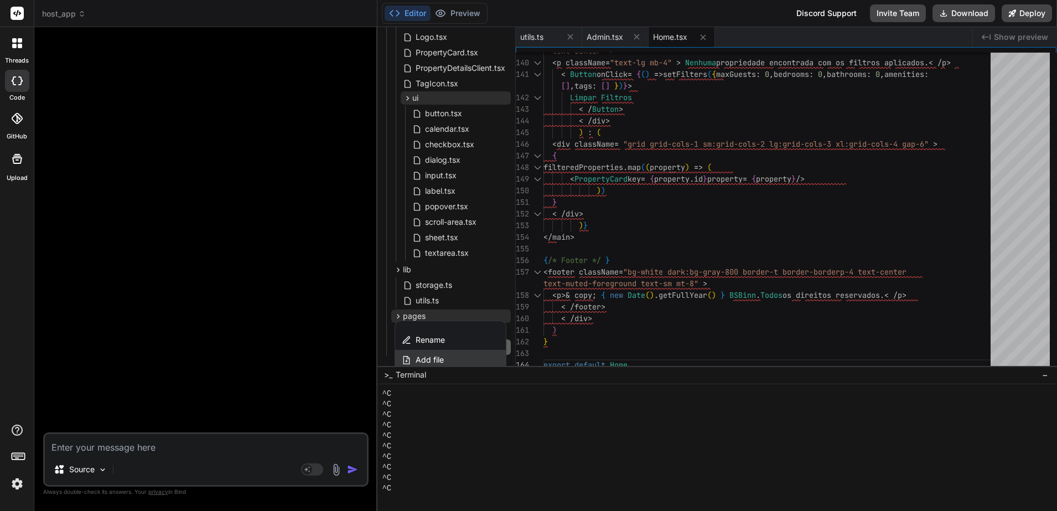
click at [453, 359] on div "Add file" at bounding box center [450, 360] width 111 height 20
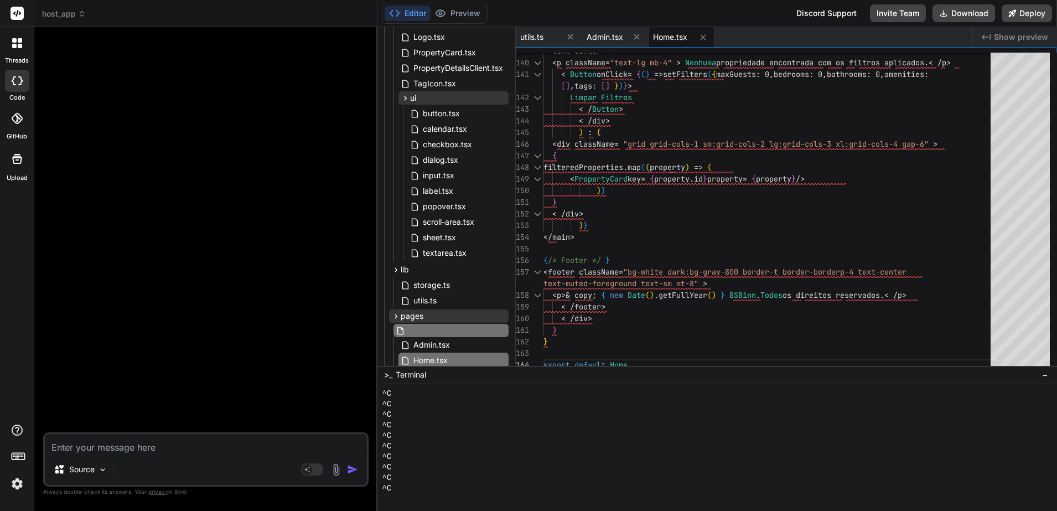
type input "PropertyDetails.tsx"
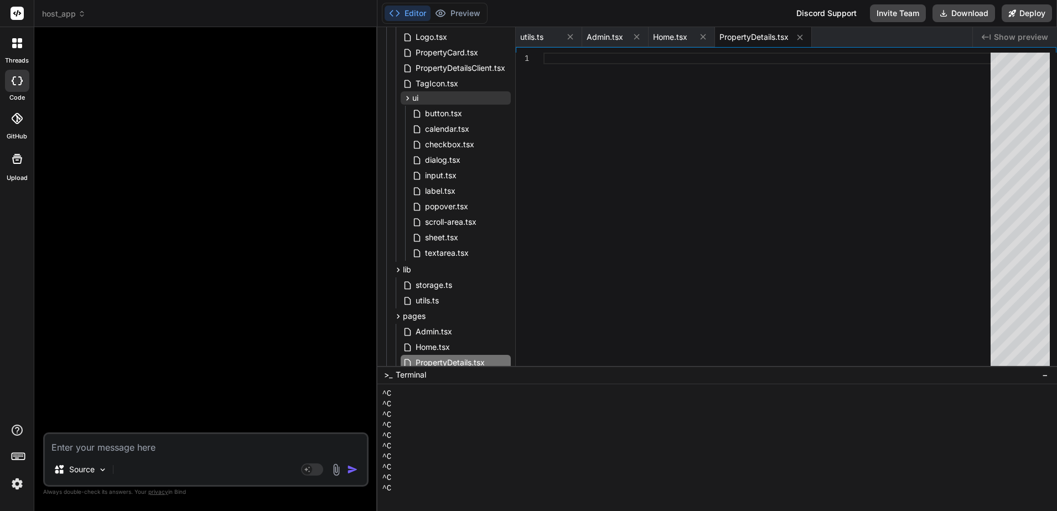
scroll to position [0, 0]
click at [672, 136] on div at bounding box center [770, 212] width 454 height 318
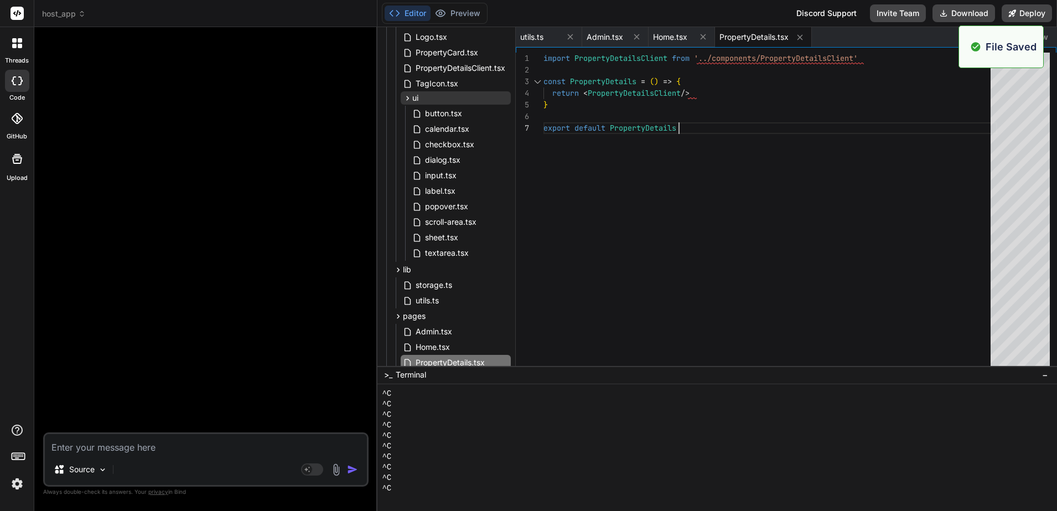
click at [719, 169] on div "import PropertyDetailsClient from '../components/PropertyDetailsClient' const P…" at bounding box center [770, 212] width 454 height 318
click at [802, 34] on icon at bounding box center [799, 37] width 9 height 9
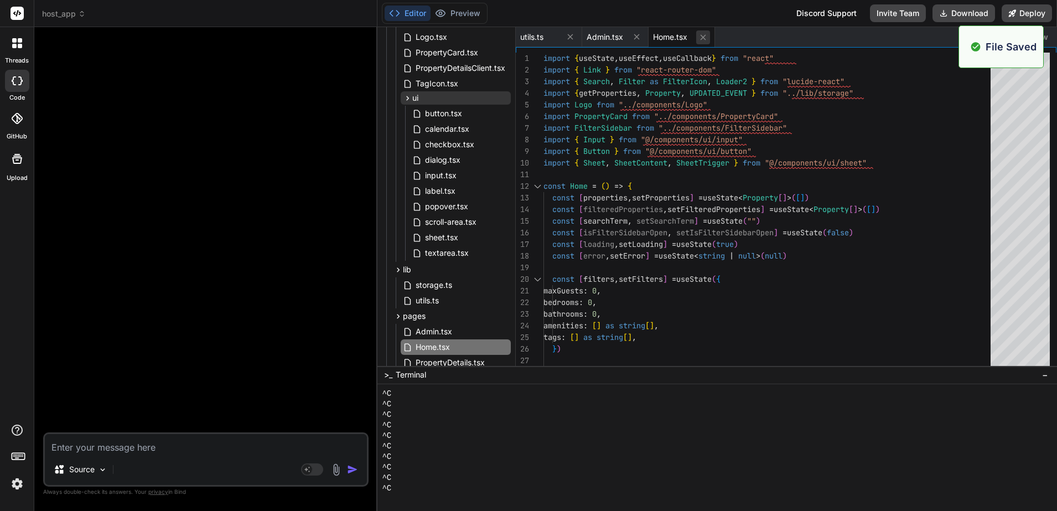
click at [706, 36] on icon at bounding box center [702, 37] width 9 height 9
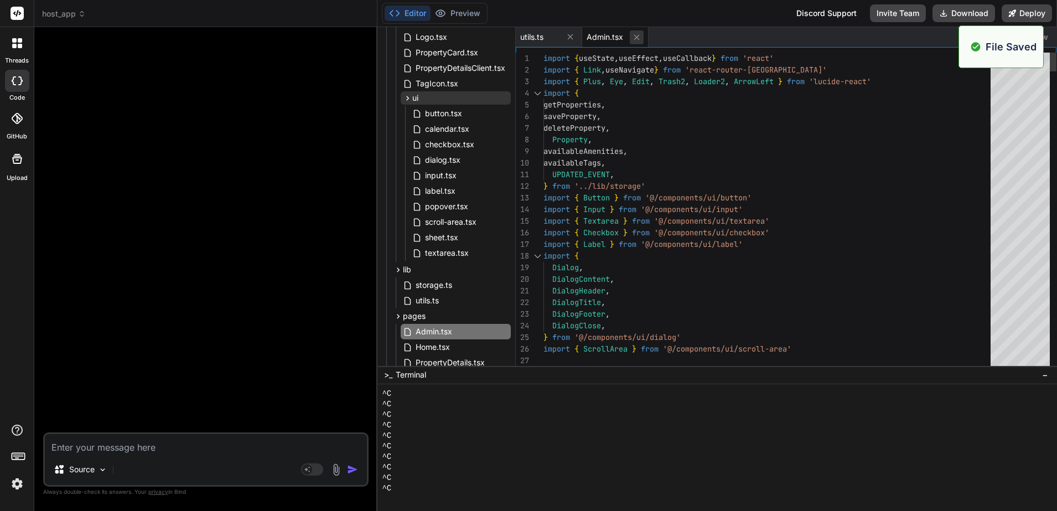
click at [638, 39] on icon at bounding box center [636, 37] width 9 height 9
type textarea "import { type ClassValue, clsx } from "clsx" import { twMerge } from "tailwind-…"
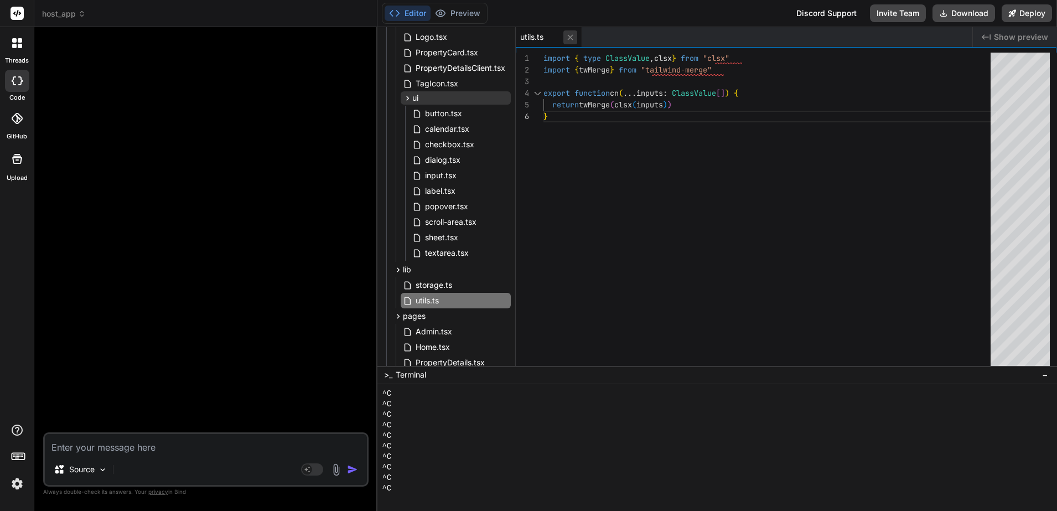
click at [574, 37] on icon at bounding box center [569, 37] width 9 height 9
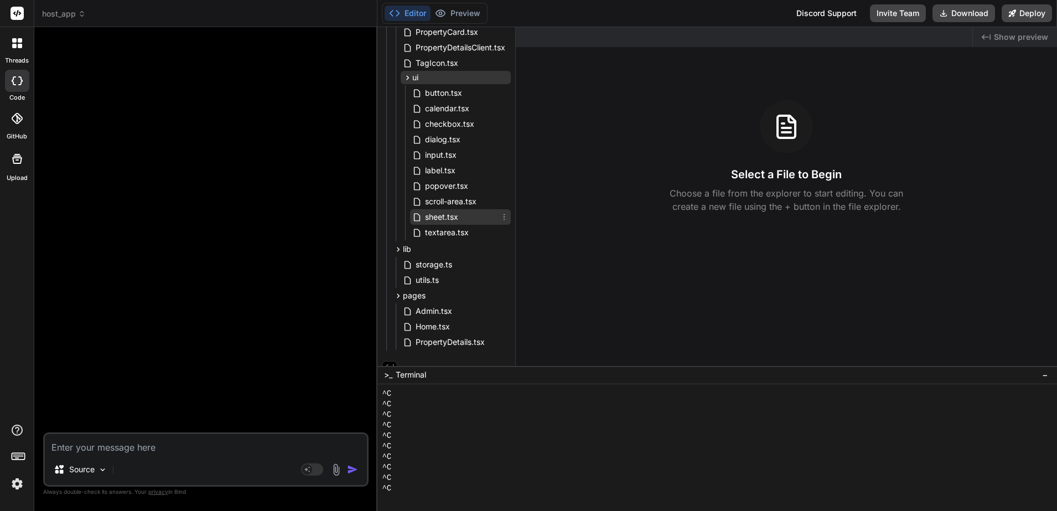
scroll to position [330, 0]
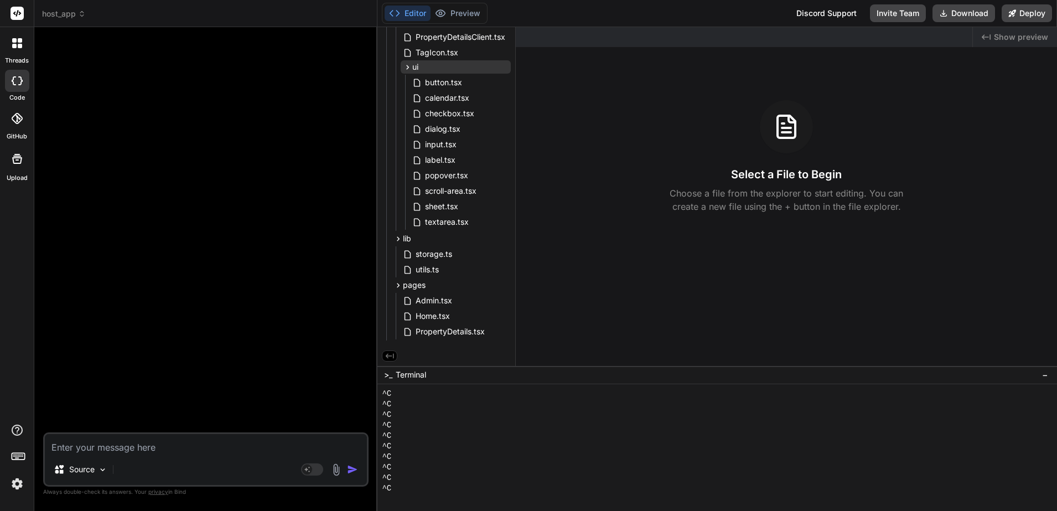
click at [183, 452] on textarea at bounding box center [206, 444] width 322 height 20
type textarea "V"
type textarea "x"
type textarea "Ve"
type textarea "x"
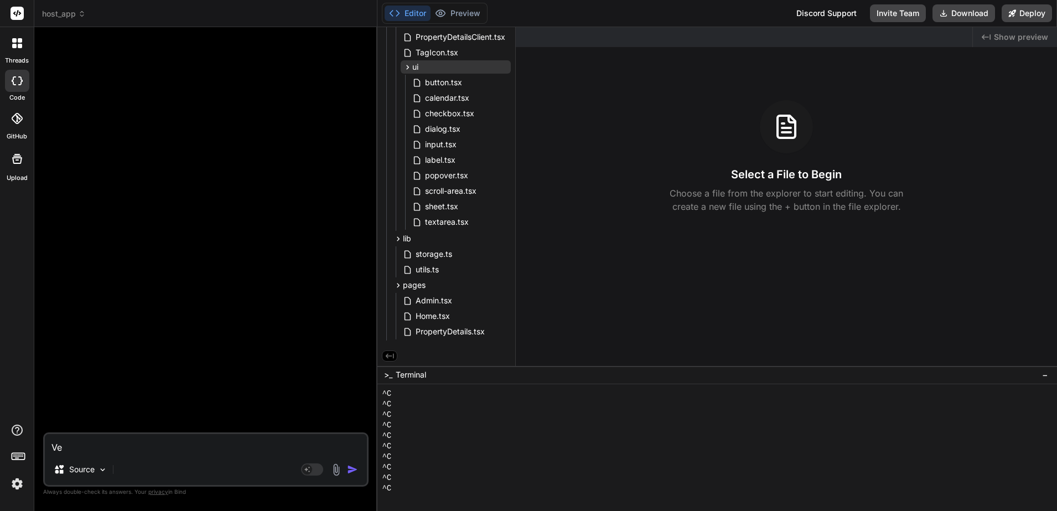
type textarea "Ver"
type textarea "x"
type textarea "Veri"
type textarea "x"
type textarea "Verif"
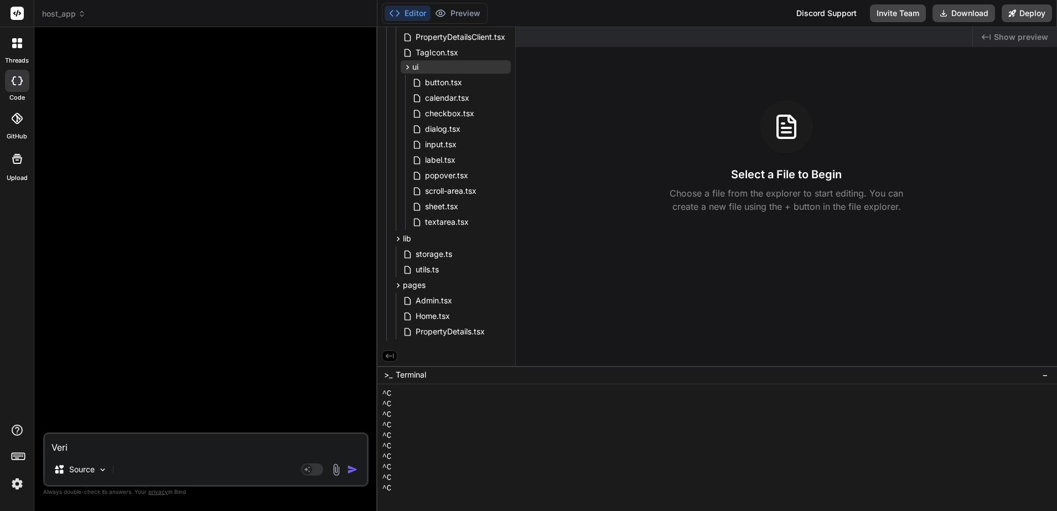
type textarea "x"
type textarea "Verifi"
type textarea "x"
type textarea "Verific"
type textarea "x"
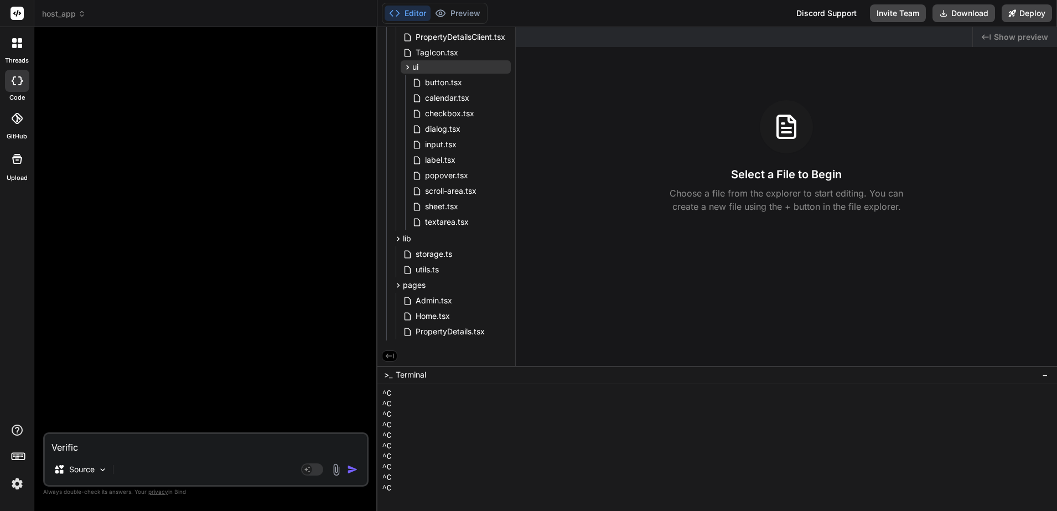
type textarea "Verifica"
type textarea "x"
type textarea "Verificar"
type textarea "x"
type textarea "Verificar"
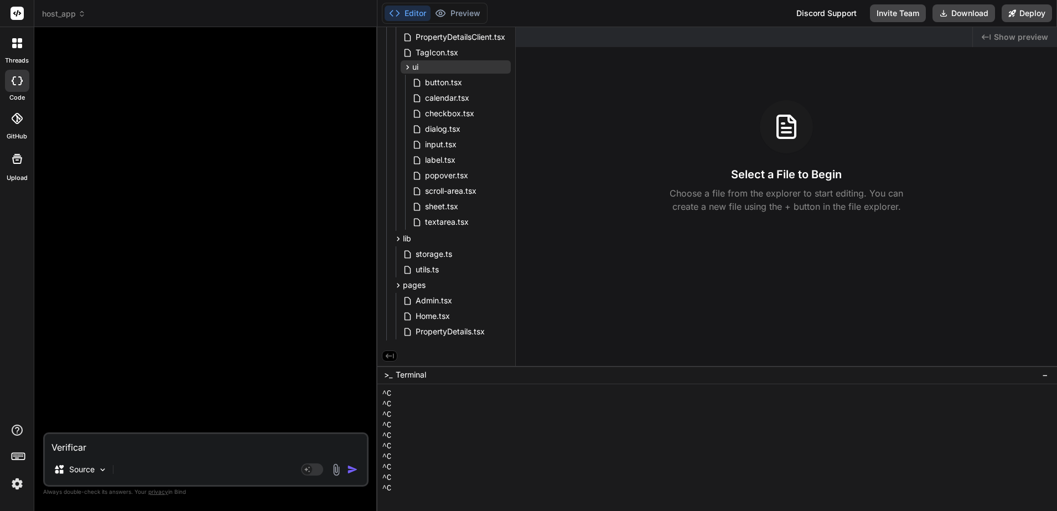
type textarea "x"
type textarea "Verificar p"
type textarea "x"
type textarea "Verificar pr"
type textarea "x"
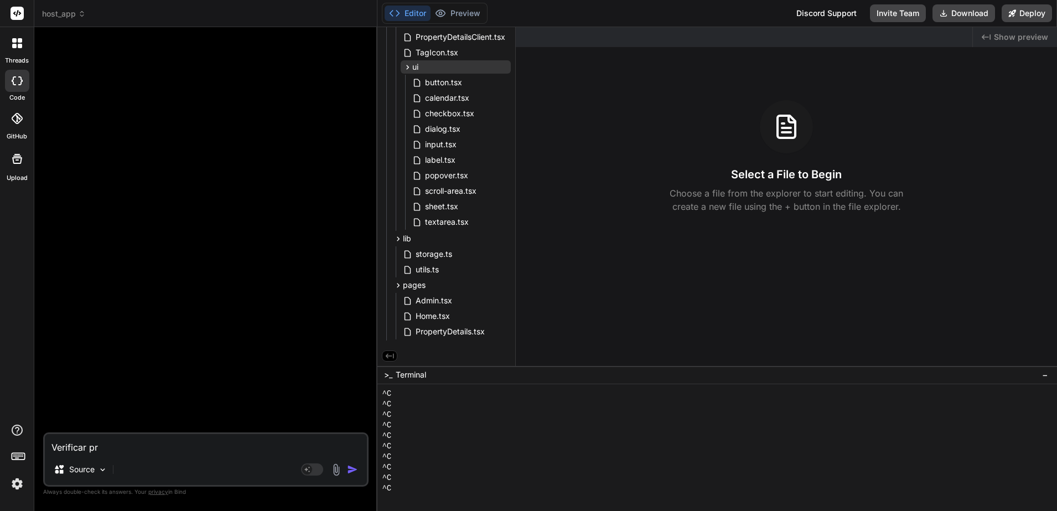
type textarea "Verificar pro"
type textarea "x"
type textarea "Verificar proj"
type textarea "x"
type textarea "Verificar proje"
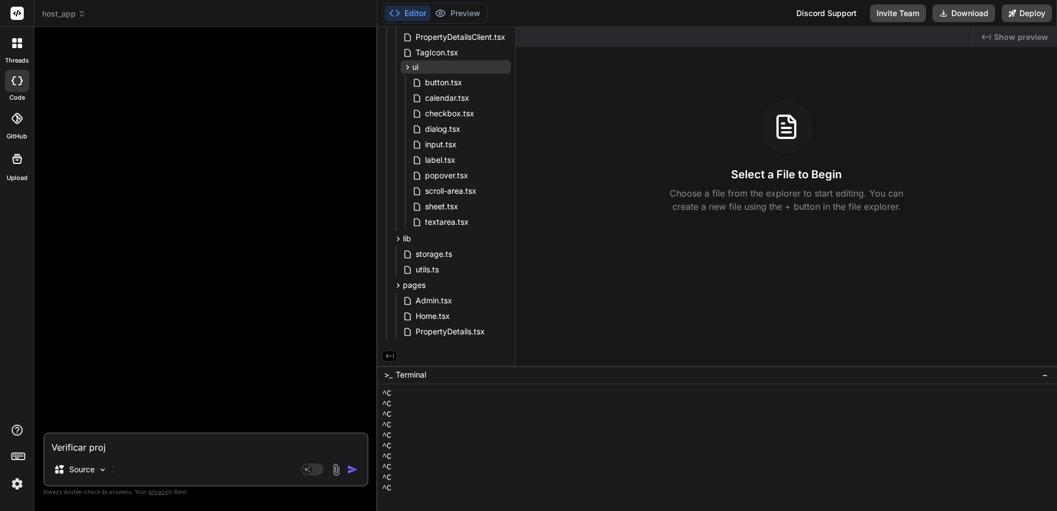
type textarea "x"
type textarea "Verificar projet"
type textarea "x"
type textarea "Verificar projeto"
type textarea "x"
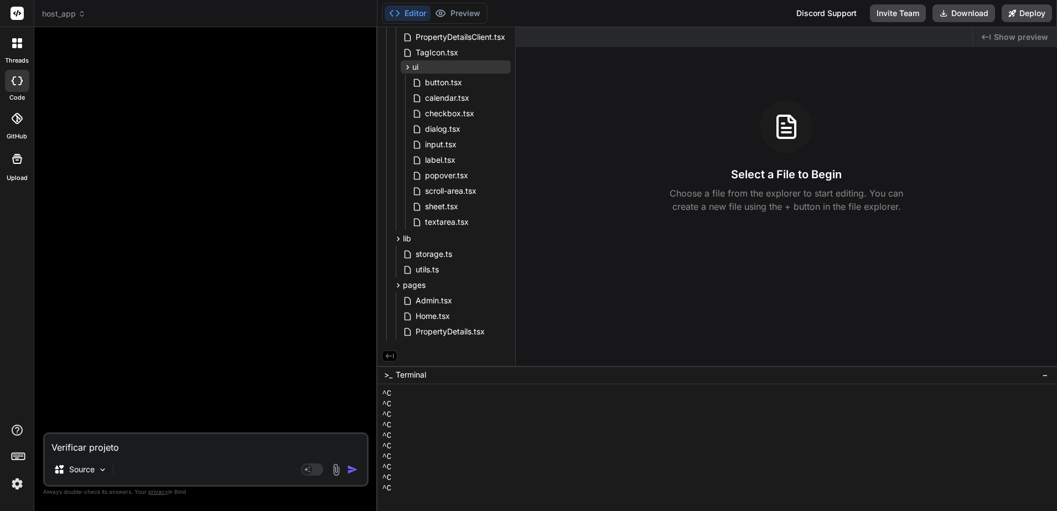
type textarea "Verificar projeto."
type textarea "x"
type textarea "Verificar projeto."
type textarea "x"
type textarea "Verificar projeto. T"
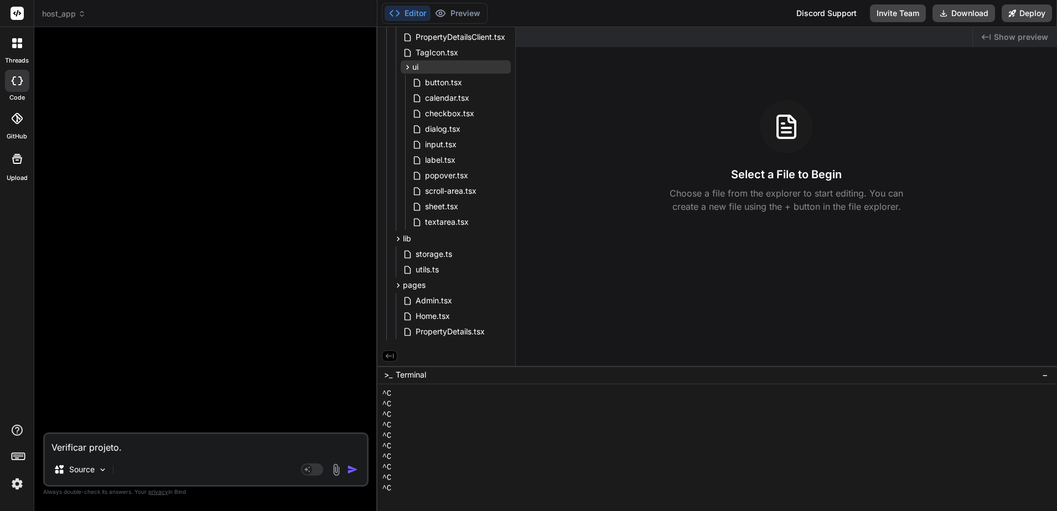
type textarea "x"
type textarea "Verificar projeto. Te"
type textarea "x"
type textarea "Verificar projeto. Tem"
type textarea "x"
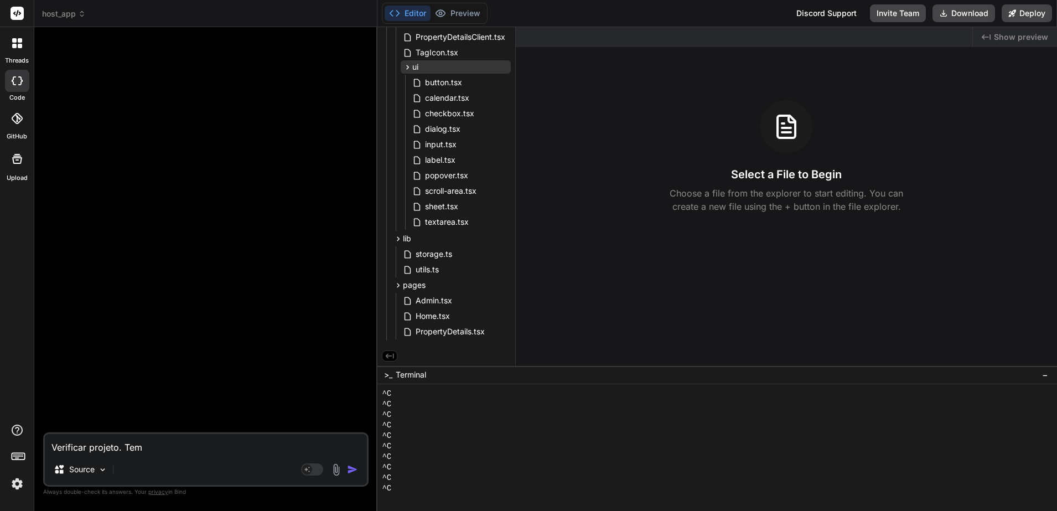
type textarea "Verificar projeto. Tem"
type textarea "x"
type textarea "Verificar projeto. Tem c"
type textarea "x"
type textarea "Verificar projeto. Tem co"
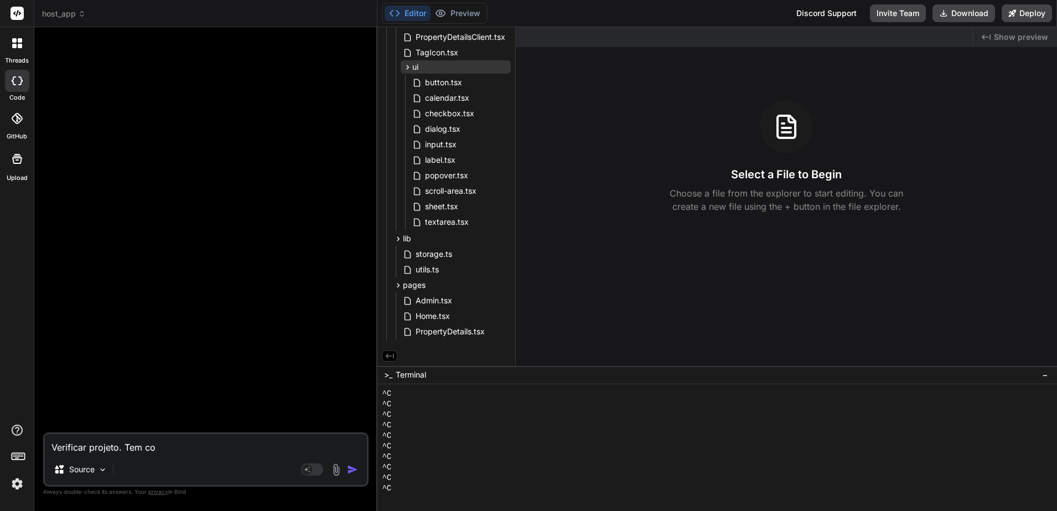
type textarea "x"
type textarea "Verificar projeto. Tem cor"
type textarea "x"
type textarea "Verificar projeto. Tem corr"
type textarea "x"
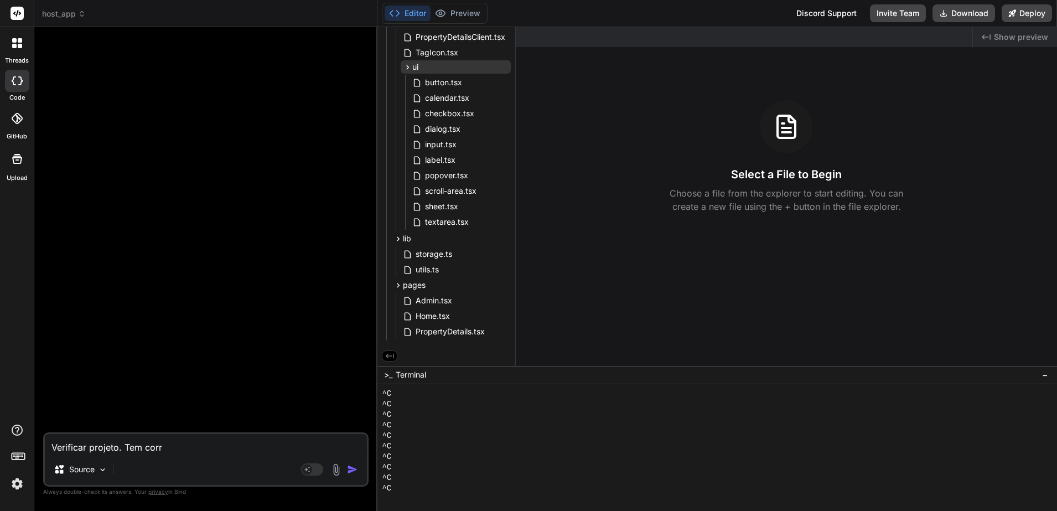
type textarea "Verificar projeto. Tem corre"
type textarea "x"
type textarea "Verificar projeto. Tem correç"
type textarea "x"
type textarea "Verificar projeto. Tem correçõ"
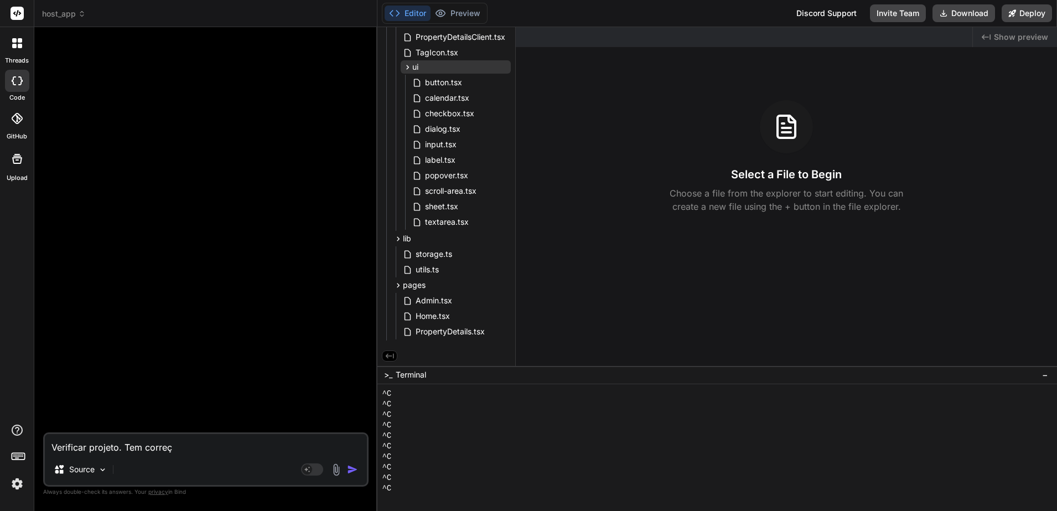
type textarea "x"
type textarea "Verificar projeto. Tem correçõe"
type textarea "x"
type textarea "Verificar projeto. Tem correções"
type textarea "x"
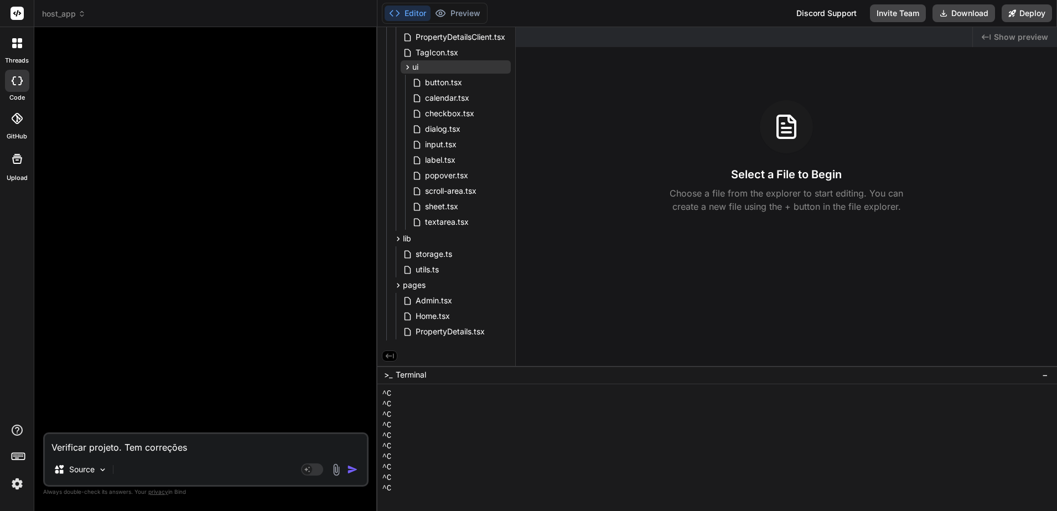
type textarea "Verificar projeto. Tem correções"
type textarea "x"
type textarea "Verificar projeto. Tem correções a"
type textarea "x"
type textarea "Verificar projeto. Tem correções a"
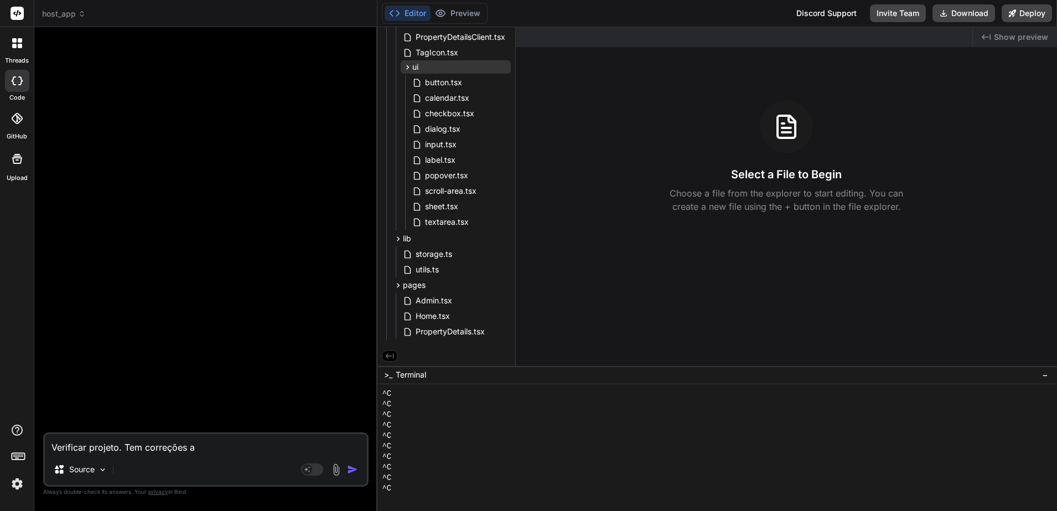
type textarea "x"
type textarea "Verificar projeto. Tem correções a f"
type textarea "x"
type textarea "Verificar projeto. Tem correções a fa"
type textarea "x"
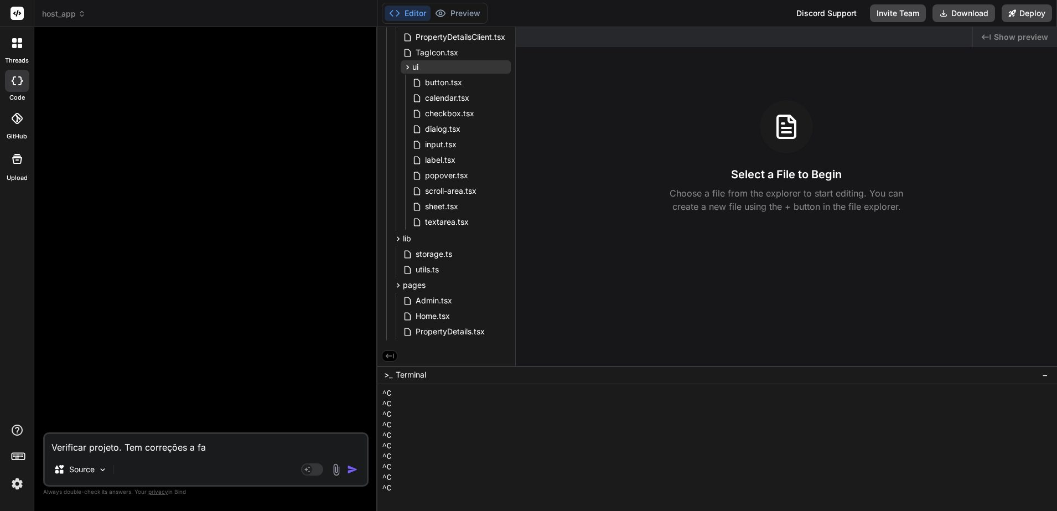
type textarea "Verificar projeto. Tem correções a faz"
type textarea "x"
type textarea "Verificar projeto. Tem correções a faze"
type textarea "x"
type textarea "Verificar projeto. Tem correções a fazer"
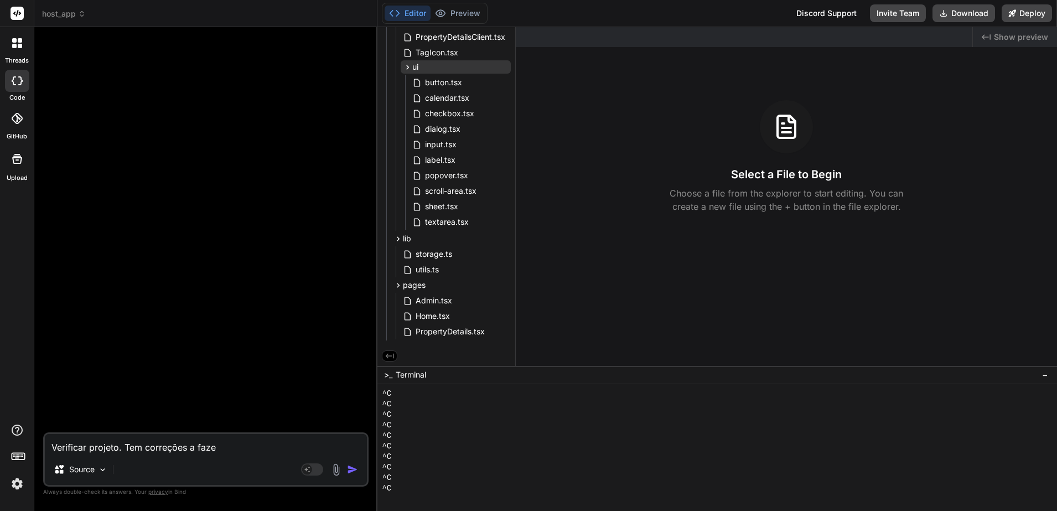
type textarea "x"
type textarea "Verificar projeto. Tem correções a fazer?"
type textarea "x"
type textarea "Verificar projeto. Tem correções a fazer?"
type textarea "x"
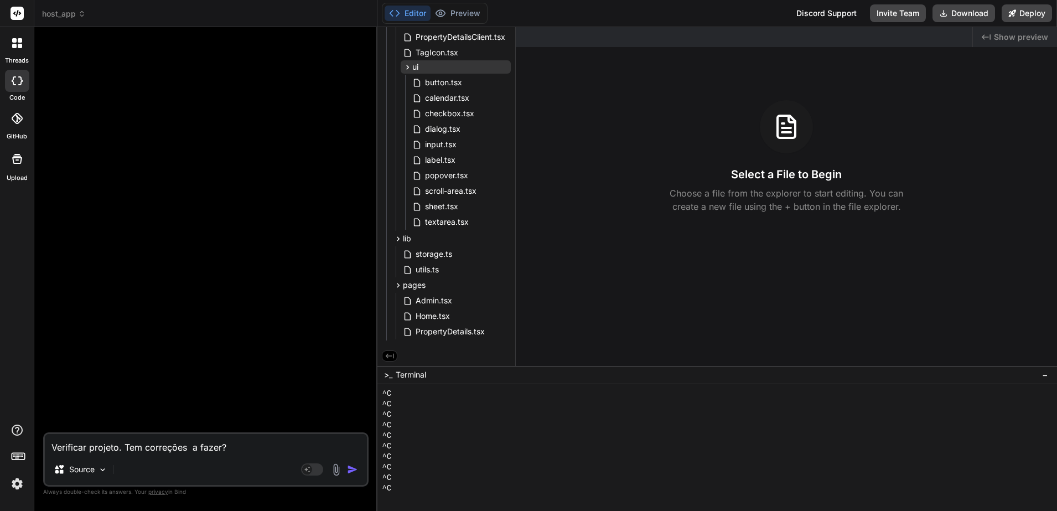
type textarea "Verificar projeto. Tem correções o a fazer?"
type textarea "x"
type textarea "Verificar projeto. Tem correções o u a fazer?"
type textarea "x"
type textarea "Verificar projeto. Tem correções o um a fazer?"
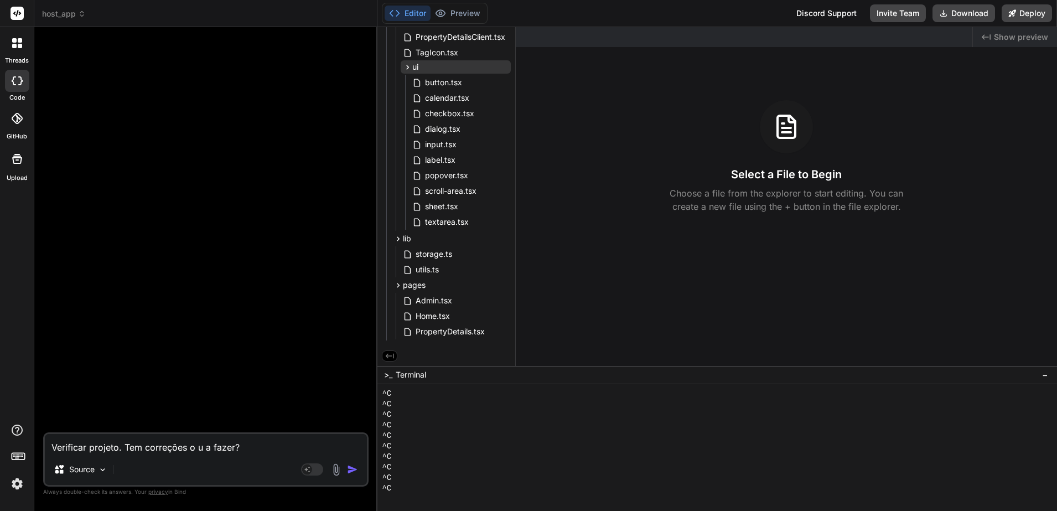
type textarea "x"
type textarea "Verificar projeto. Tem correções o ume a fazer?"
type textarea "x"
type textarea "Verificar projeto. Tem correções o umel a fazer?"
type textarea "x"
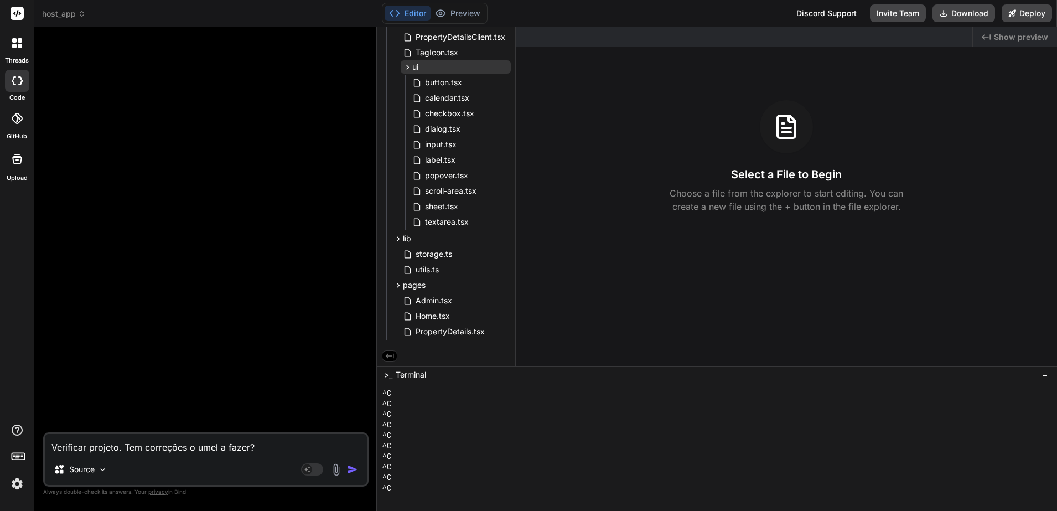
type textarea "Verificar projeto. Tem correções o umelh a fazer?"
type textarea "x"
type textarea "Verificar projeto. Tem correções o umelho a fazer?"
type textarea "x"
type textarea "Verificar projeto. Tem correções o umelhor a fazer?"
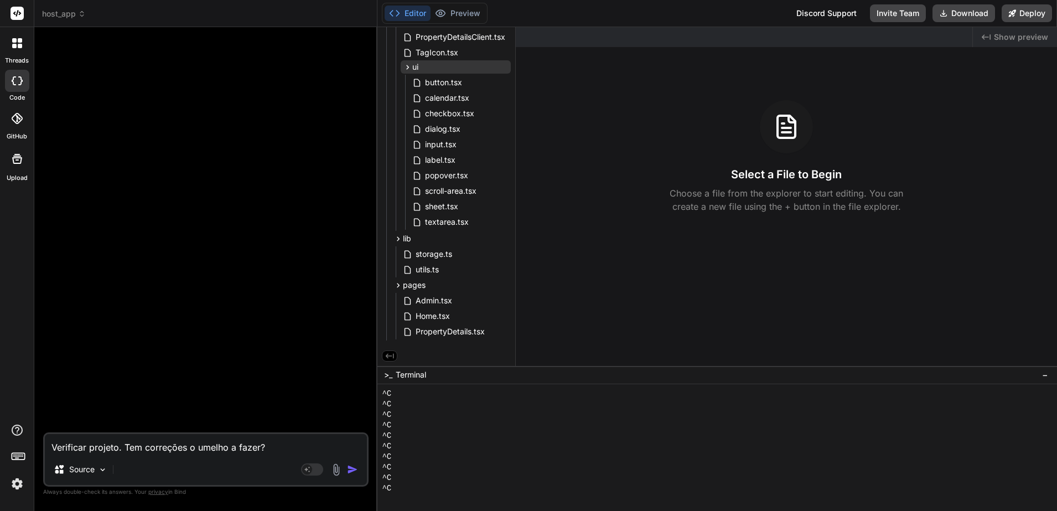
type textarea "x"
type textarea "Verificar projeto. Tem correções o umelhori a fazer?"
type textarea "x"
type textarea "Verificar projeto. Tem correções o umelhoria a fazer?"
type textarea "x"
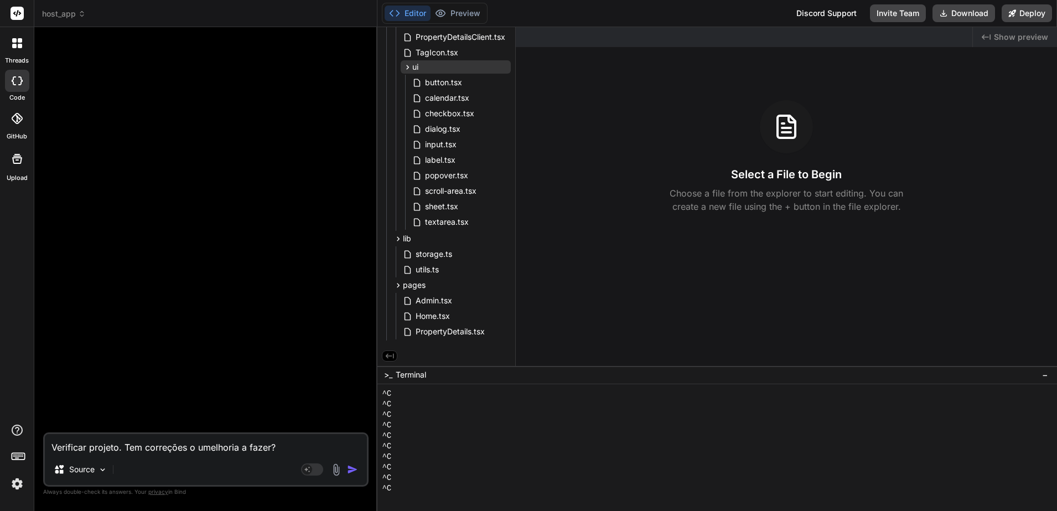
type textarea "Verificar projeto. Tem correções o umelhorias a fazer?"
type textarea "x"
type textarea "Verificar projeto. Tem correções oumelhorias a fazer?"
type textarea "x"
type textarea "Verificar projeto. Tem correções ou melhorias a fazer?"
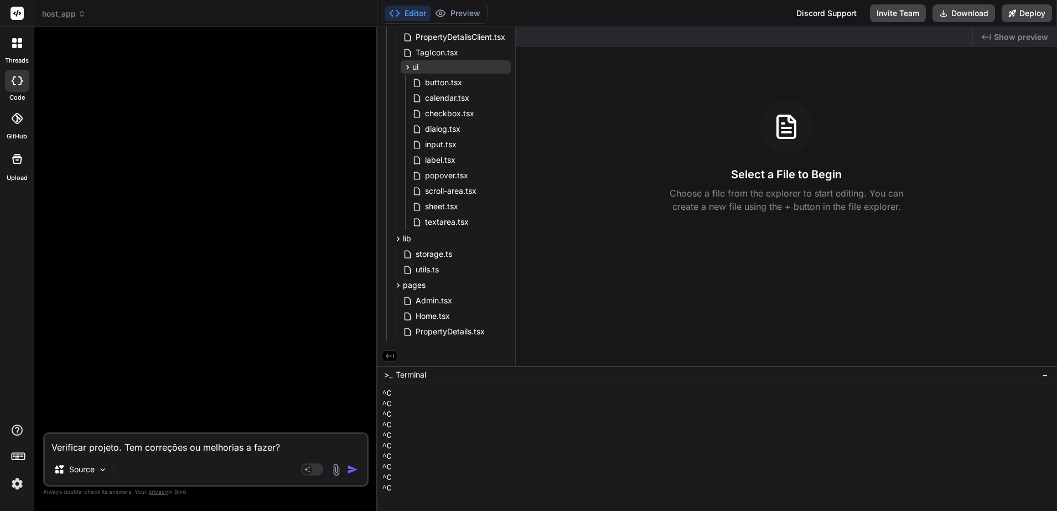
type textarea "x"
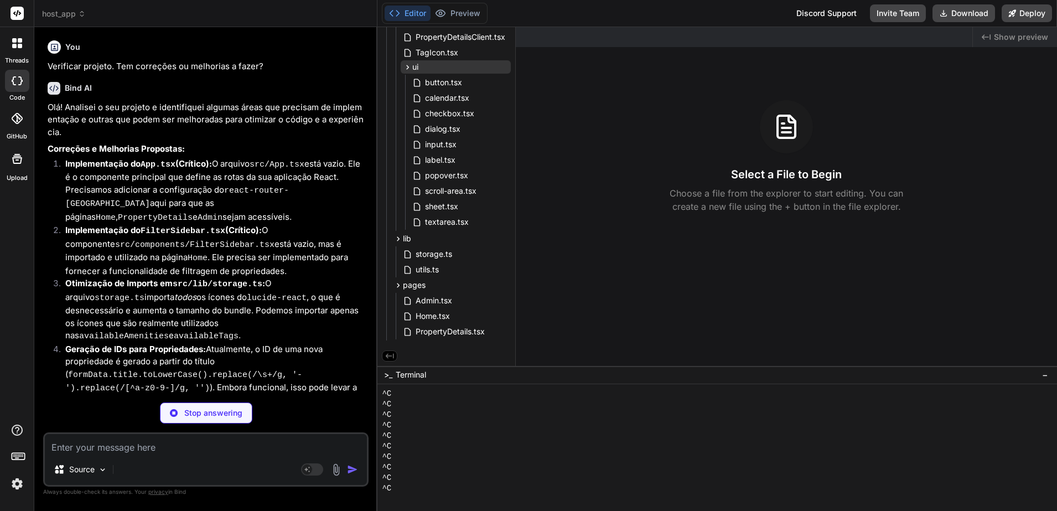
type textarea "x"
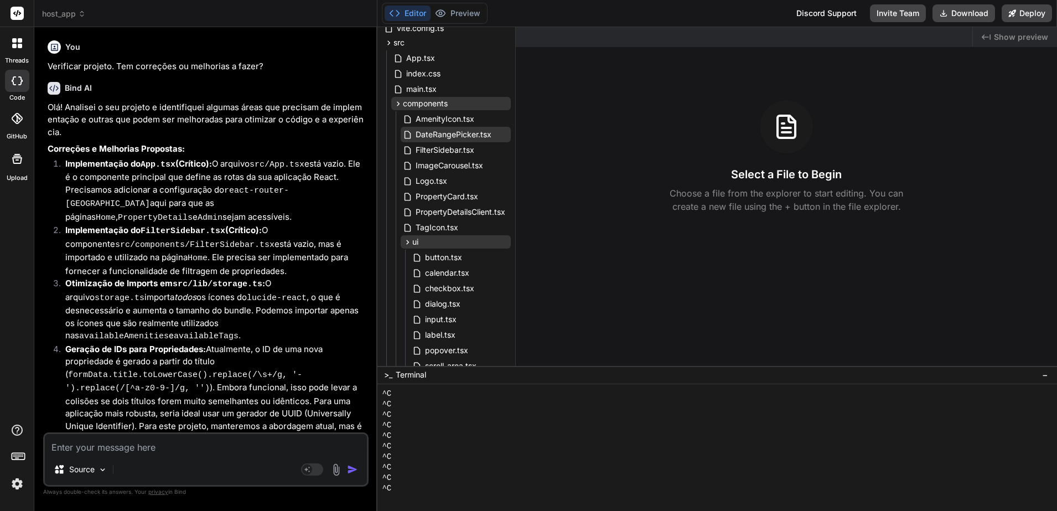
scroll to position [122, 0]
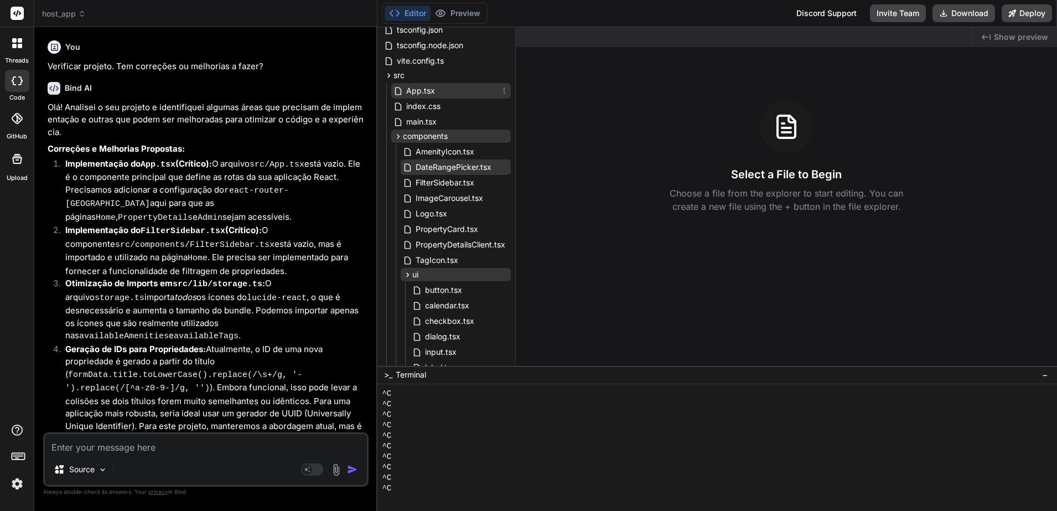
click at [411, 88] on span "App.tsx" at bounding box center [420, 90] width 31 height 13
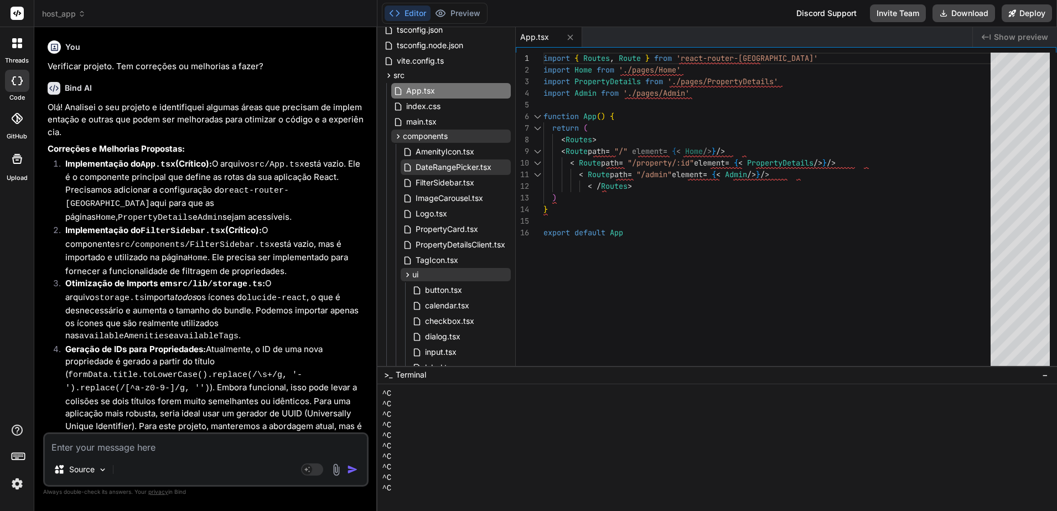
scroll to position [69, 0]
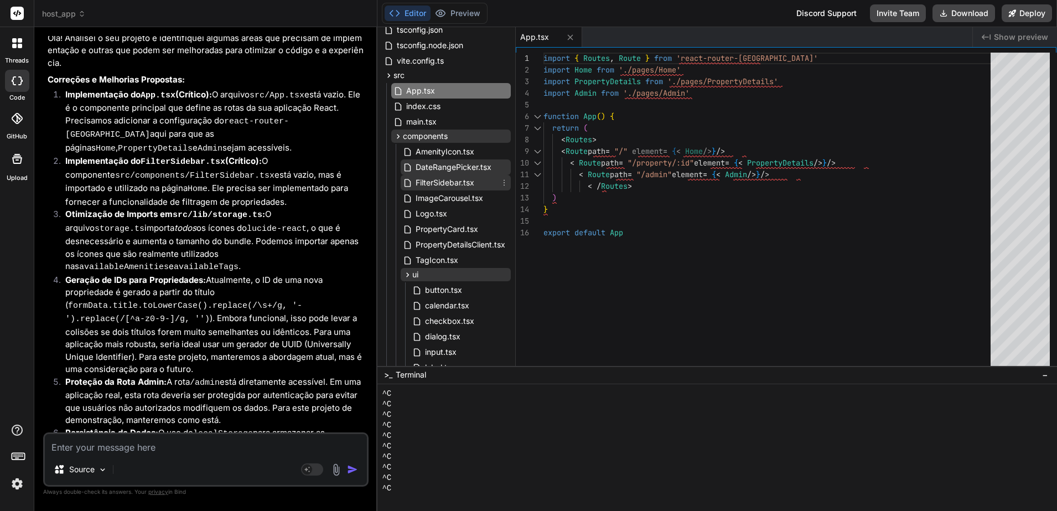
click at [458, 185] on span "FilterSidebar.tsx" at bounding box center [444, 182] width 61 height 13
type textarea ") } export default FilterSidebar"
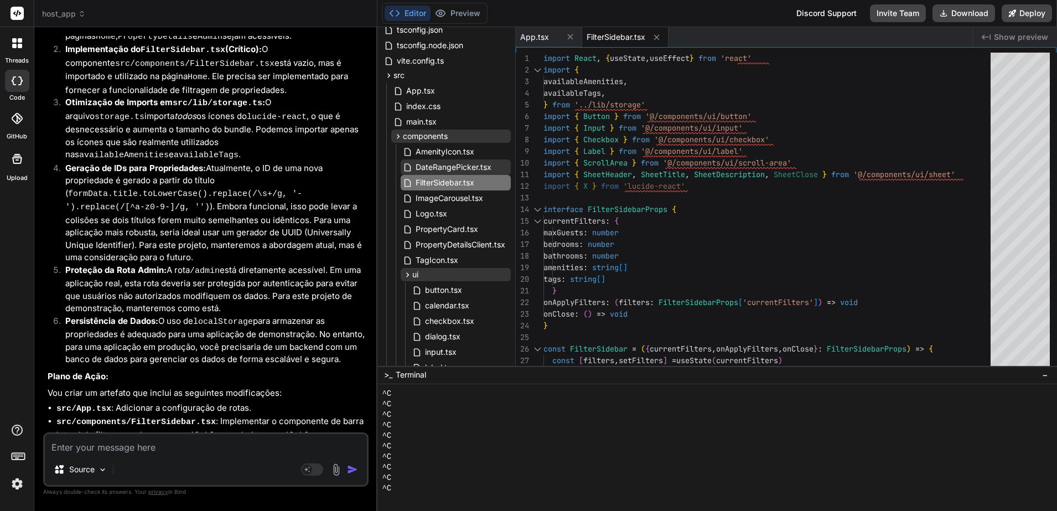
scroll to position [204, 0]
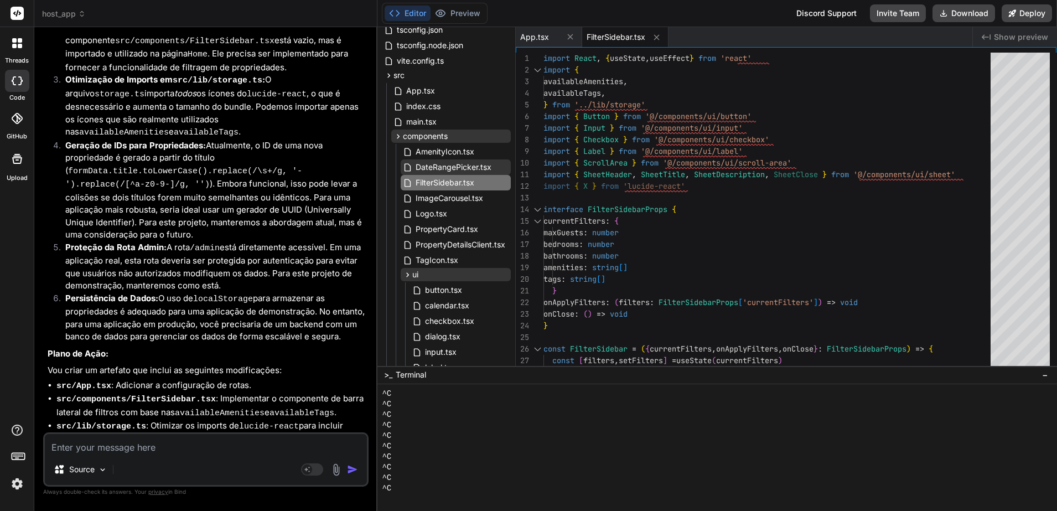
click at [148, 445] on textarea at bounding box center [206, 444] width 322 height 20
type textarea "S"
type textarea "x"
type textarea "Si"
type textarea "x"
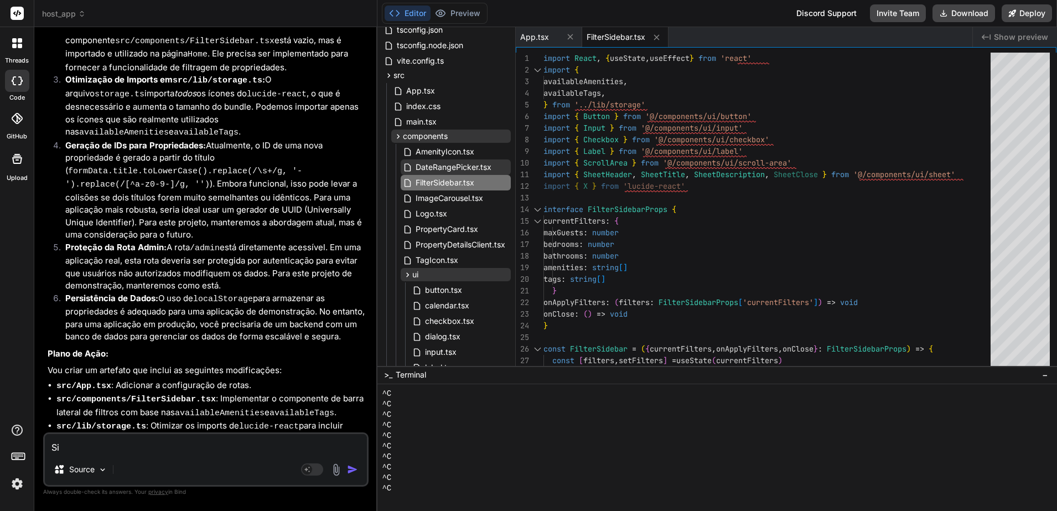
type textarea "Sim"
type textarea "x"
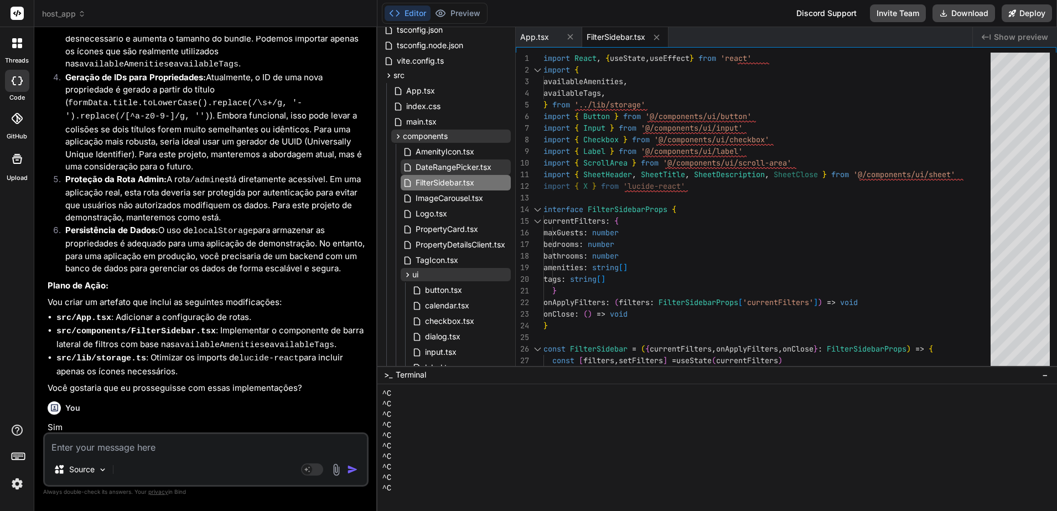
scroll to position [319, 0]
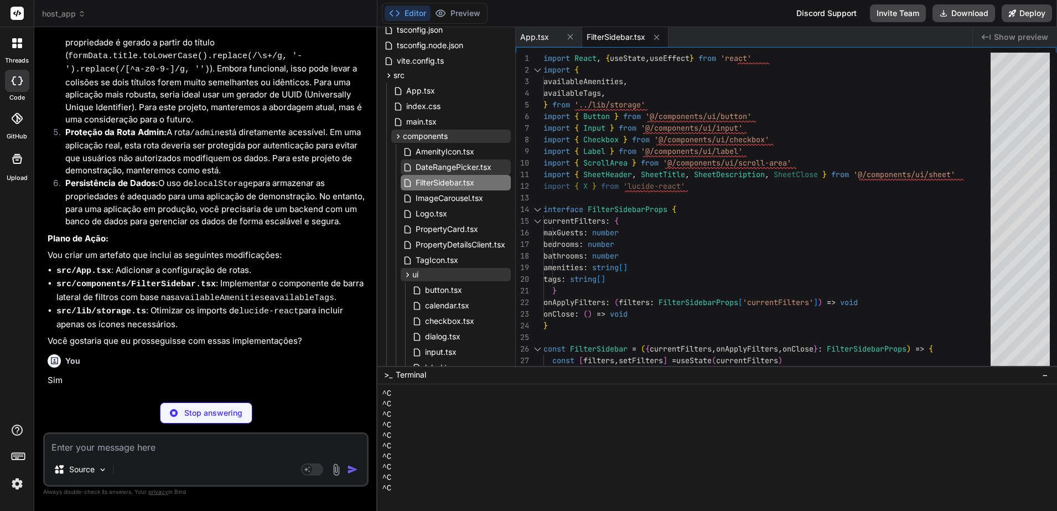
type textarea "x"
type textarea "<Route path="/admin" element={<Admin />} /> </Routes> ) } export default App"
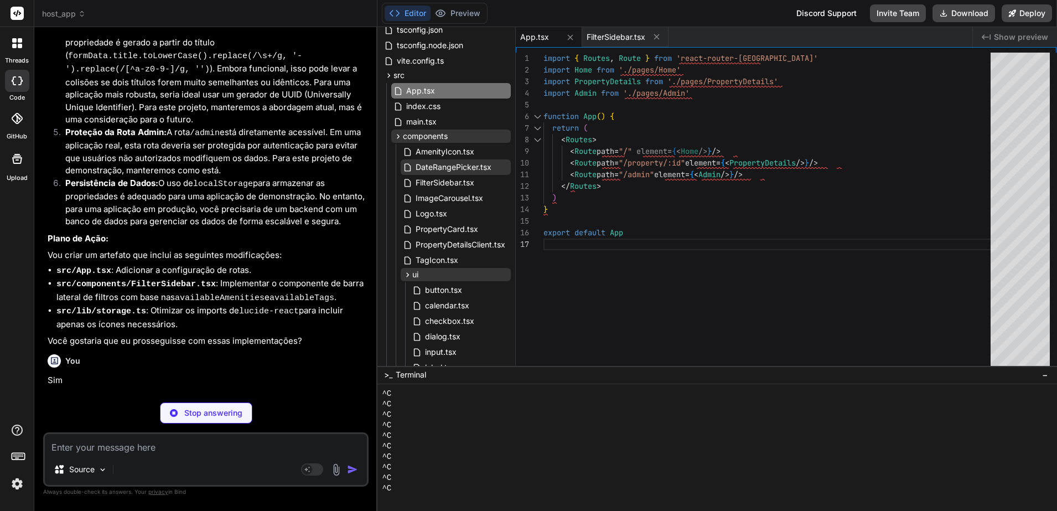
click at [544, 29] on div "App.tsx" at bounding box center [549, 37] width 66 height 20
type textarea "x"
click at [611, 38] on span "FilterSidebar.tsx" at bounding box center [615, 37] width 59 height 11
type textarea ") } export default FilterSidebar"
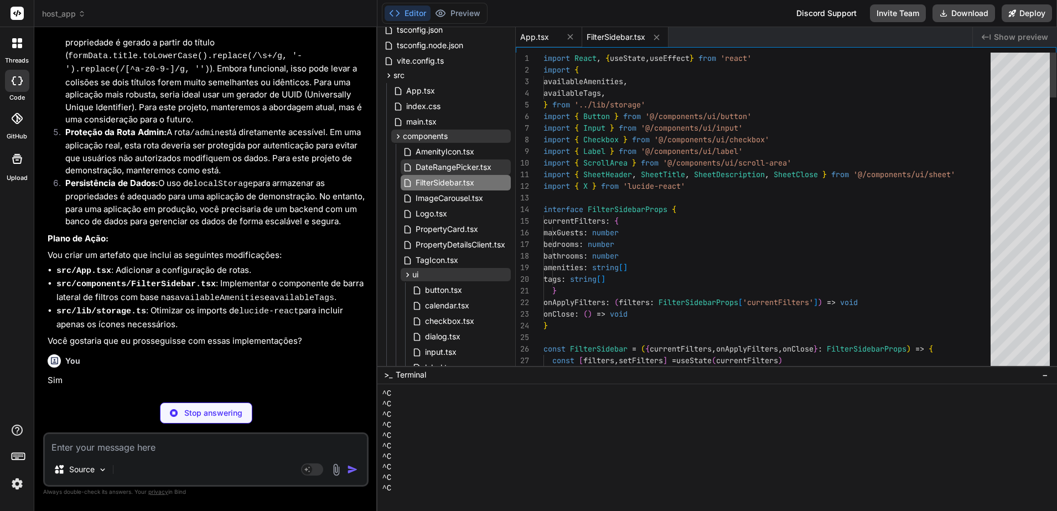
type textarea "x"
click at [541, 38] on span "App.tsx" at bounding box center [534, 37] width 29 height 11
type textarea "<Route path="/admin" element={<Admin />} /> </Routes> ) } export default App"
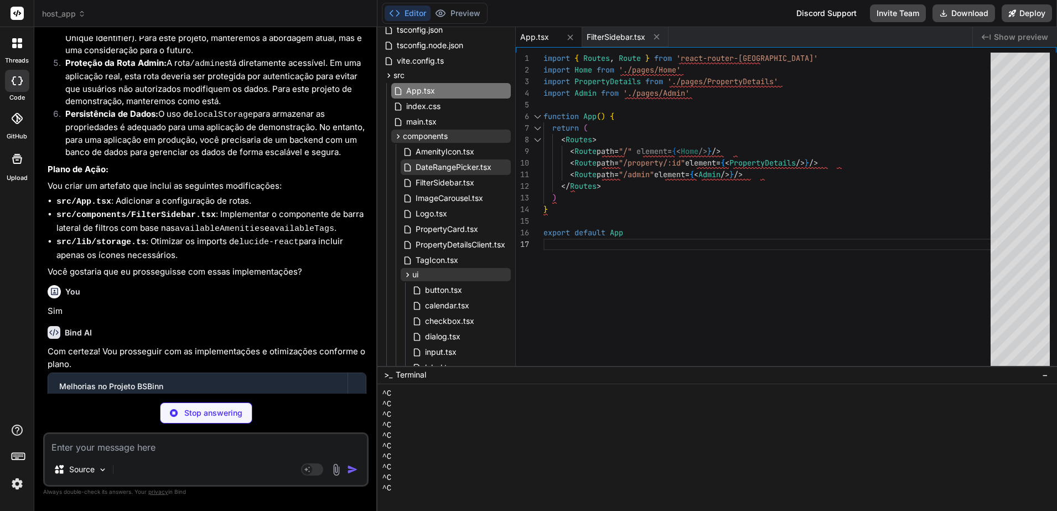
type textarea "x"
type textarea "</SheetFooter> </> ) } export default FilterSidebar"
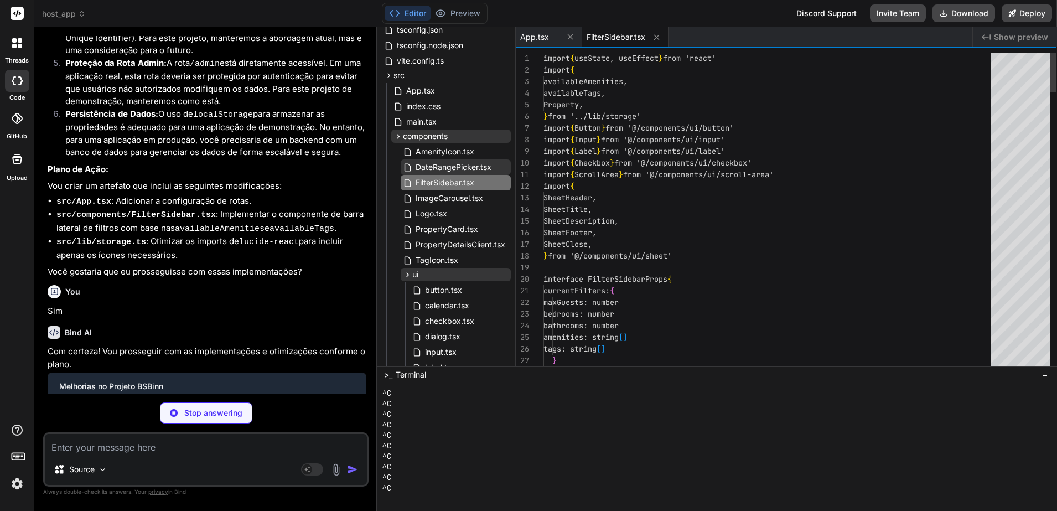
scroll to position [424, 0]
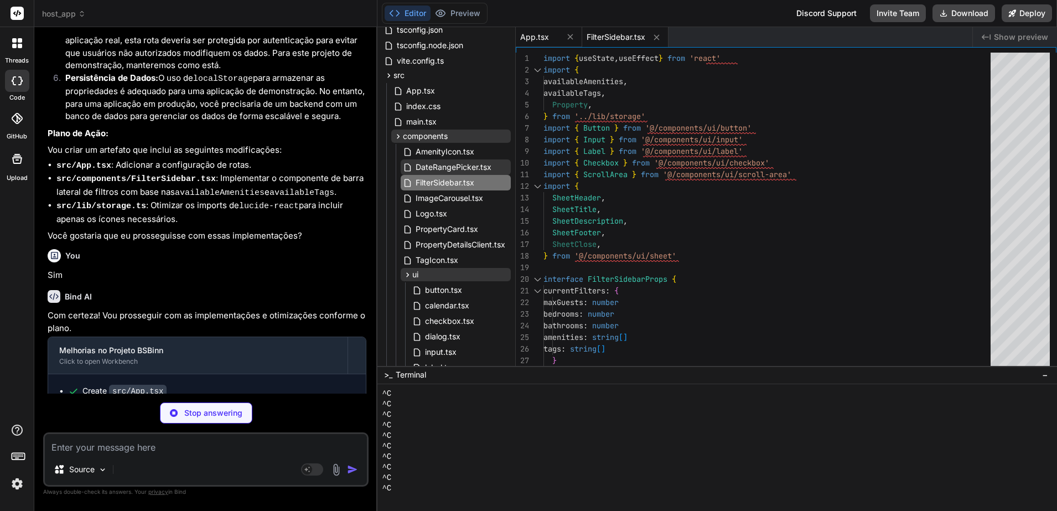
type textarea "x"
click at [552, 32] on div "App.tsx" at bounding box center [539, 37] width 39 height 11
type textarea "<Route path="/admin" element={<Admin />} /> </Routes> ) } export default App"
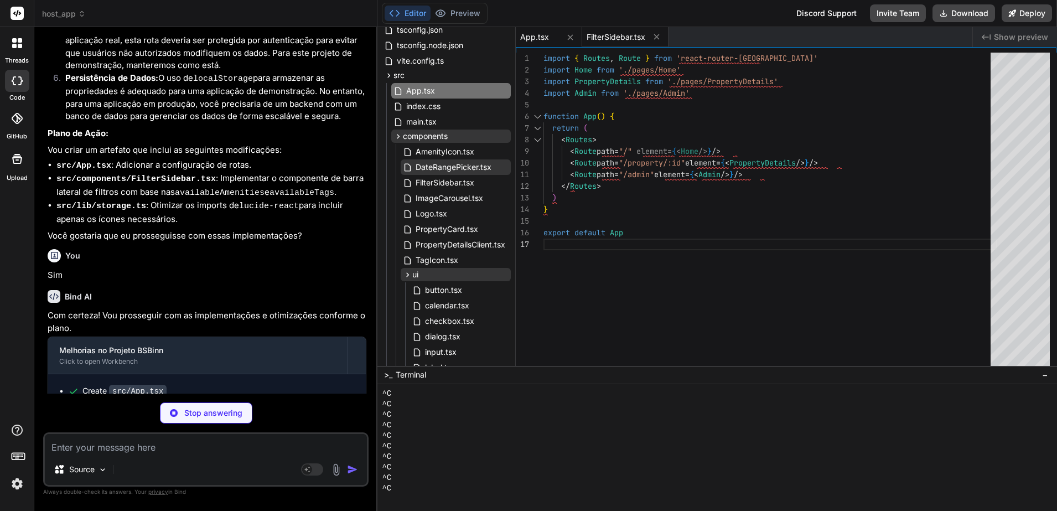
type textarea "x"
click at [613, 34] on span "FilterSidebar.tsx" at bounding box center [615, 37] width 59 height 11
type textarea "</SheetFooter> </> ) } export default FilterSidebar"
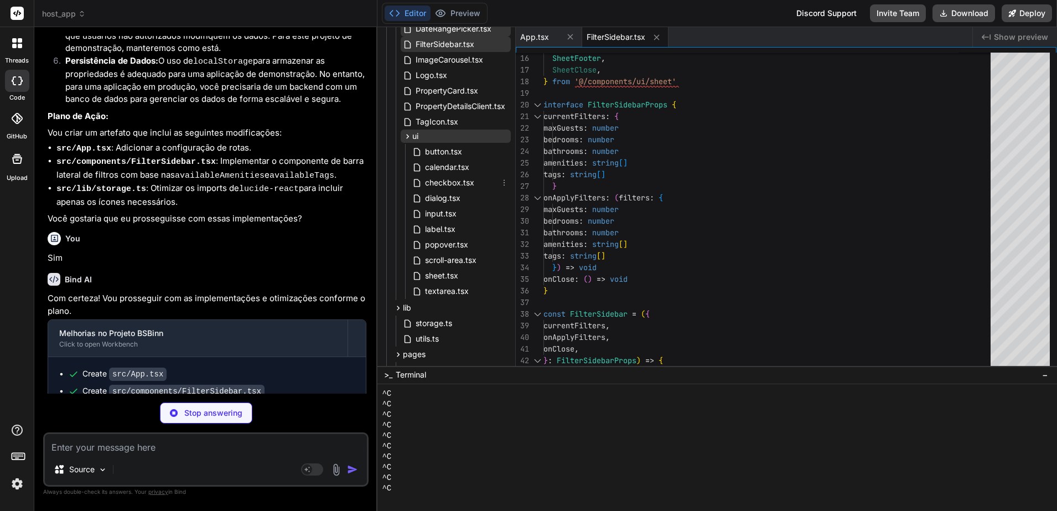
scroll to position [330, 0]
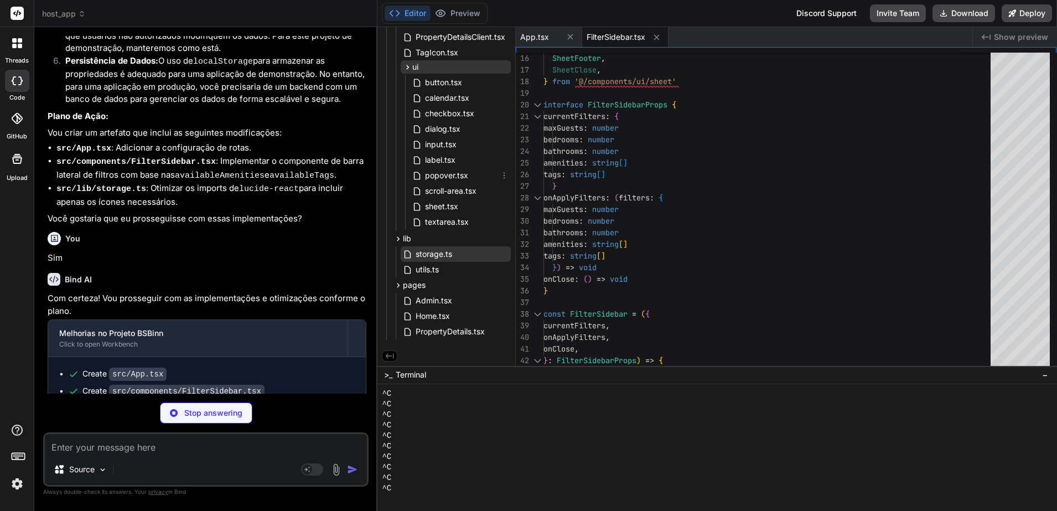
type textarea "x"
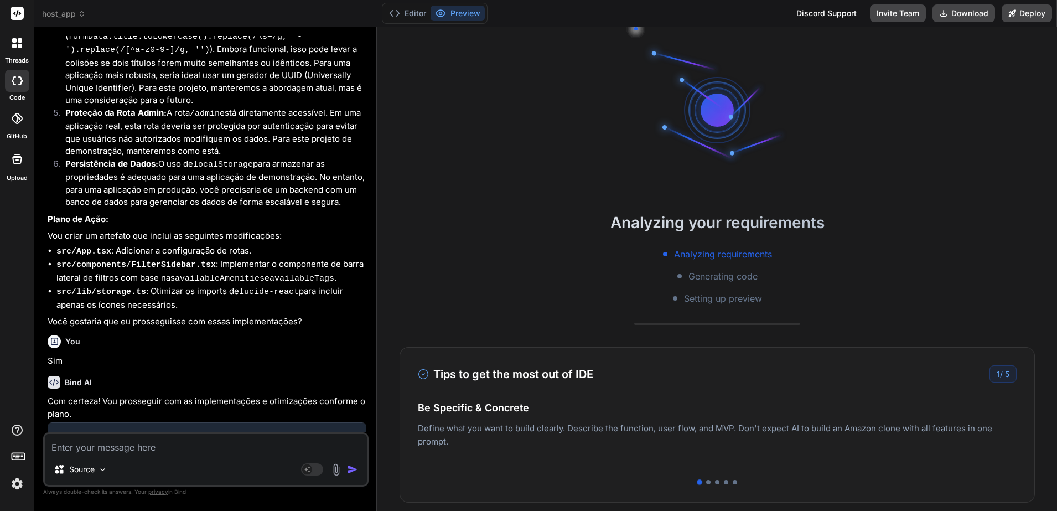
scroll to position [684, 0]
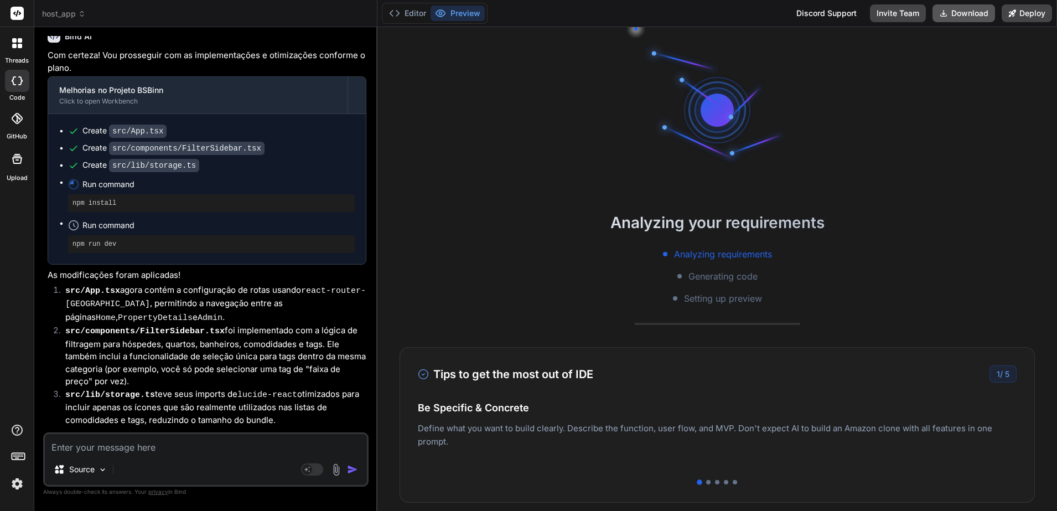
click at [965, 14] on button "Download" at bounding box center [963, 13] width 63 height 18
type textarea "x"
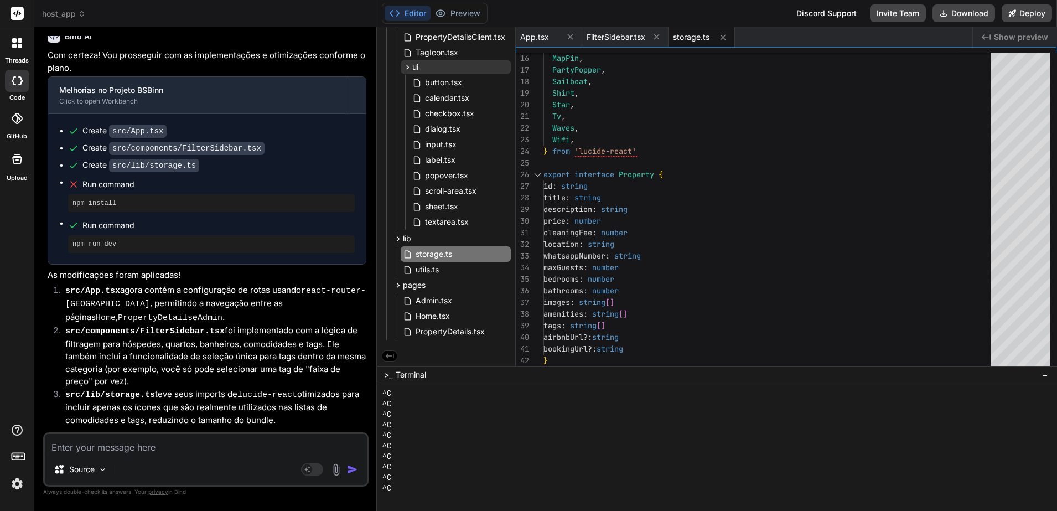
scroll to position [95, 0]
drag, startPoint x: 237, startPoint y: 450, endPoint x: 241, endPoint y: 441, distance: 9.9
click at [237, 450] on textarea at bounding box center [206, 444] width 322 height 20
paste textarea "LO I:\Dolor\sitam\Consectet\adip_eli> sed doe tem > incidi@6.7.8 utl > etdo MAG…"
type textarea "LO I:\Dolor\sitam\Consectet\adip_eli> sed doe tem > incidi@6.7.8 utl > etdo MAG…"
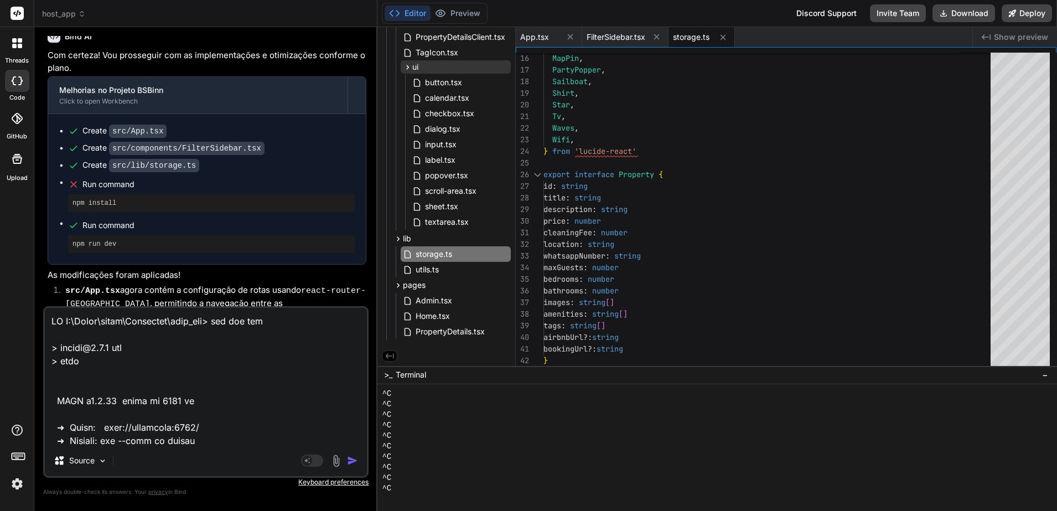
scroll to position [652, 0]
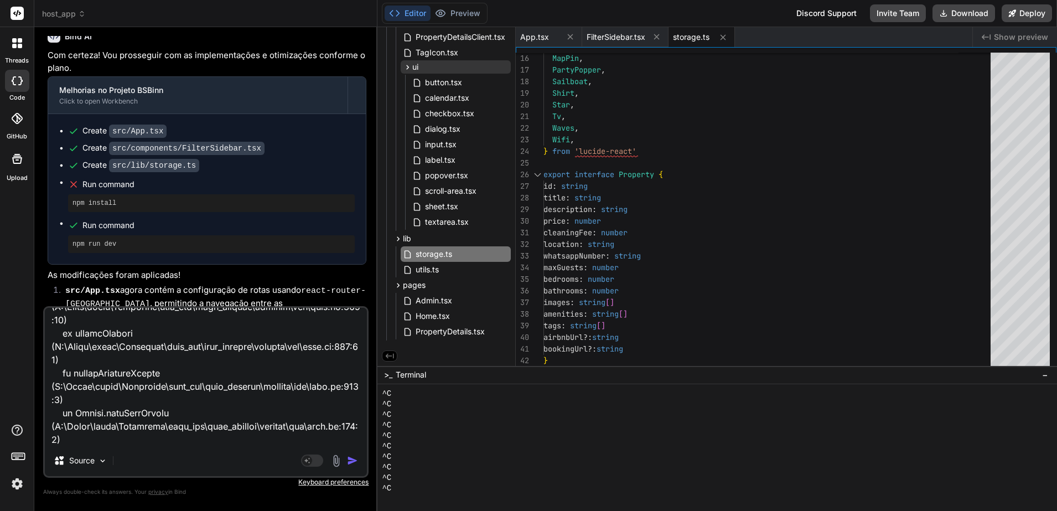
type textarea "x"
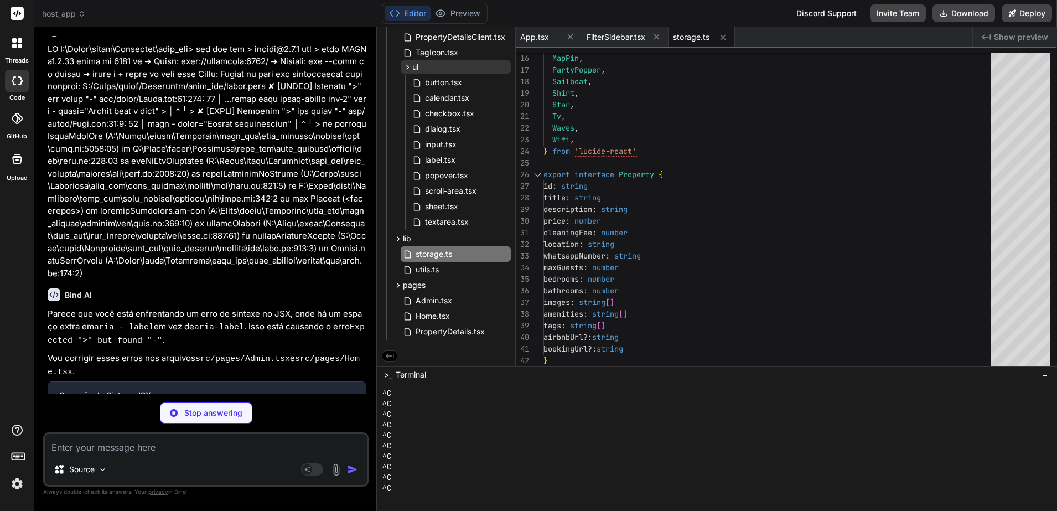
scroll to position [1152, 0]
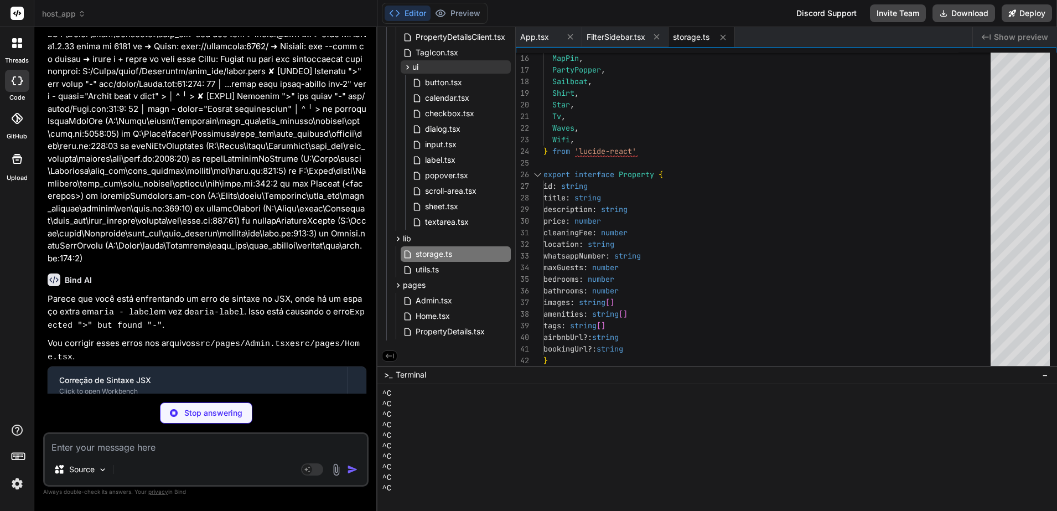
type textarea "x"
type textarea "</DialogContent> </Dialog> ) } export default Admin"
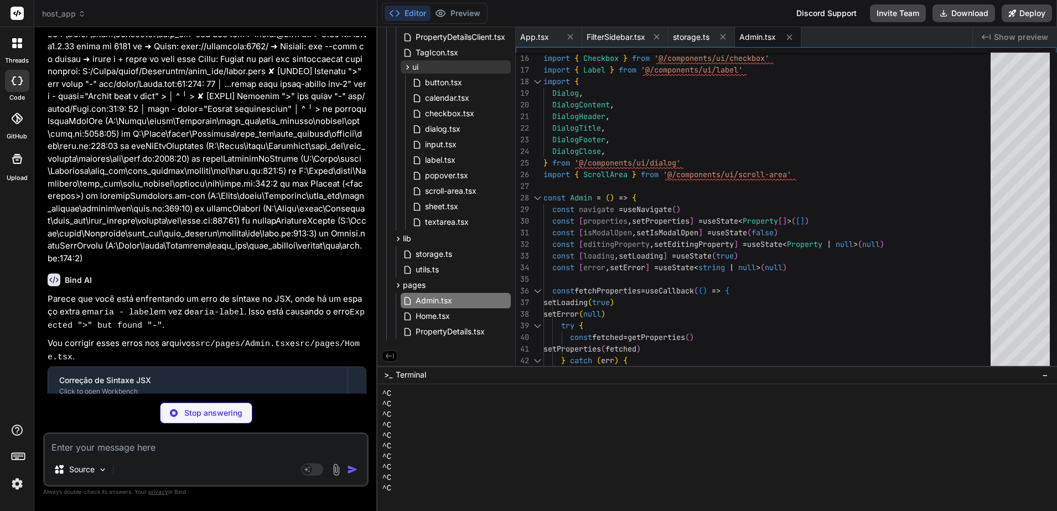
type textarea "x"
type textarea "<footer className="bg-white dark:bg-gray-800 border-t border-border p-4 text-ce…"
type textarea "x"
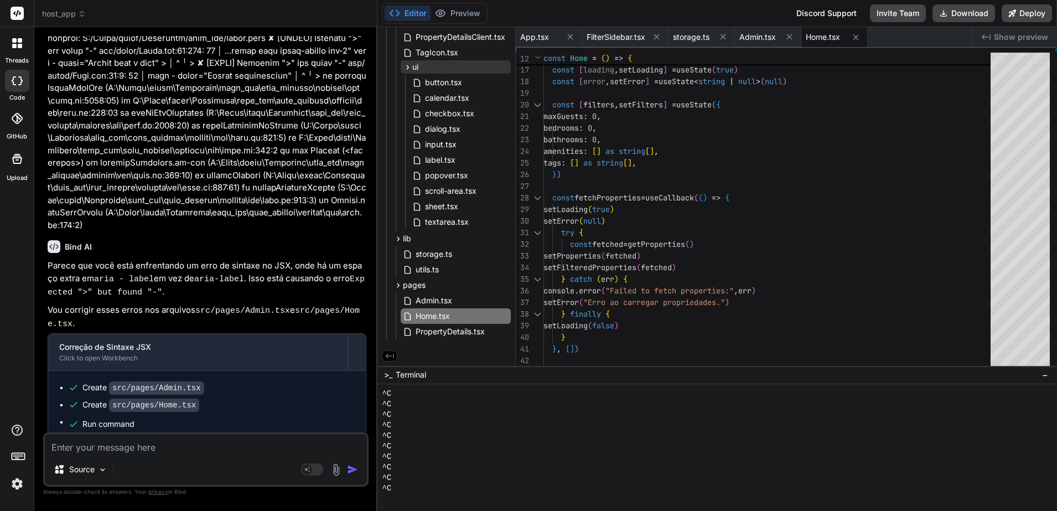
scroll to position [1203, 0]
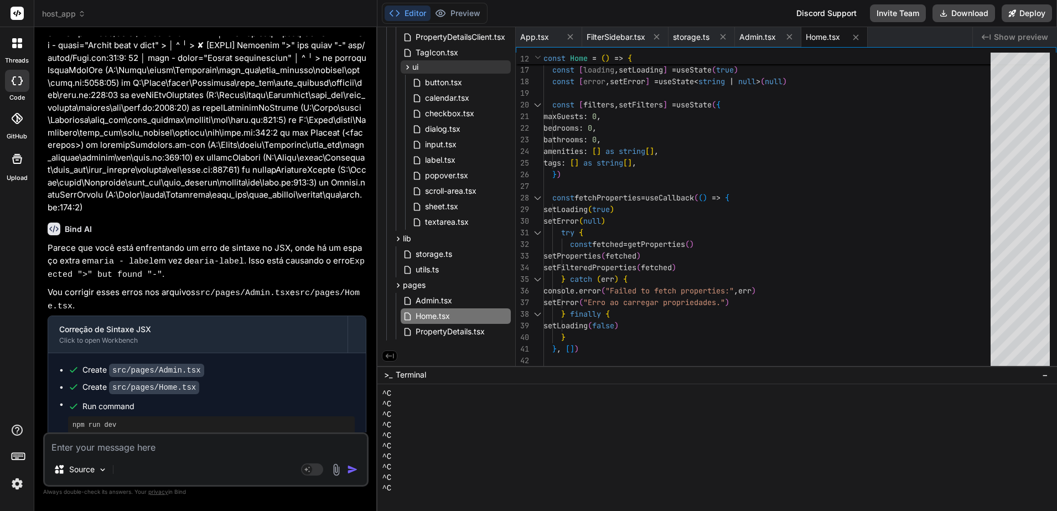
click at [187, 444] on textarea at bounding box center [206, 444] width 322 height 20
type textarea "I"
type textarea "x"
type textarea "Im"
type textarea "x"
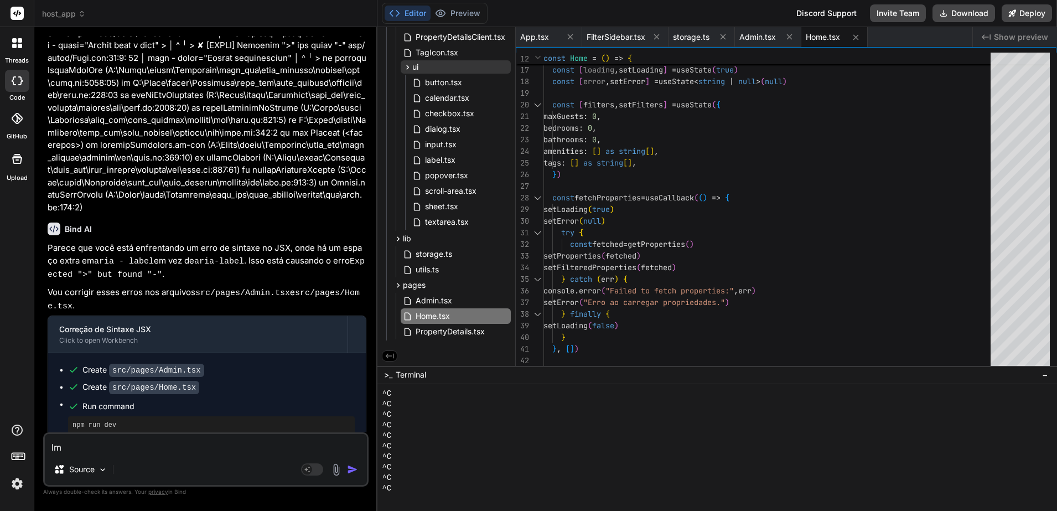
type textarea "Imp"
type textarea "x"
type textarea "Impl"
type textarea "x"
type textarea "Imple"
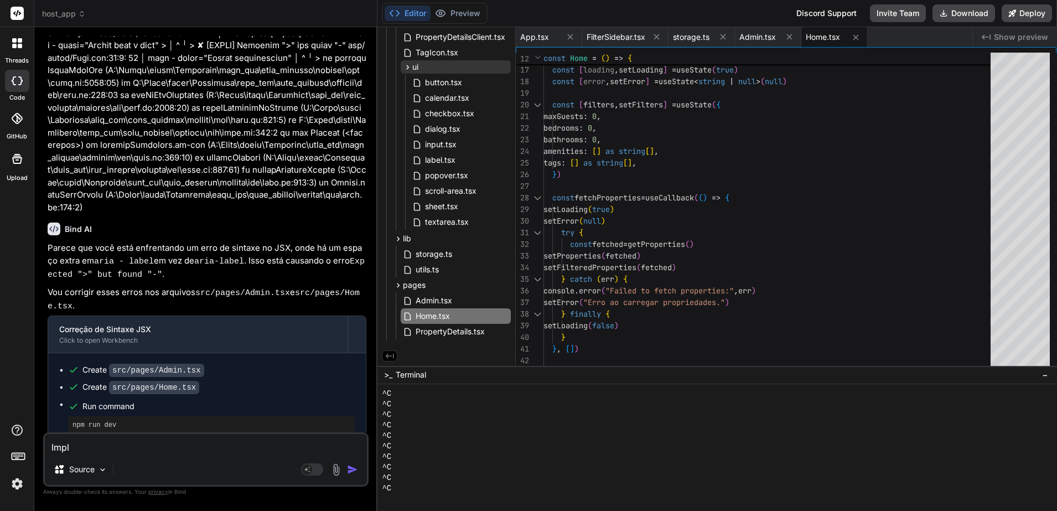
type textarea "x"
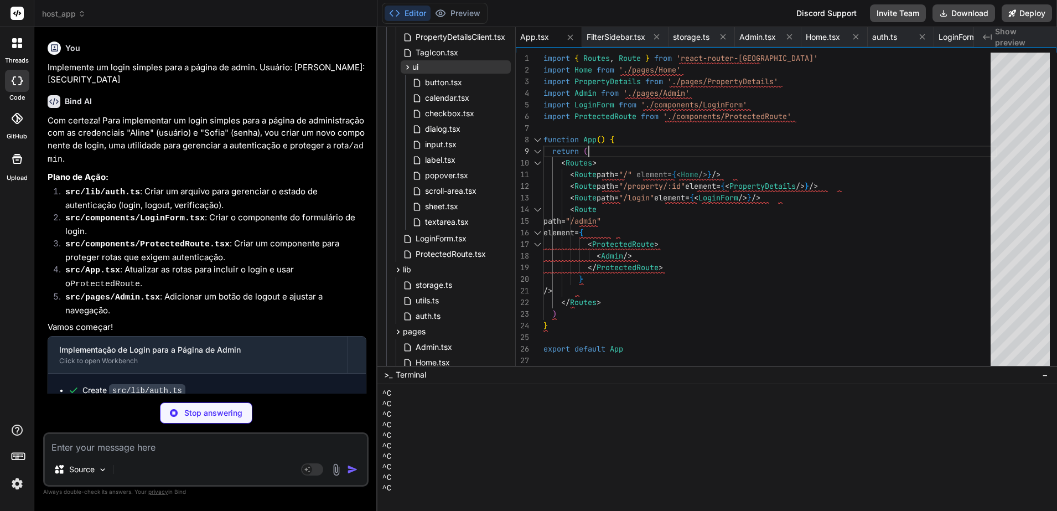
scroll to position [0, 0]
click at [808, 146] on div "element = { < ProtectedRoute > < Admin /> </ ProtectedRoute > } /> </ Routes > …" at bounding box center [770, 212] width 454 height 318
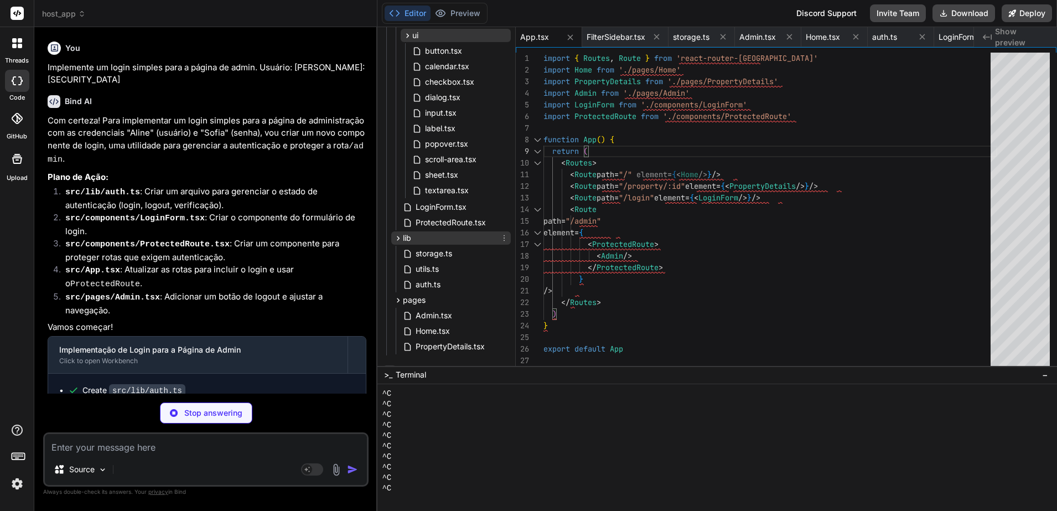
scroll to position [376, 0]
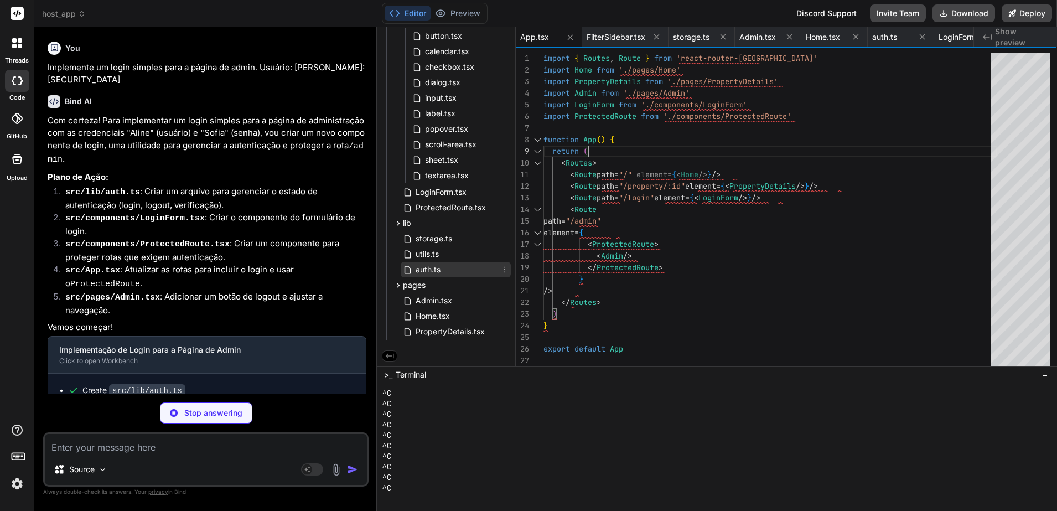
click at [427, 267] on span "auth.ts" at bounding box center [427, 269] width 27 height 13
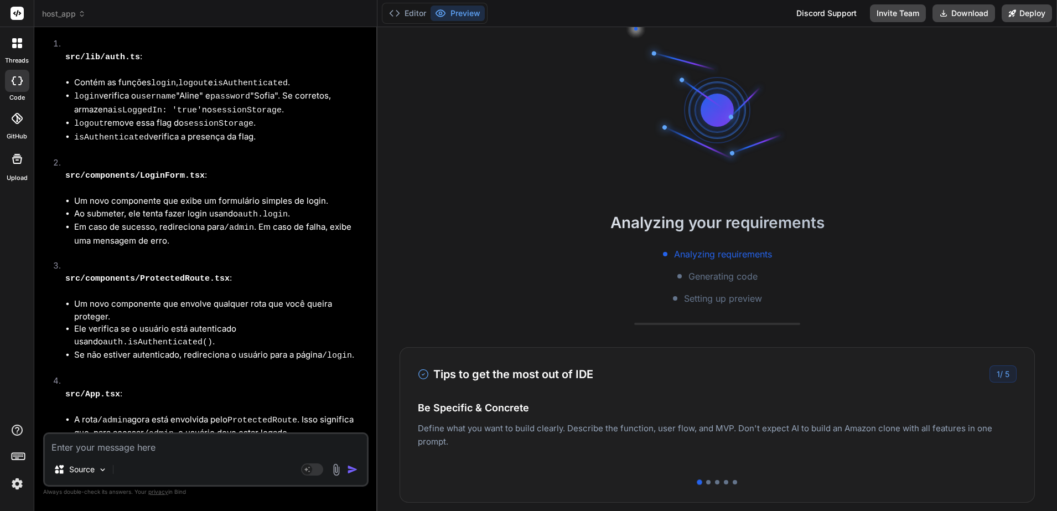
scroll to position [2253, 0]
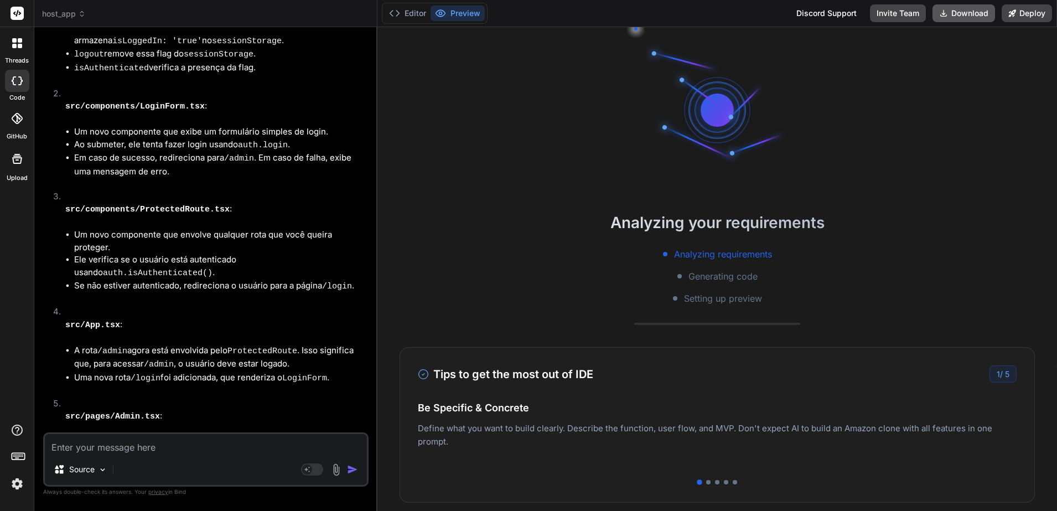
click at [958, 9] on button "Download" at bounding box center [963, 13] width 63 height 18
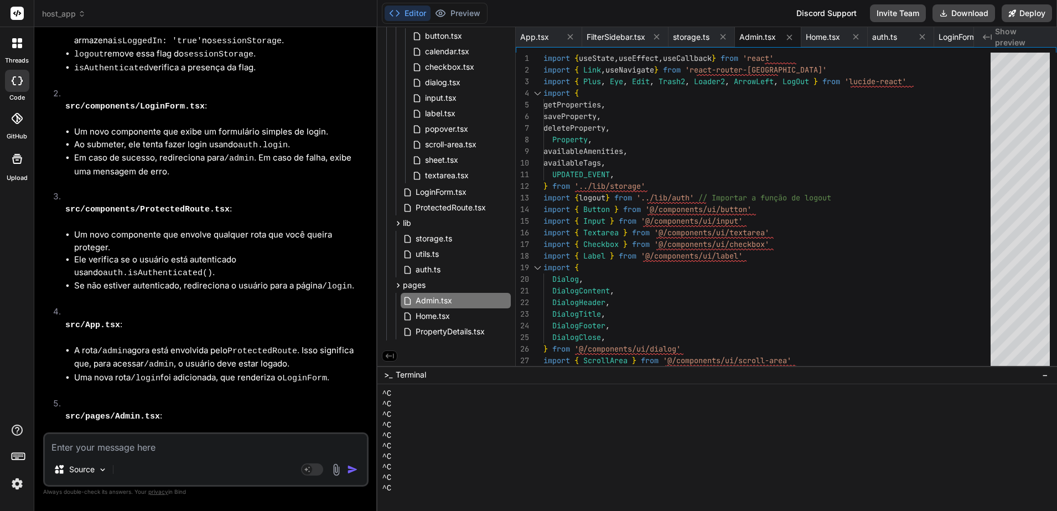
scroll to position [126, 0]
click at [210, 444] on textarea at bounding box center [206, 444] width 322 height 20
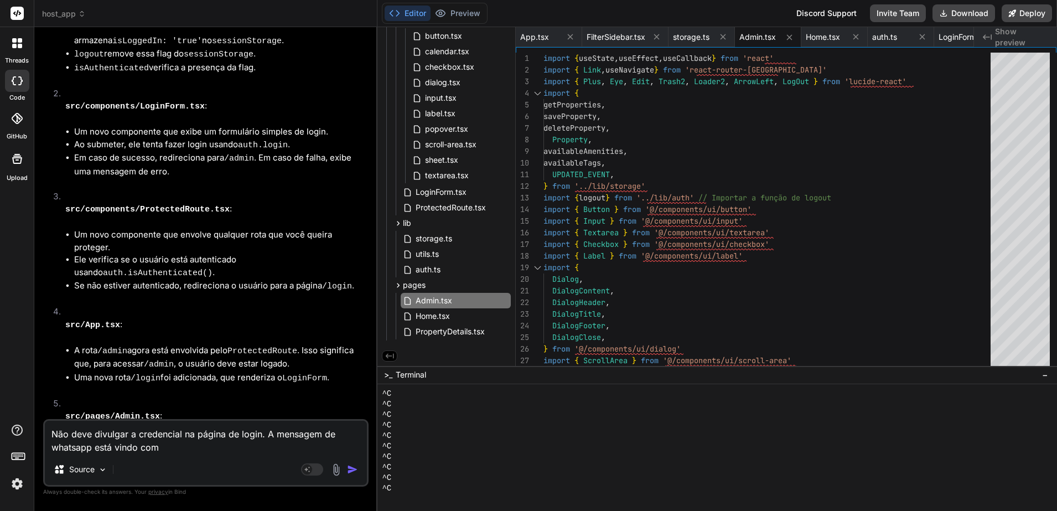
paste textarea "�"
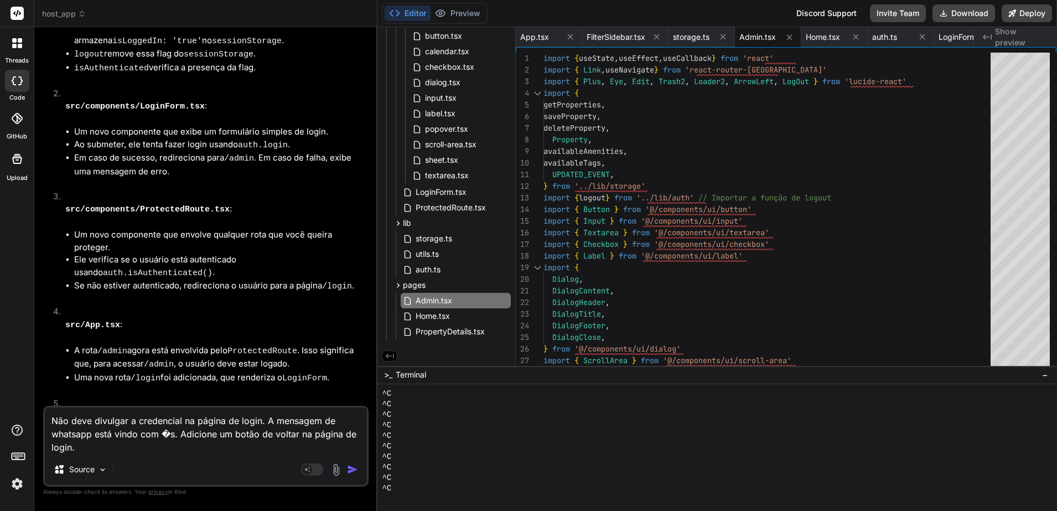
click at [354, 471] on img "button" at bounding box center [352, 469] width 11 height 11
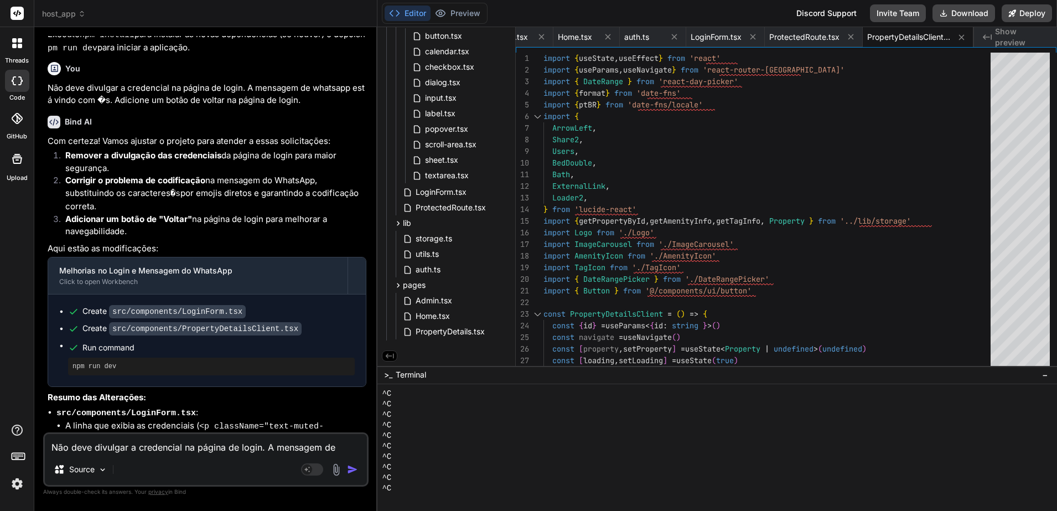
scroll to position [2794, 0]
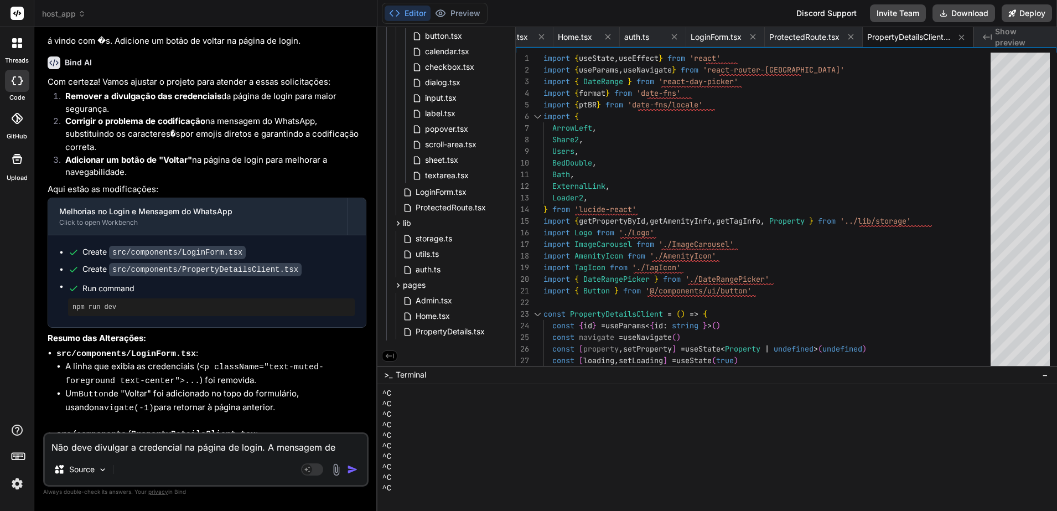
drag, startPoint x: 220, startPoint y: 450, endPoint x: 240, endPoint y: 394, distance: 59.0
click at [220, 450] on textarea "Não deve divulgar a credencial na página de login. A mensagem de whatsapp está …" at bounding box center [206, 444] width 322 height 20
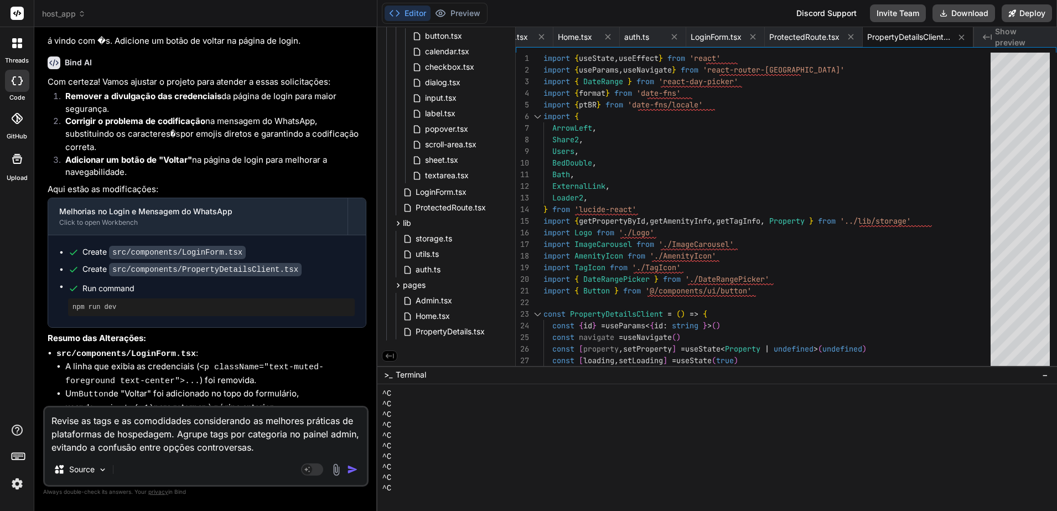
click at [351, 471] on img "button" at bounding box center [352, 469] width 11 height 11
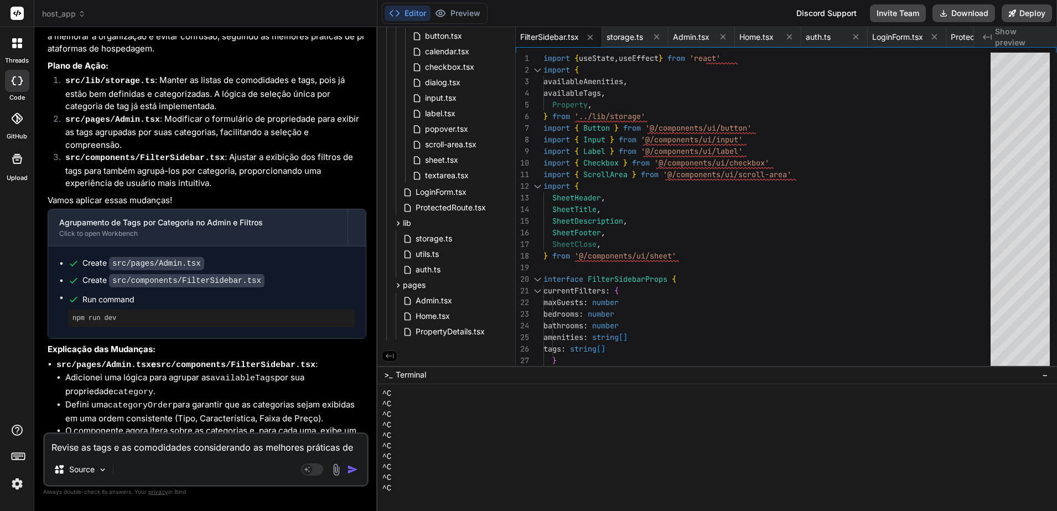
scroll to position [3431, 0]
click at [963, 13] on button "Download" at bounding box center [963, 13] width 63 height 18
click at [236, 447] on textarea "Revise as tags e as comodidades considerando as melhores práticas de plataforma…" at bounding box center [206, 444] width 322 height 20
click at [220, 435] on textarea "Permita que as opções de comodidades possam ser incluídas e/ou removidas no pai…" at bounding box center [206, 436] width 322 height 33
click at [345, 448] on textarea "Permita que as opções de comodidades e tags possam ser incluídas e/ou removidas…" at bounding box center [206, 436] width 322 height 33
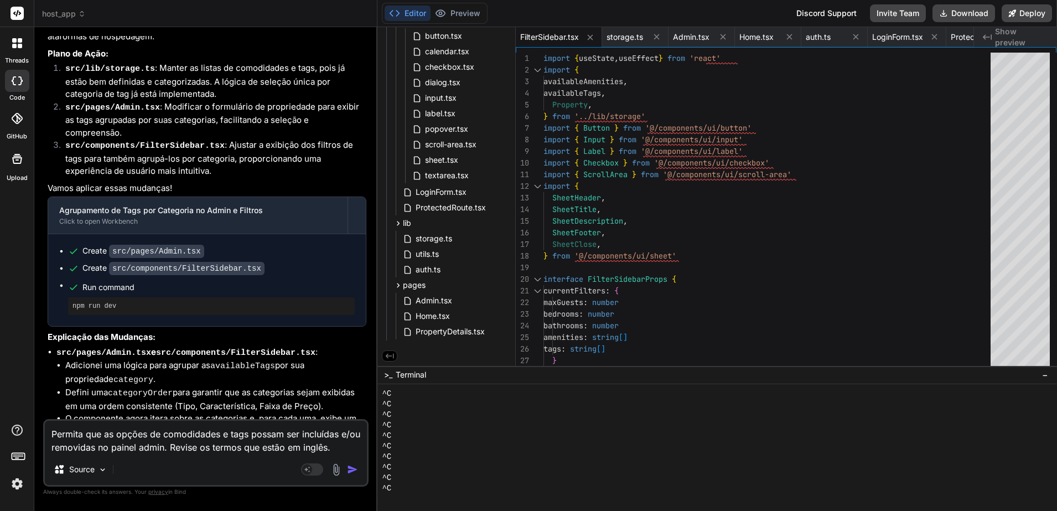
scroll to position [3444, 0]
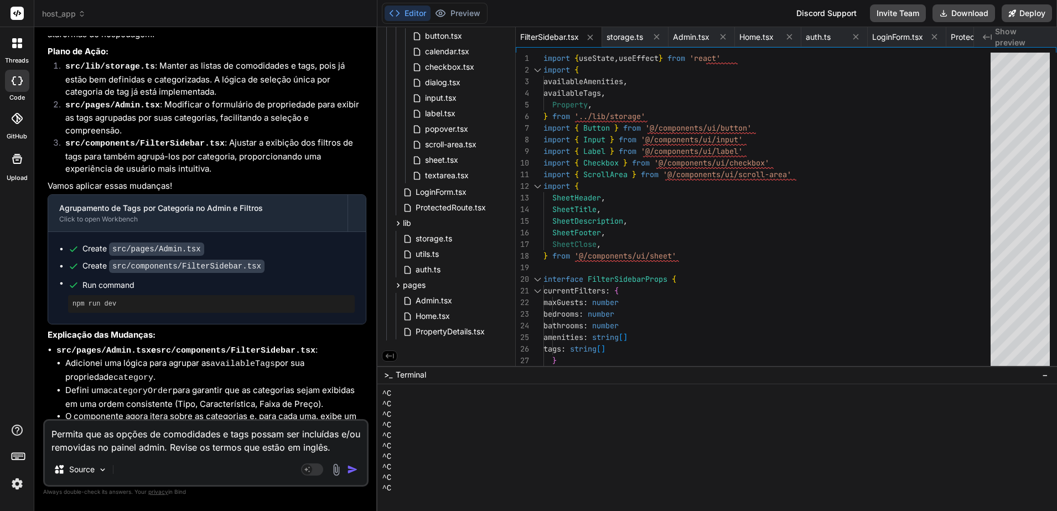
click at [355, 467] on img "button" at bounding box center [352, 469] width 11 height 11
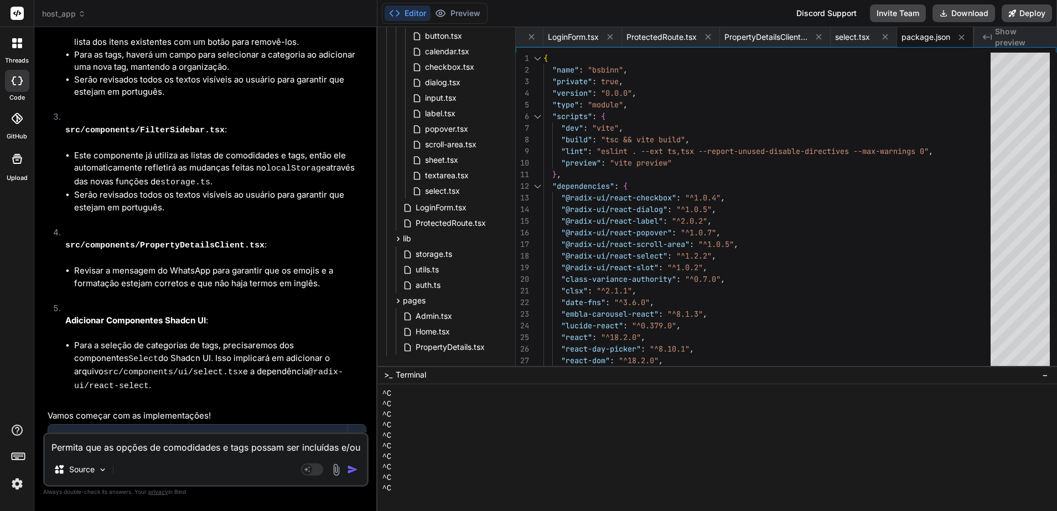
scroll to position [168, 0]
click at [962, 14] on button "Download" at bounding box center [963, 13] width 63 height 18
click at [243, 448] on textarea "Permita que as opções de comodidades e tags possam ser incluídas e/ou removidas…" at bounding box center [206, 444] width 322 height 20
paste textarea "PS C:\Users\angel\Downloads\host_app> npm run dev > bsbinn@0.0.0 dev > vite fai…"
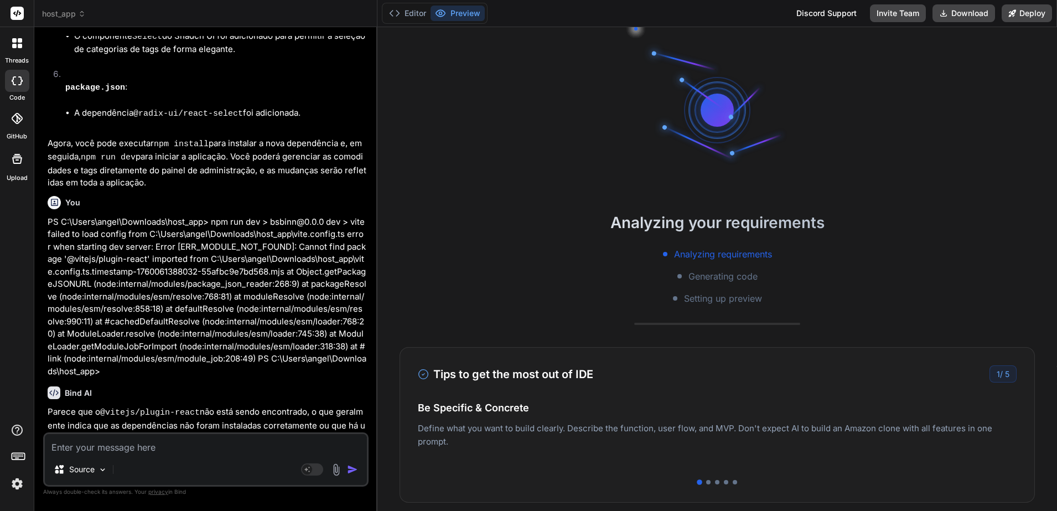
scroll to position [5682, 0]
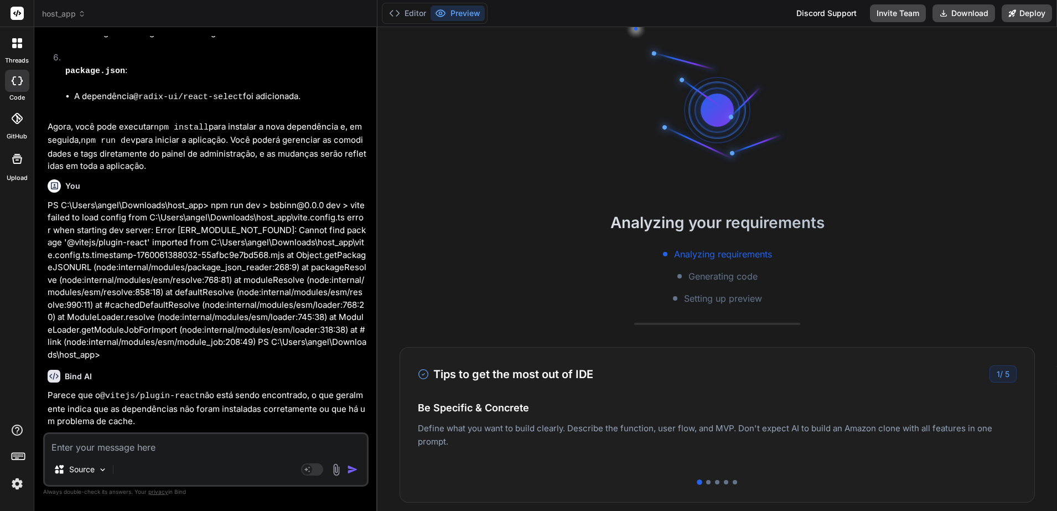
click at [99, 460] on div "Reinstalar Dependências e Iniciar Servidor Click to open Workbench" at bounding box center [197, 478] width 299 height 37
click at [165, 452] on textarea at bounding box center [206, 444] width 322 height 20
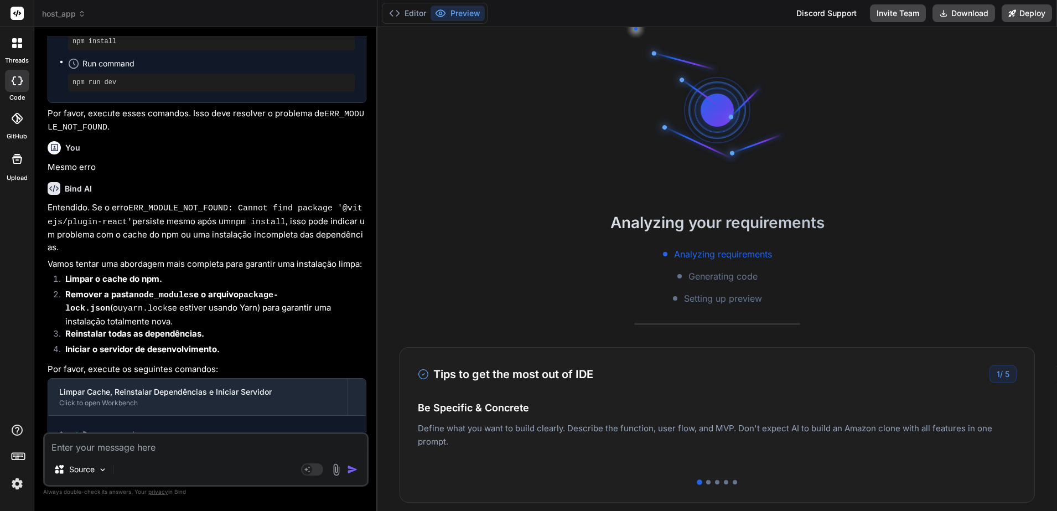
scroll to position [6197, 0]
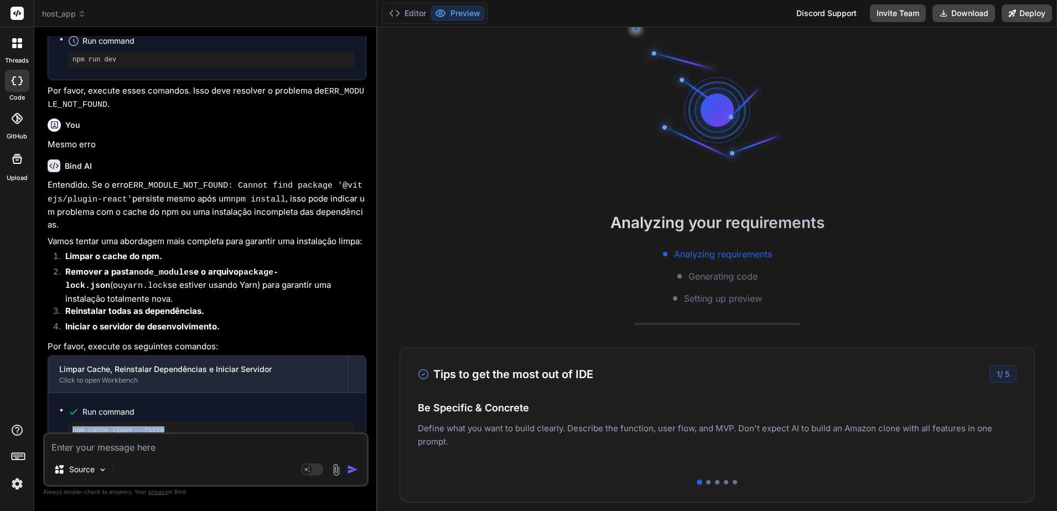
copy pre "npm cache clean --force"
drag, startPoint x: 167, startPoint y: 212, endPoint x: 69, endPoint y: 218, distance: 98.1
click at [69, 422] on div "npm cache clean --force" at bounding box center [211, 431] width 287 height 18
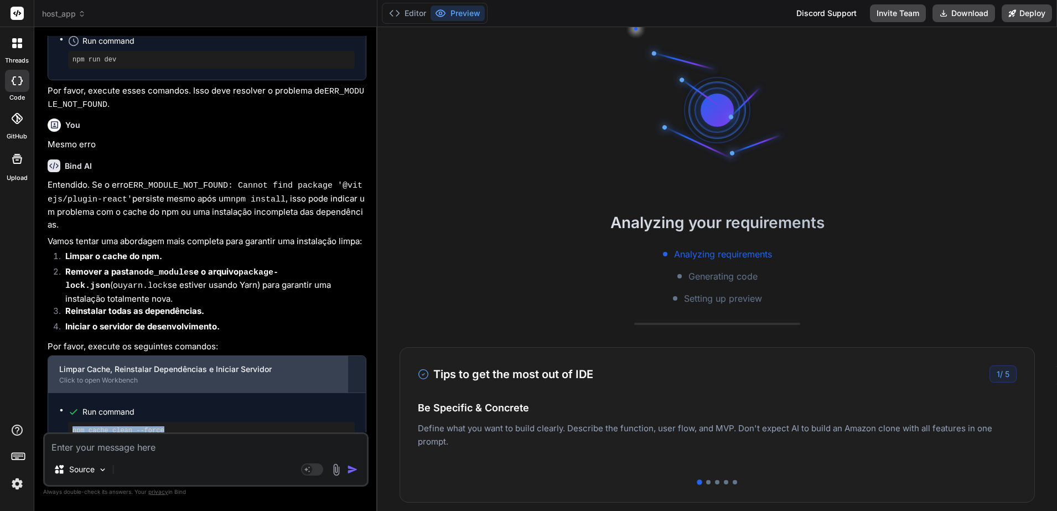
drag, startPoint x: 89, startPoint y: 131, endPoint x: 101, endPoint y: 152, distance: 23.5
click at [89, 340] on p "Por favor, execute os seguintes comandos:" at bounding box center [207, 346] width 319 height 13
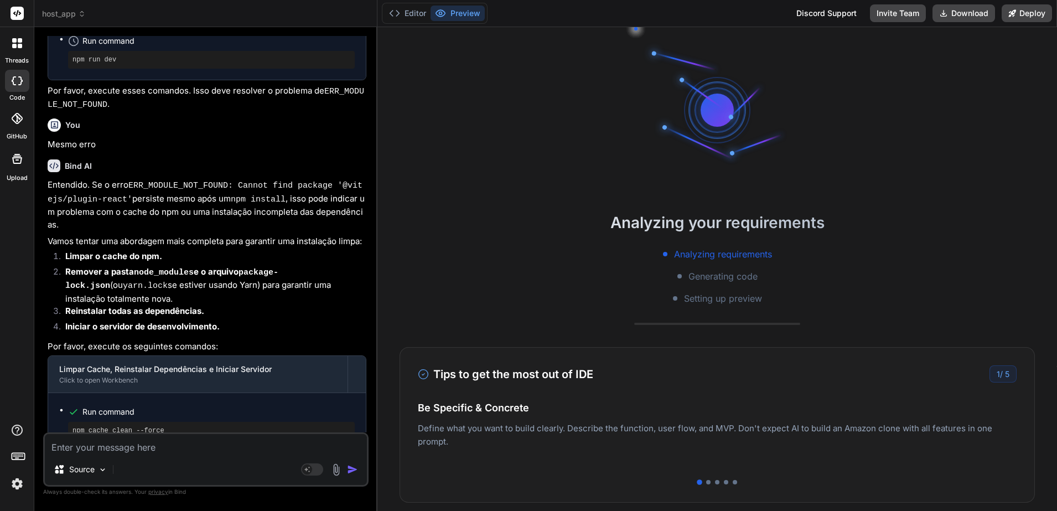
copy pre "rm -rf node_modules"
drag, startPoint x: 150, startPoint y: 257, endPoint x: 71, endPoint y: 258, distance: 79.1
click at [71, 463] on div "rm -rf node_modules" at bounding box center [211, 472] width 287 height 18
copy pre "rm package-lock.json"
drag, startPoint x: 145, startPoint y: 298, endPoint x: 70, endPoint y: 301, distance: 74.7
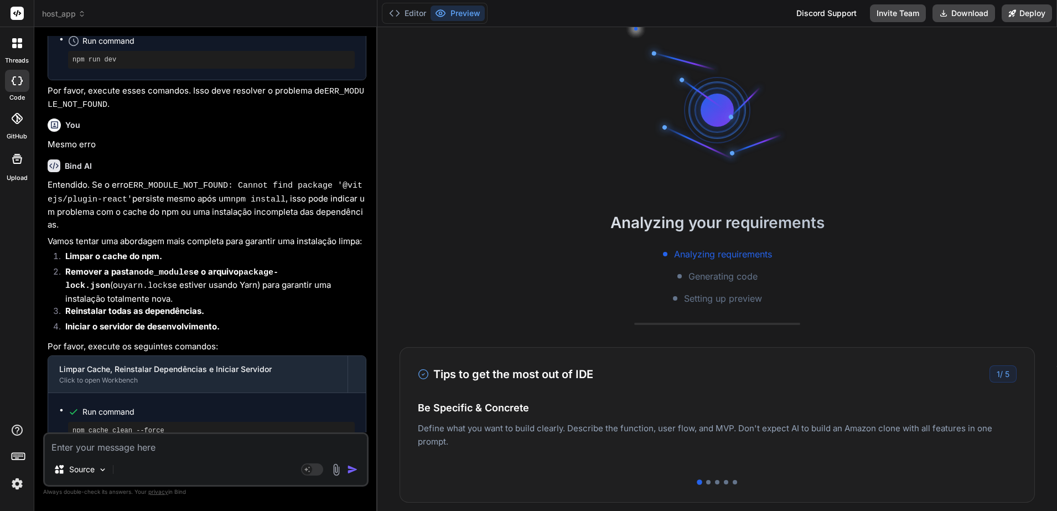
click at [70, 503] on div "rm package-lock.json" at bounding box center [211, 512] width 287 height 18
drag, startPoint x: 118, startPoint y: 339, endPoint x: 72, endPoint y: 344, distance: 46.7
copy pre "npm install"
copy pre "npm run dev"
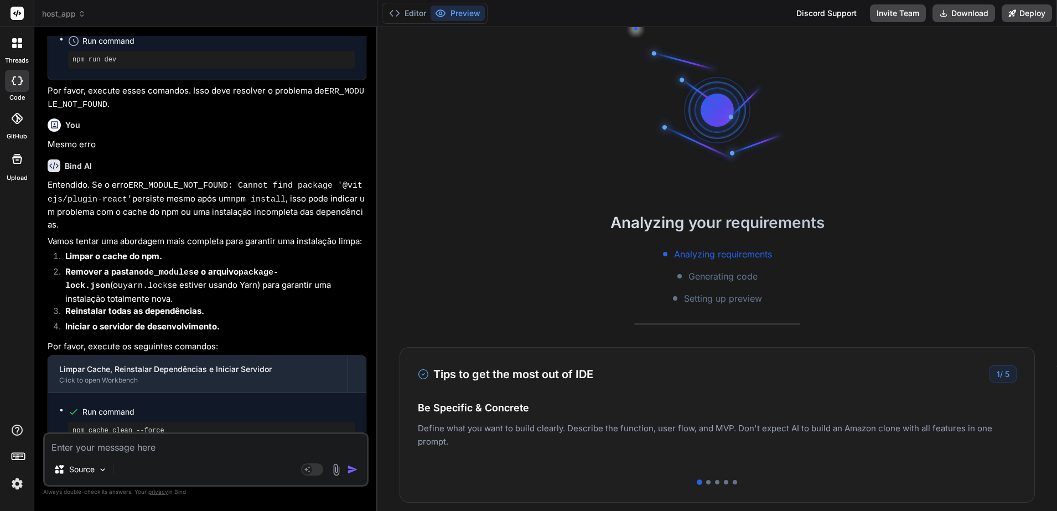
drag, startPoint x: 121, startPoint y: 382, endPoint x: 66, endPoint y: 386, distance: 55.0
click at [66, 404] on ul "Run command npm cache clean --force Run command rm -rf node_modules Run command…" at bounding box center [206, 503] width 295 height 199
click at [314, 470] on rect at bounding box center [312, 469] width 22 height 12
click at [165, 470] on p "Gemini 2.5.." at bounding box center [155, 469] width 43 height 11
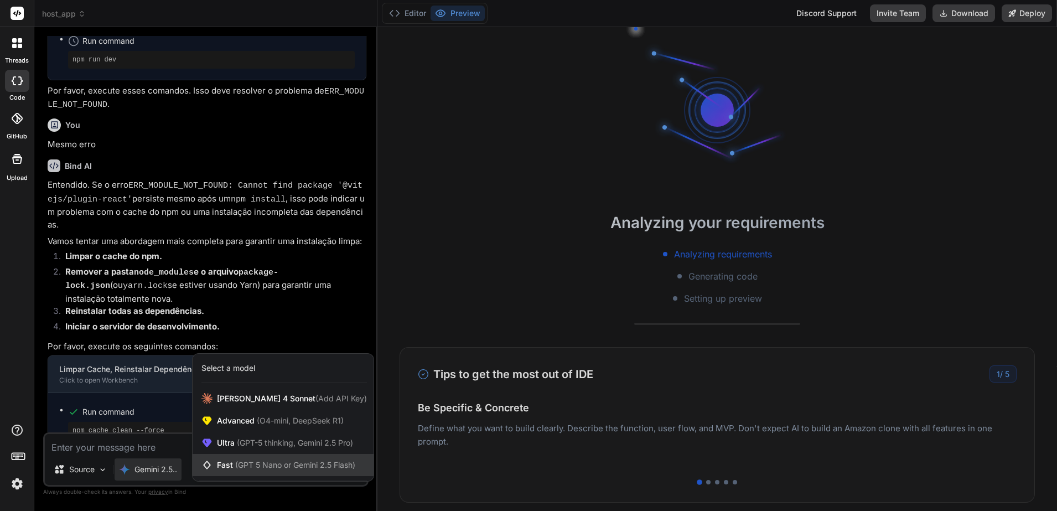
click at [248, 461] on span "(GPT 5 Nano or Gemini 2.5 Flash)" at bounding box center [295, 464] width 120 height 9
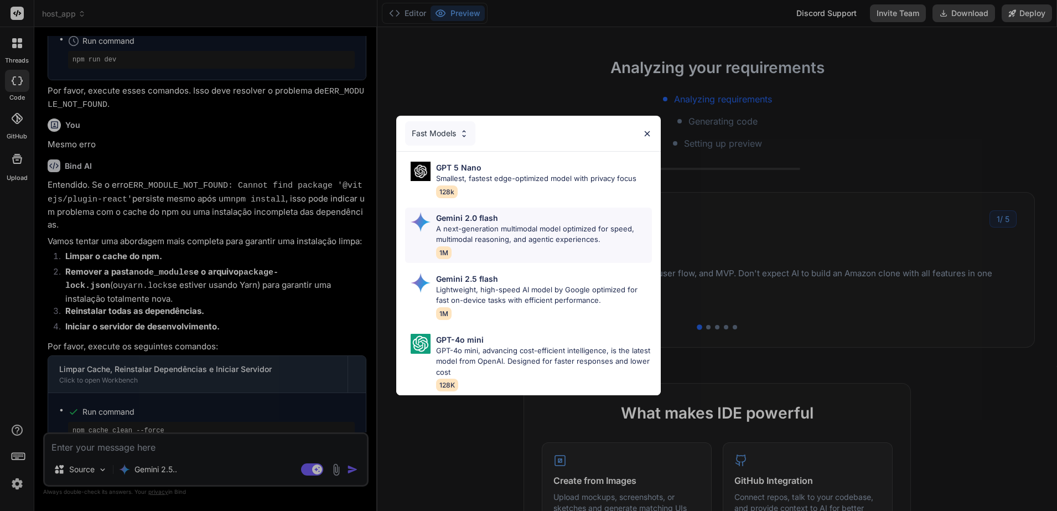
scroll to position [0, 0]
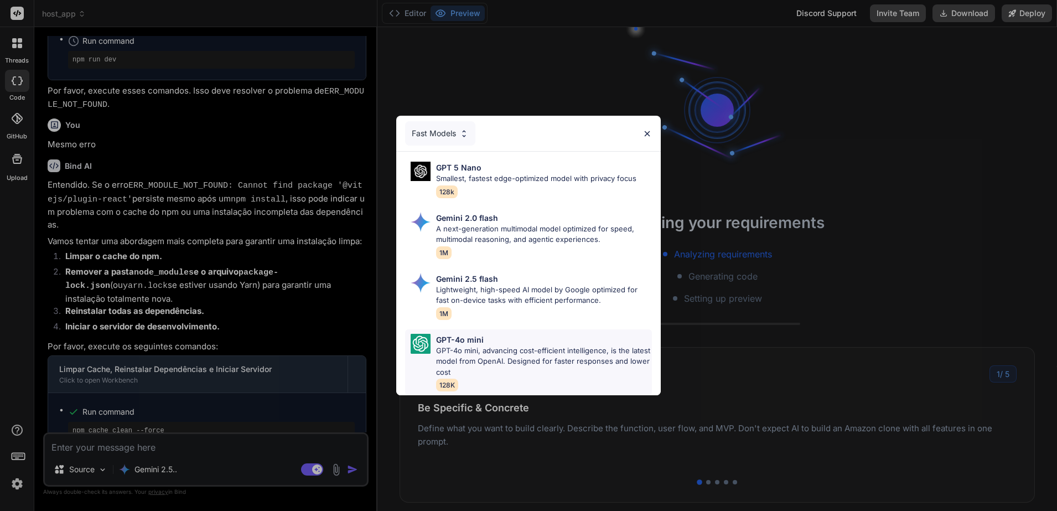
click at [498, 350] on p "GPT-4o mini, advancing cost-efficient intelligence, is the latest model from Op…" at bounding box center [544, 361] width 216 height 33
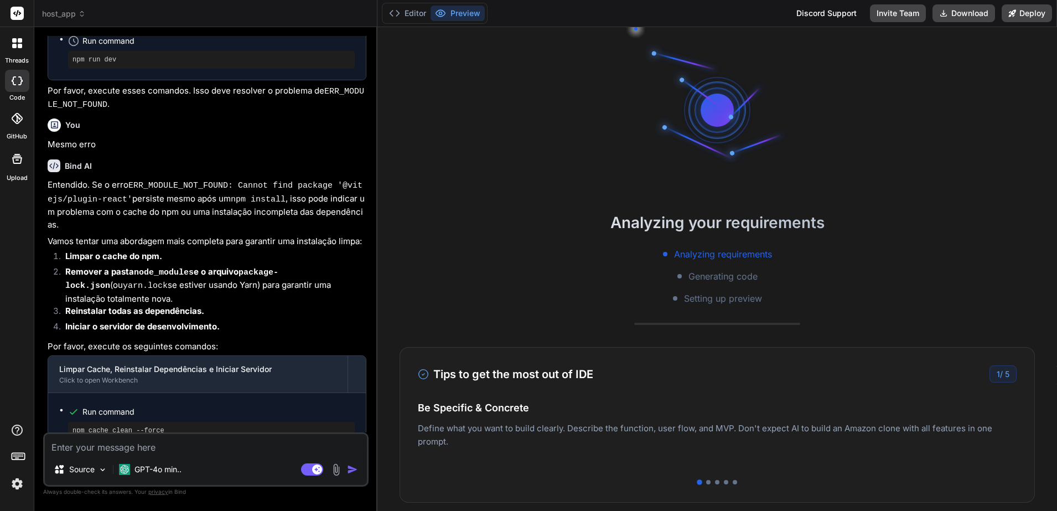
click at [224, 446] on textarea at bounding box center [206, 444] width 322 height 20
paste textarea "PS C:\Users\angel\Downloads\host_app> npm run dev > bsbinn@0.0.0 dev > vite fai…"
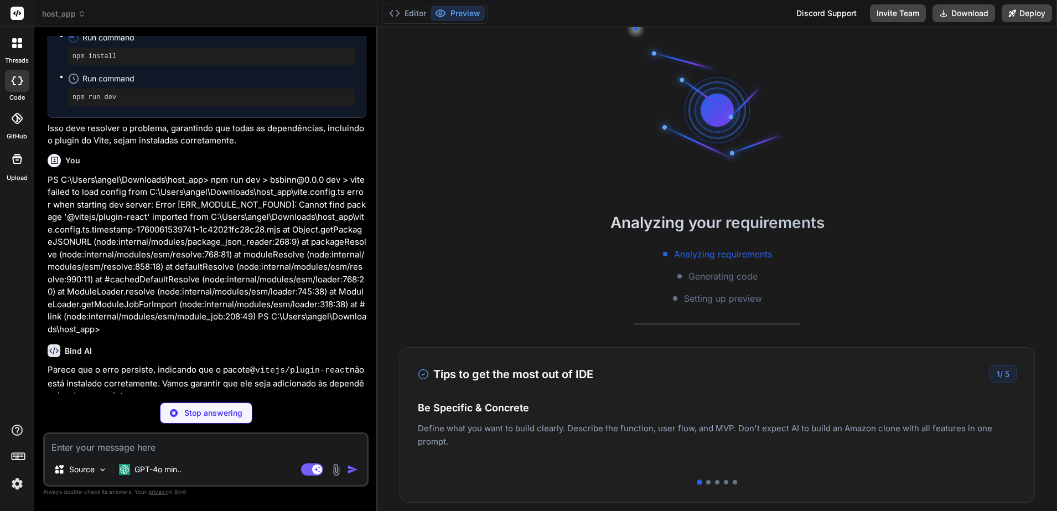
scroll to position [6695, 0]
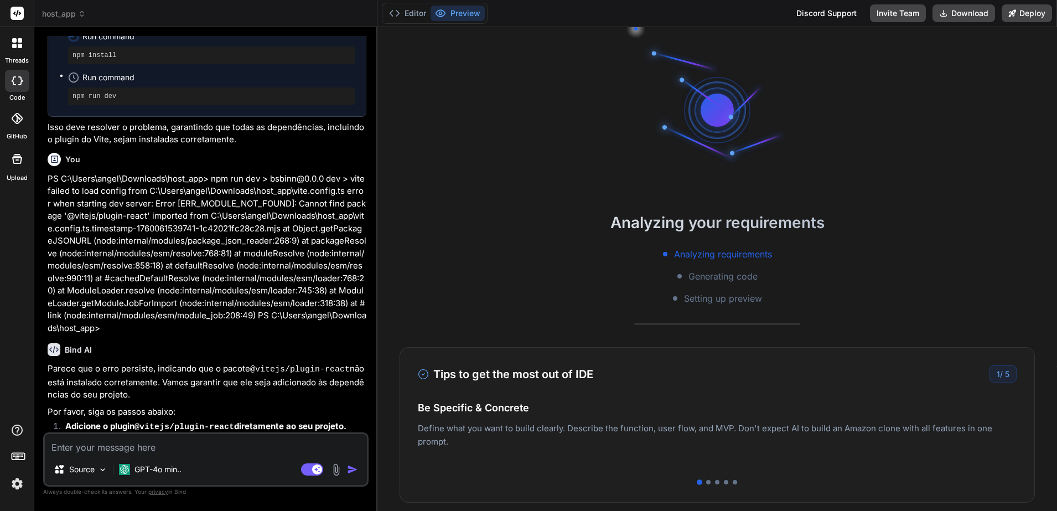
drag, startPoint x: 193, startPoint y: 331, endPoint x: 65, endPoint y: 329, distance: 127.8
copy pre "npm install @vitejs/plugin-react"
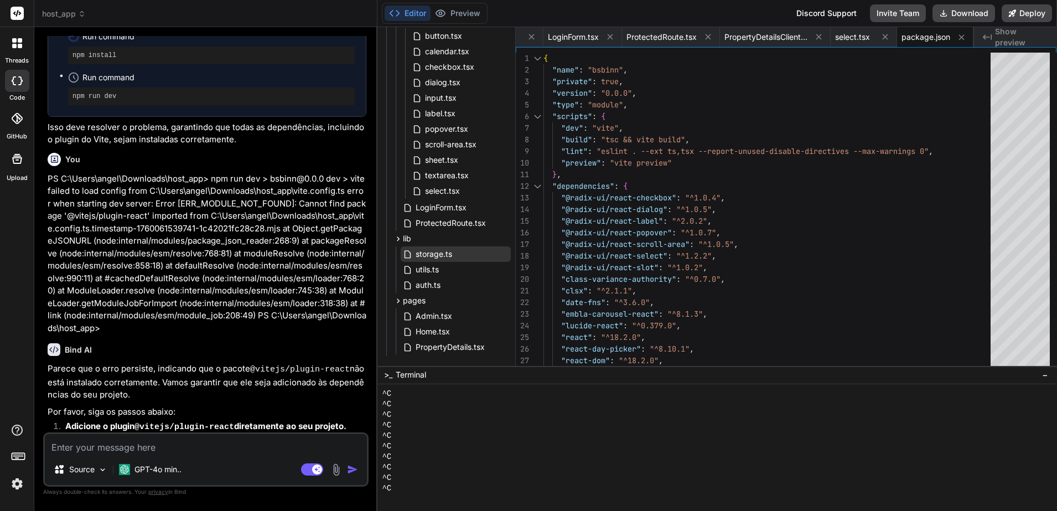
scroll to position [242, 0]
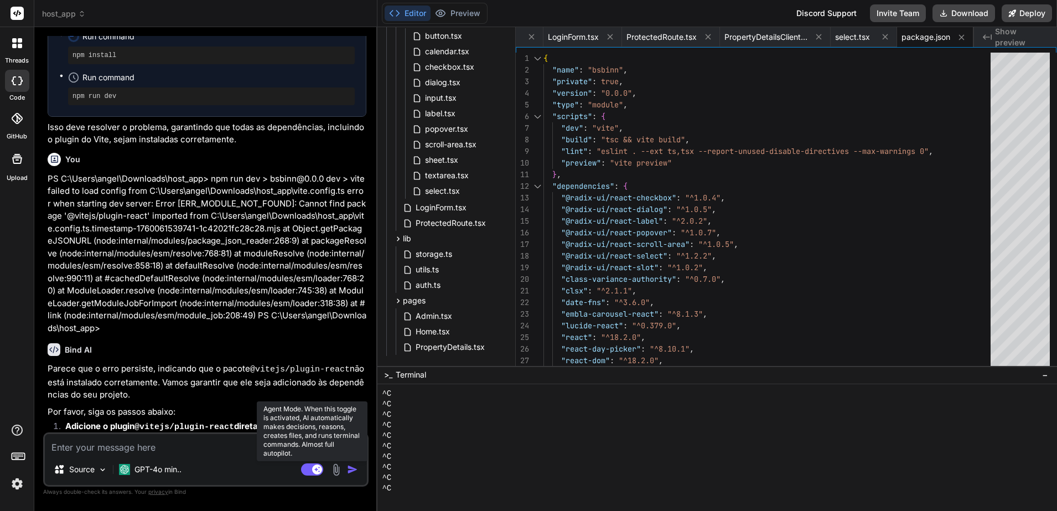
click at [310, 467] on rect at bounding box center [312, 469] width 22 height 12
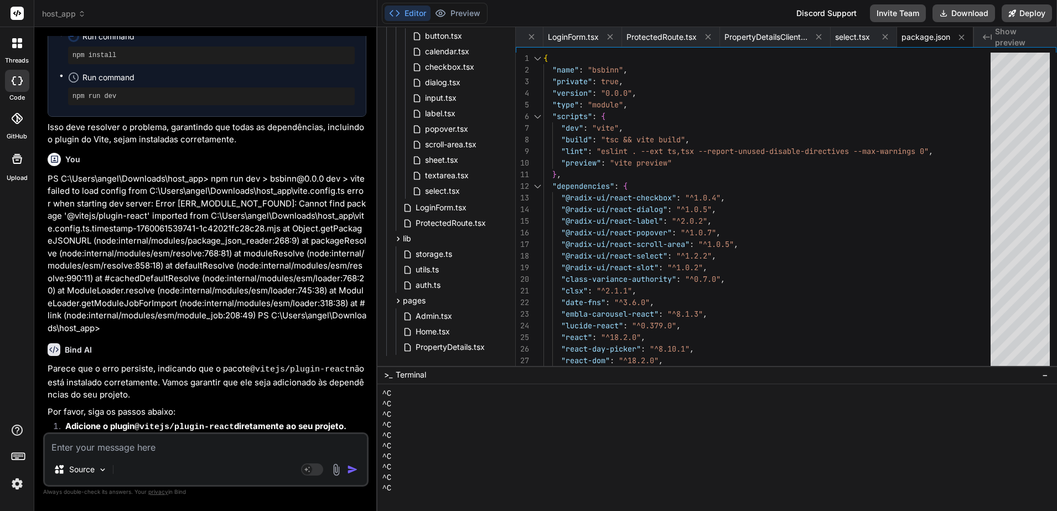
click at [235, 443] on textarea at bounding box center [206, 444] width 322 height 20
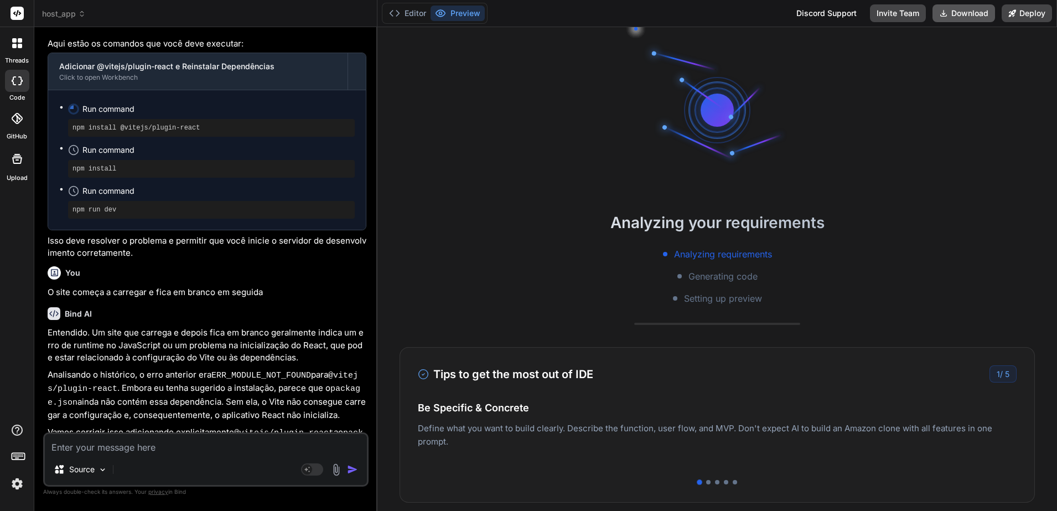
scroll to position [273, 0]
click at [953, 16] on button "Download" at bounding box center [963, 13] width 63 height 18
